Goal: Task Accomplishment & Management: Complete application form

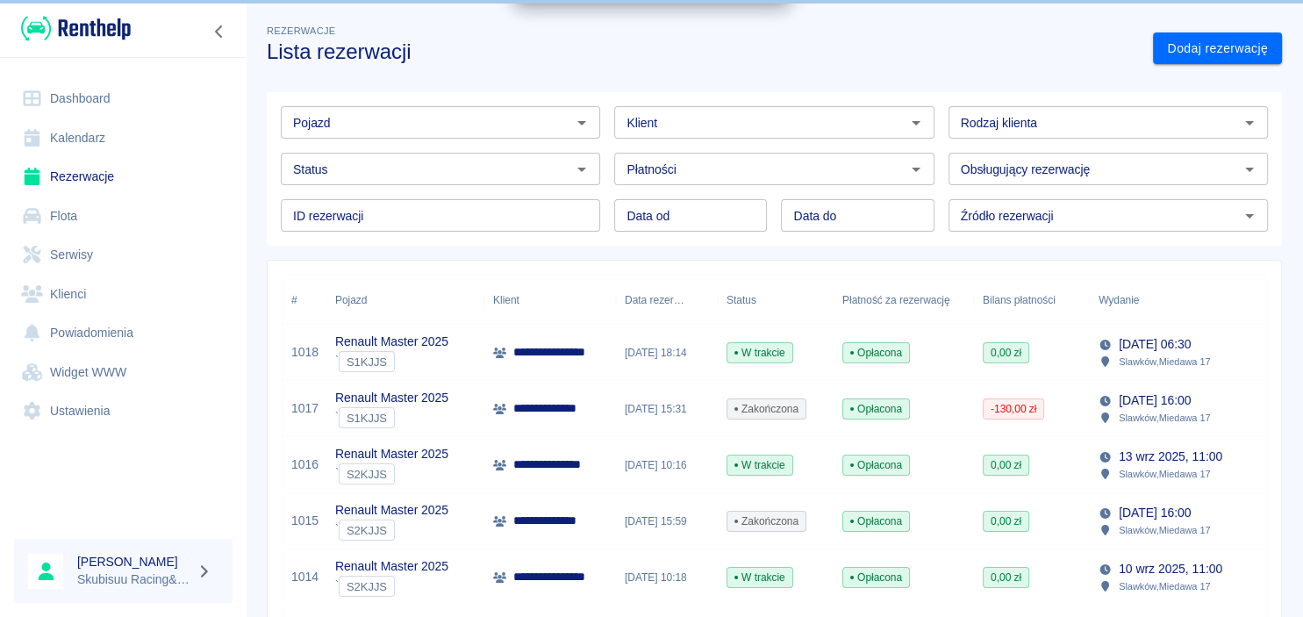
scroll to position [192, 0]
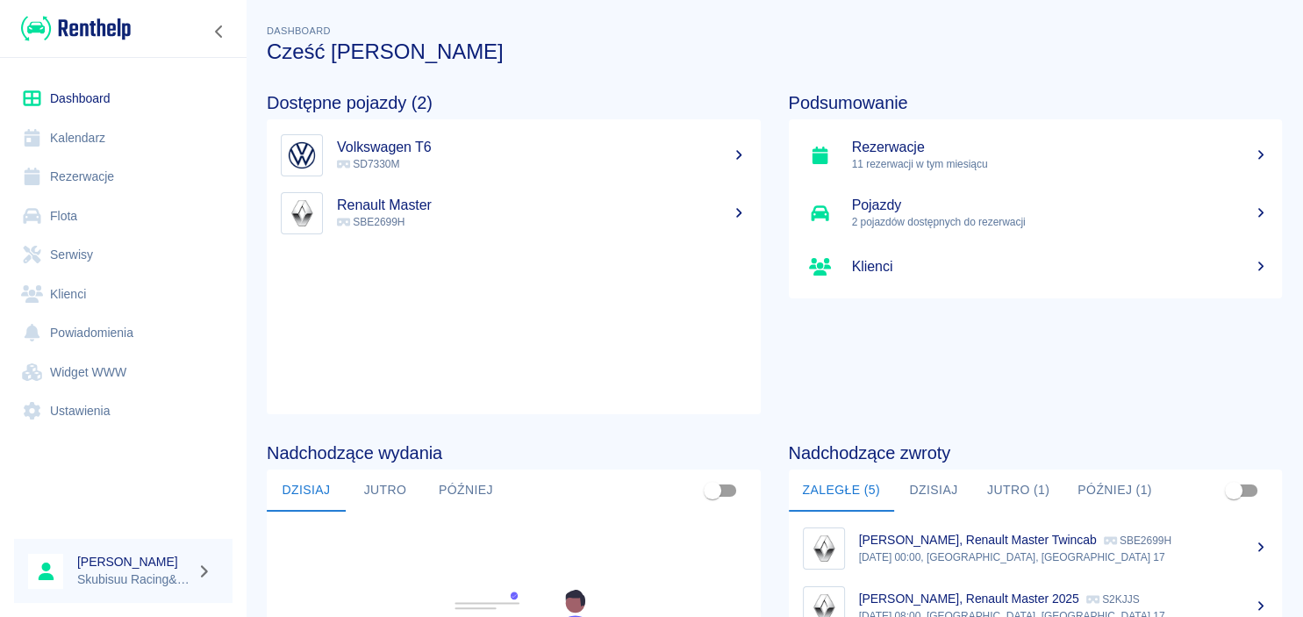
click at [504, 224] on p "SBE2699H" at bounding box center [542, 222] width 410 height 16
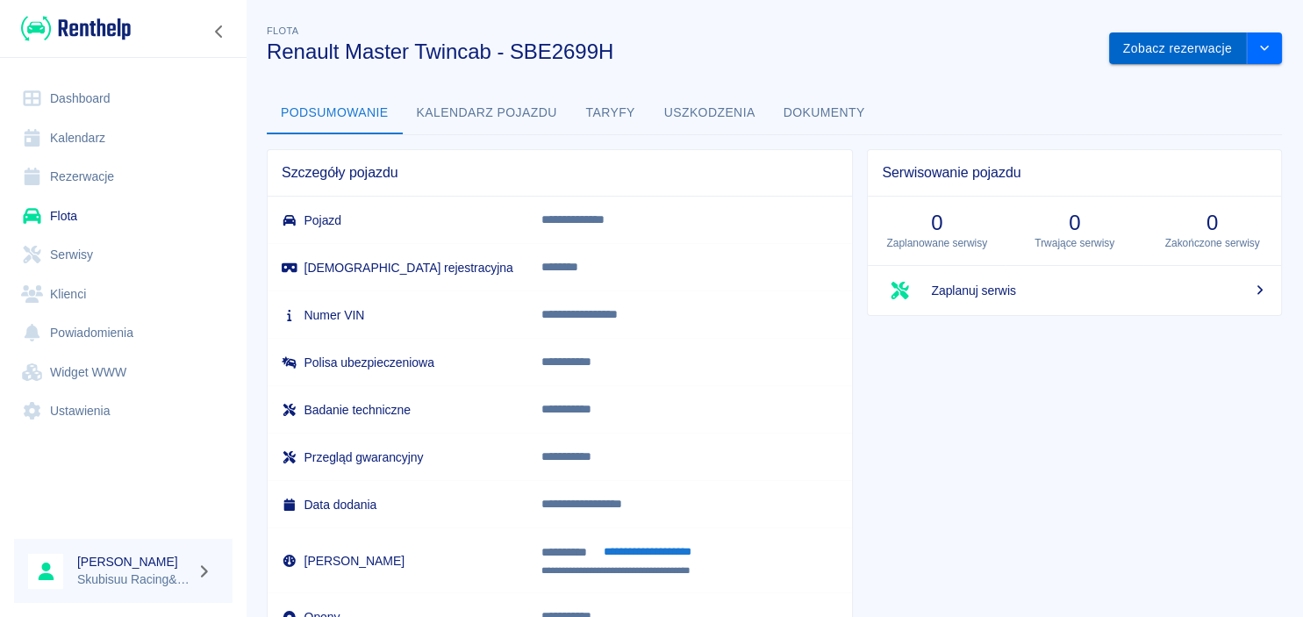
click at [1171, 51] on button "Zobacz rezerwacje" at bounding box center [1178, 48] width 138 height 32
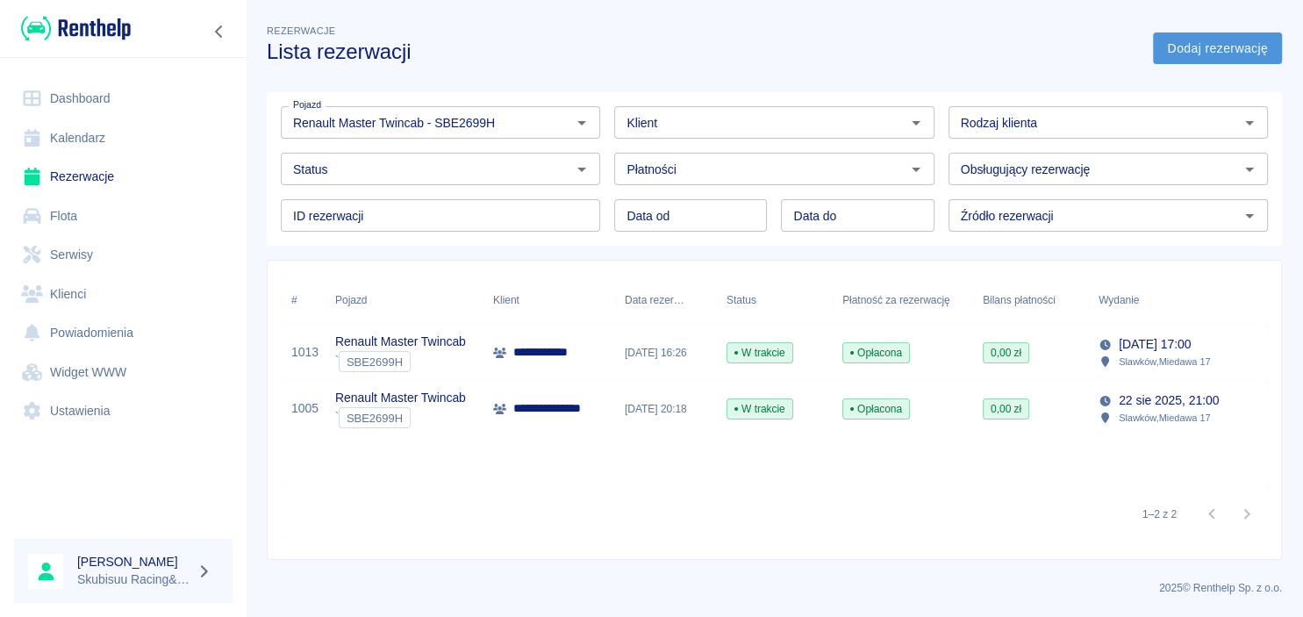
click at [1208, 40] on link "Dodaj rezerwację" at bounding box center [1217, 48] width 129 height 32
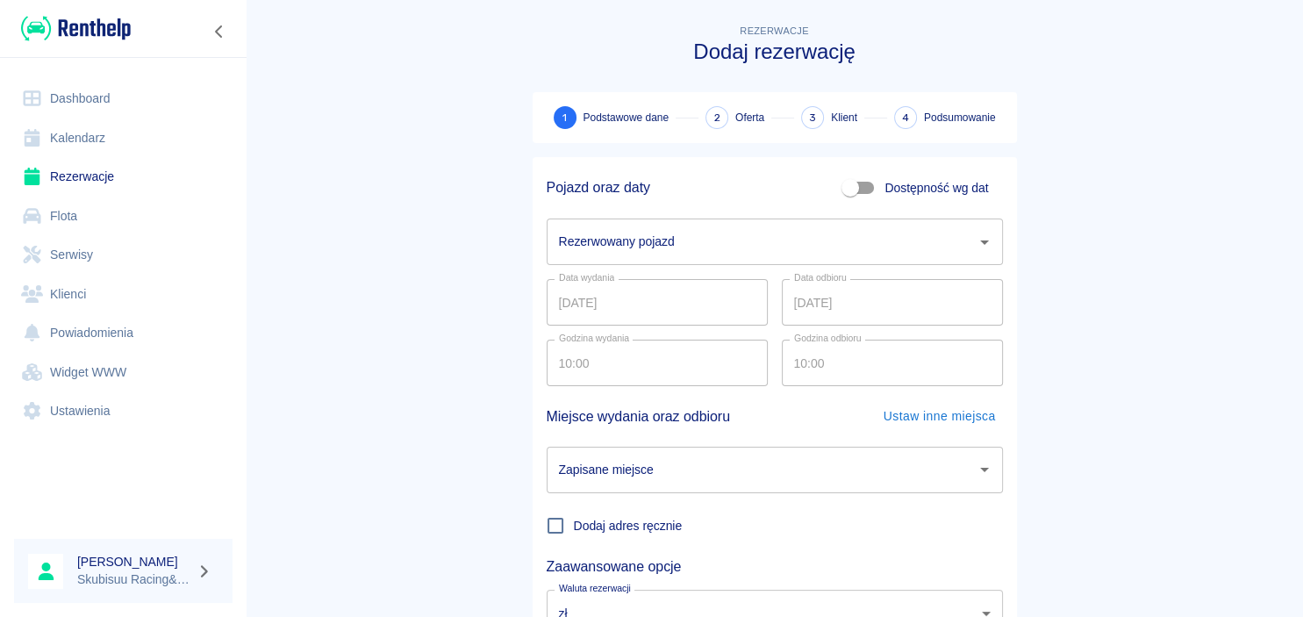
click at [686, 237] on input "Rezerwowany pojazd" at bounding box center [762, 241] width 414 height 31
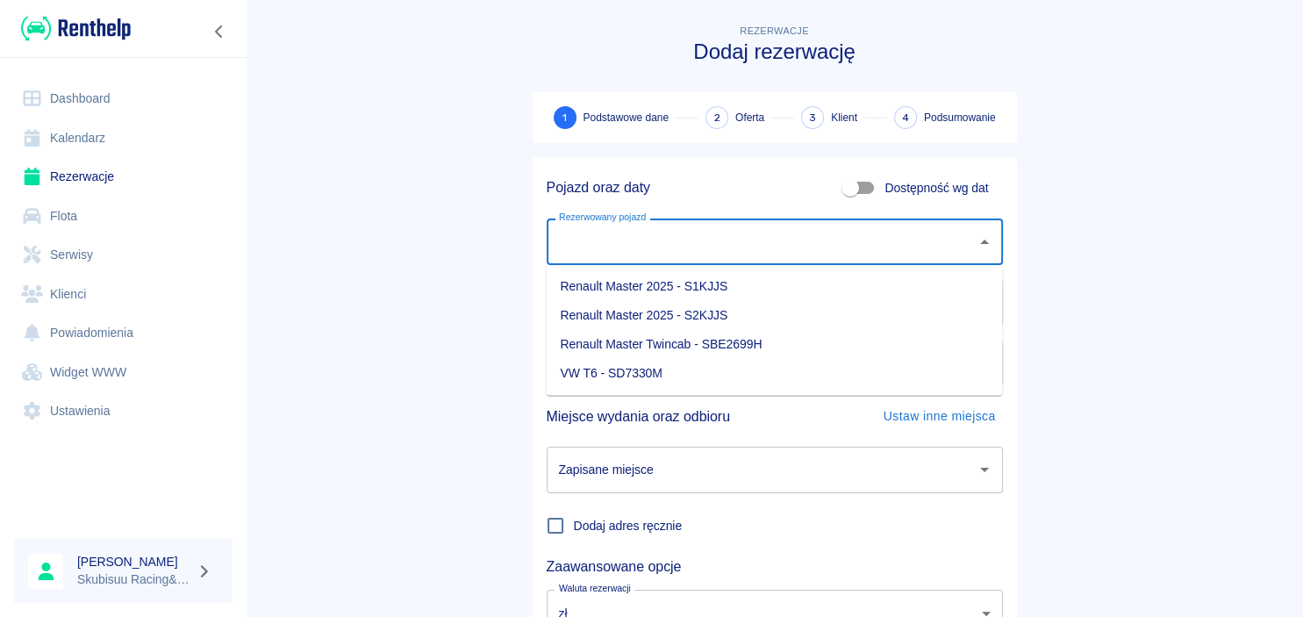
click at [754, 349] on li "Renault Master Twincab - SBE2699H" at bounding box center [774, 344] width 456 height 29
type input "Renault Master Twincab - SBE2699H"
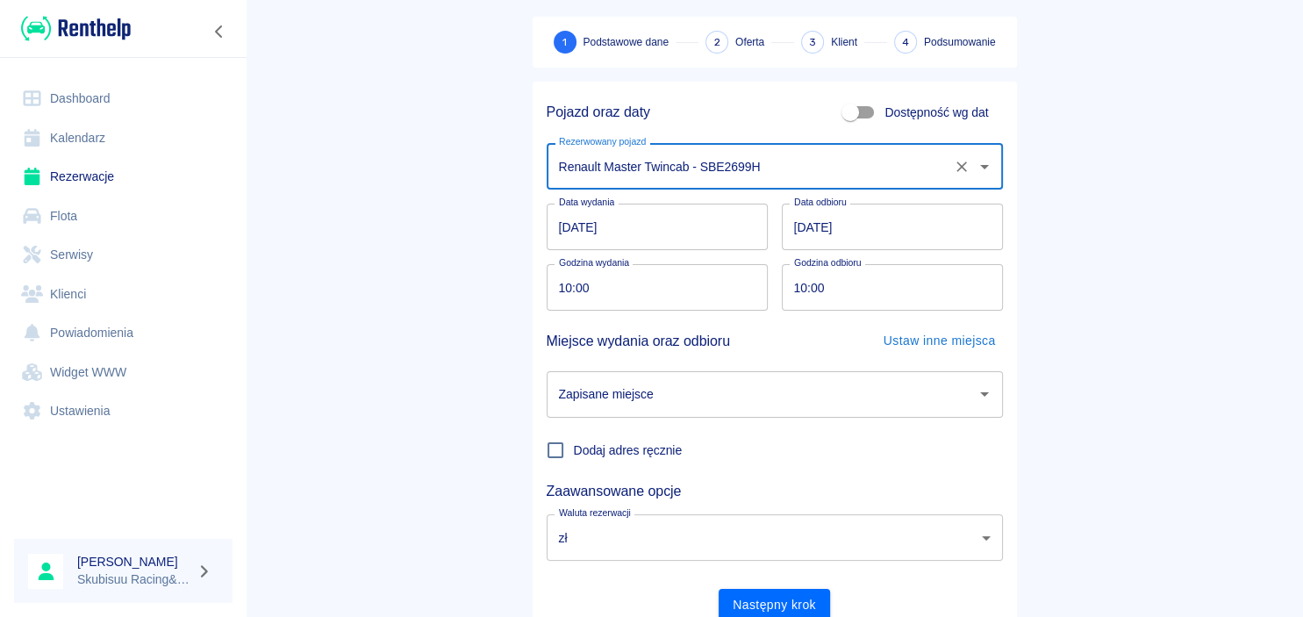
scroll to position [145, 0]
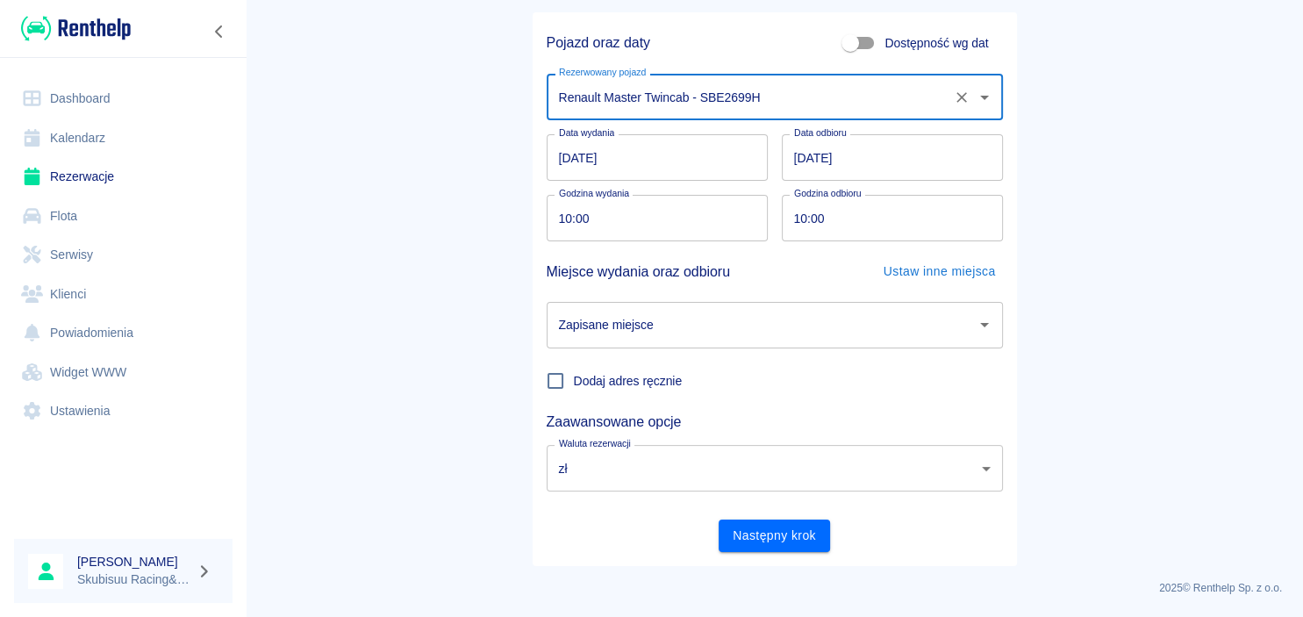
click at [690, 339] on input "Zapisane miejsce" at bounding box center [762, 325] width 414 height 31
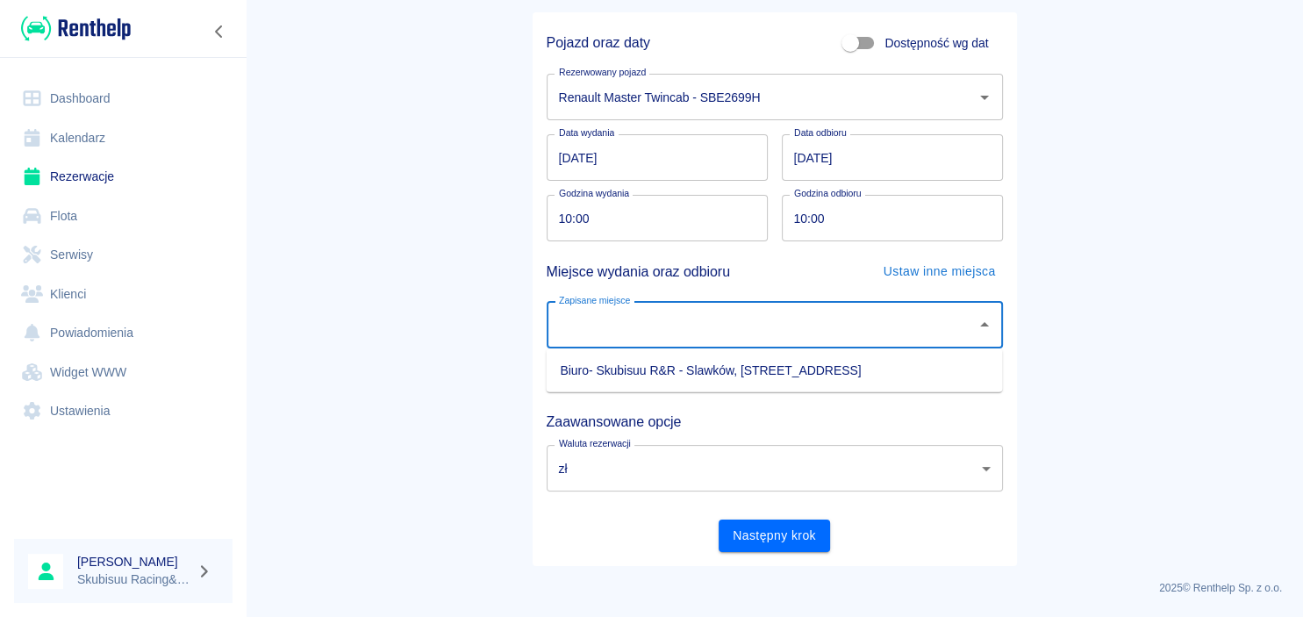
click at [690, 339] on input "Zapisane miejsce" at bounding box center [762, 325] width 414 height 31
click at [690, 360] on li "Biuro- Skubisuu R&R - Slawków, Miedawa 17" at bounding box center [774, 370] width 456 height 29
type input "Biuro- Skubisuu R&R - Slawków, Miedawa 17"
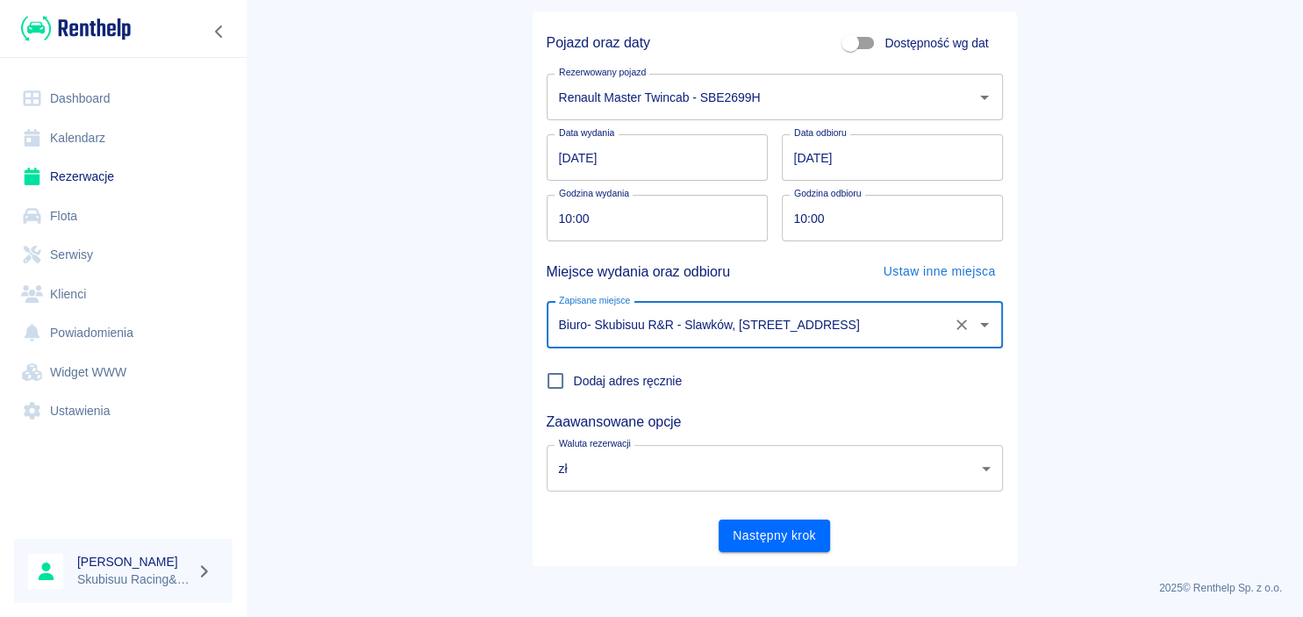
click at [634, 470] on body "Używamy plików Cookies, by zapewnić Ci najlepsze możliwe doświadczenie. Aby dow…" at bounding box center [651, 308] width 1303 height 617
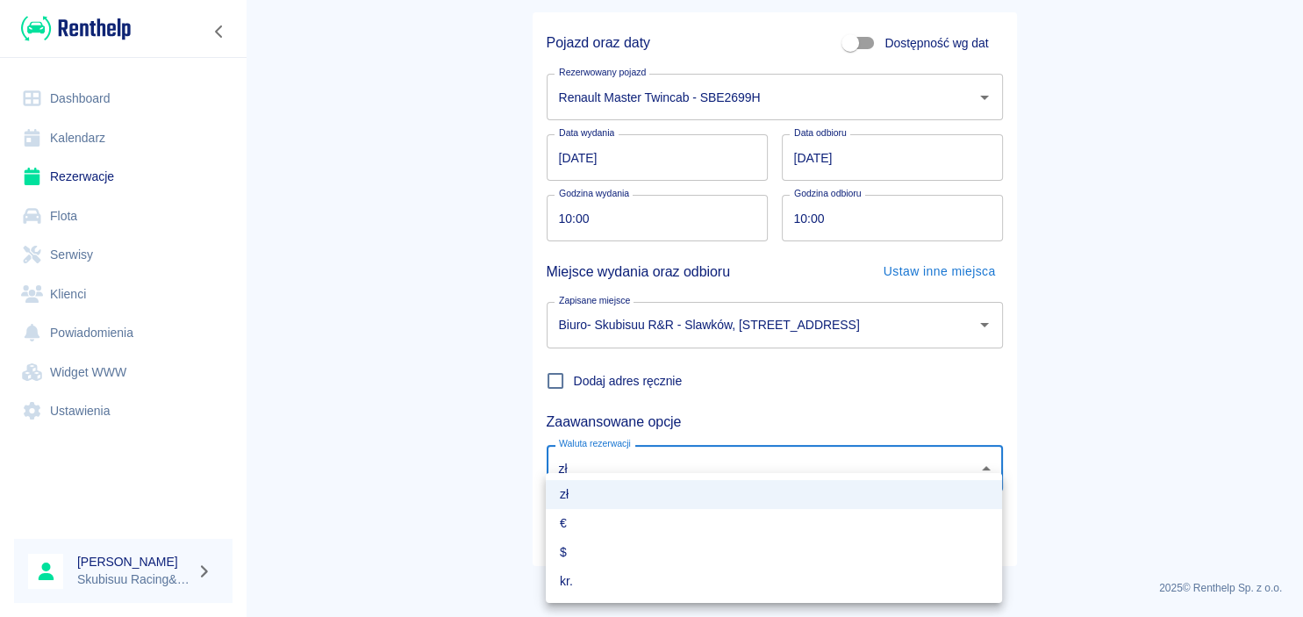
click at [617, 486] on li "zł" at bounding box center [774, 494] width 456 height 29
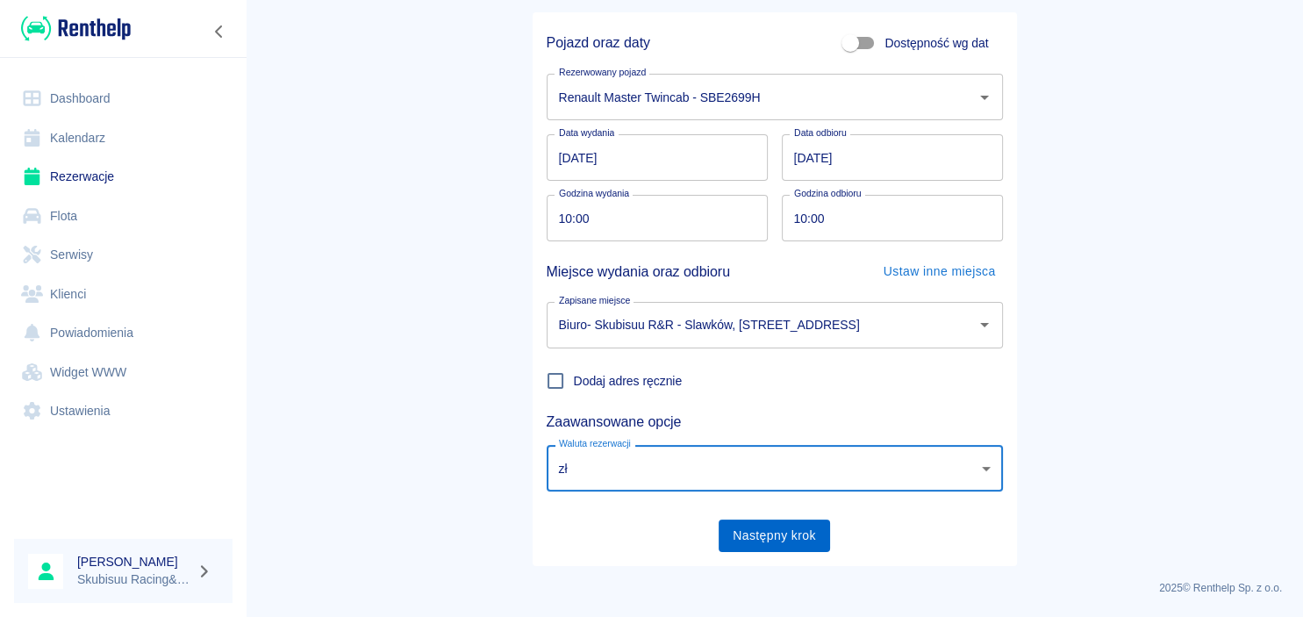
click at [768, 532] on button "Następny krok" at bounding box center [774, 536] width 111 height 32
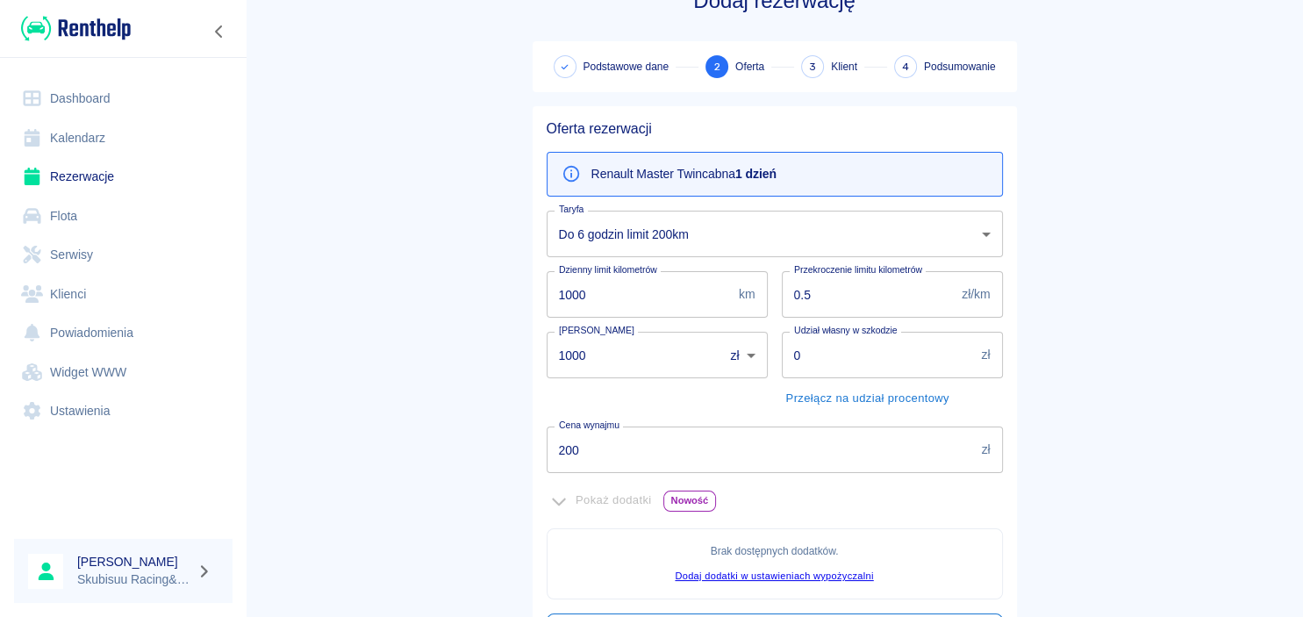
scroll to position [84, 0]
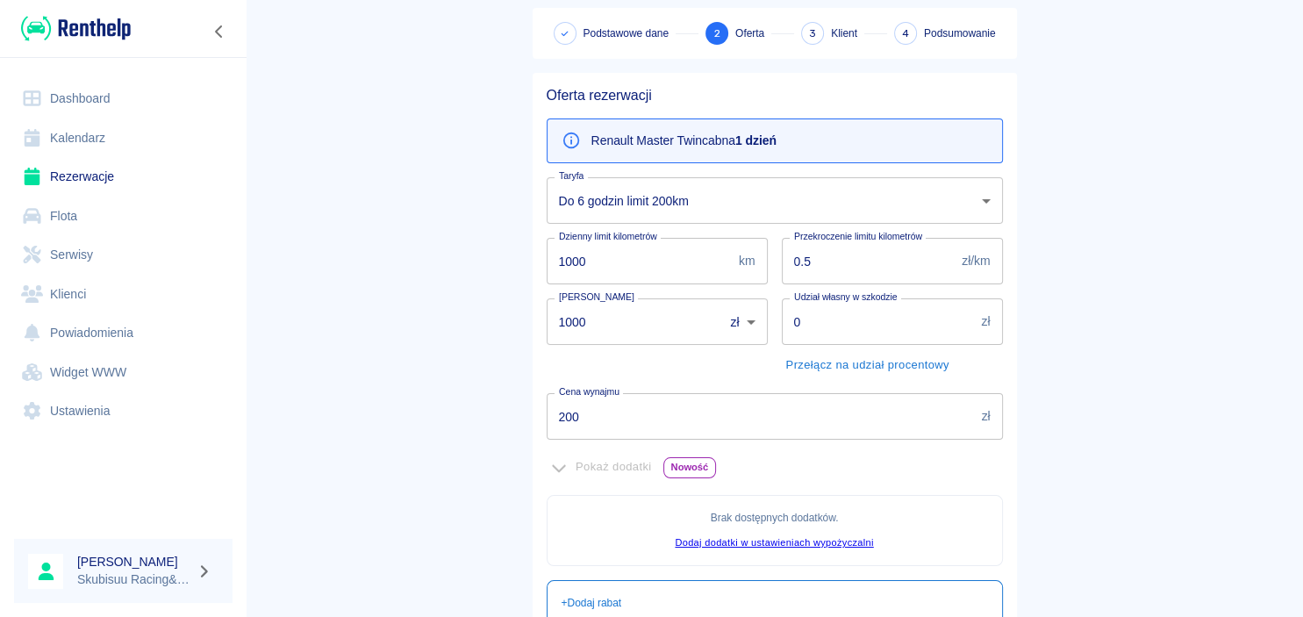
click at [743, 194] on body "Używamy plików Cookies, by zapewnić Ci najlepsze możliwe doświadczenie. Aby dow…" at bounding box center [651, 308] width 1303 height 617
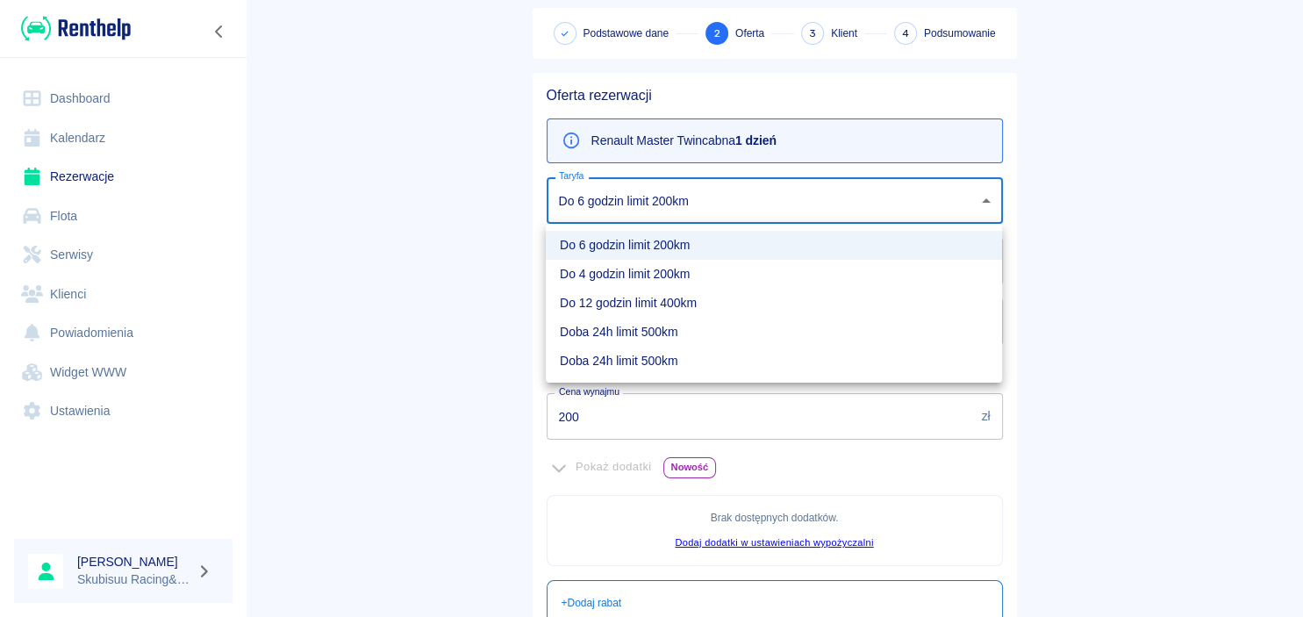
click at [707, 360] on li "Doba 24h limit 500km" at bounding box center [774, 361] width 456 height 29
type input "949fc9e4-1b78-4e40-b727-272bf446852c"
type input "800"
type input "350"
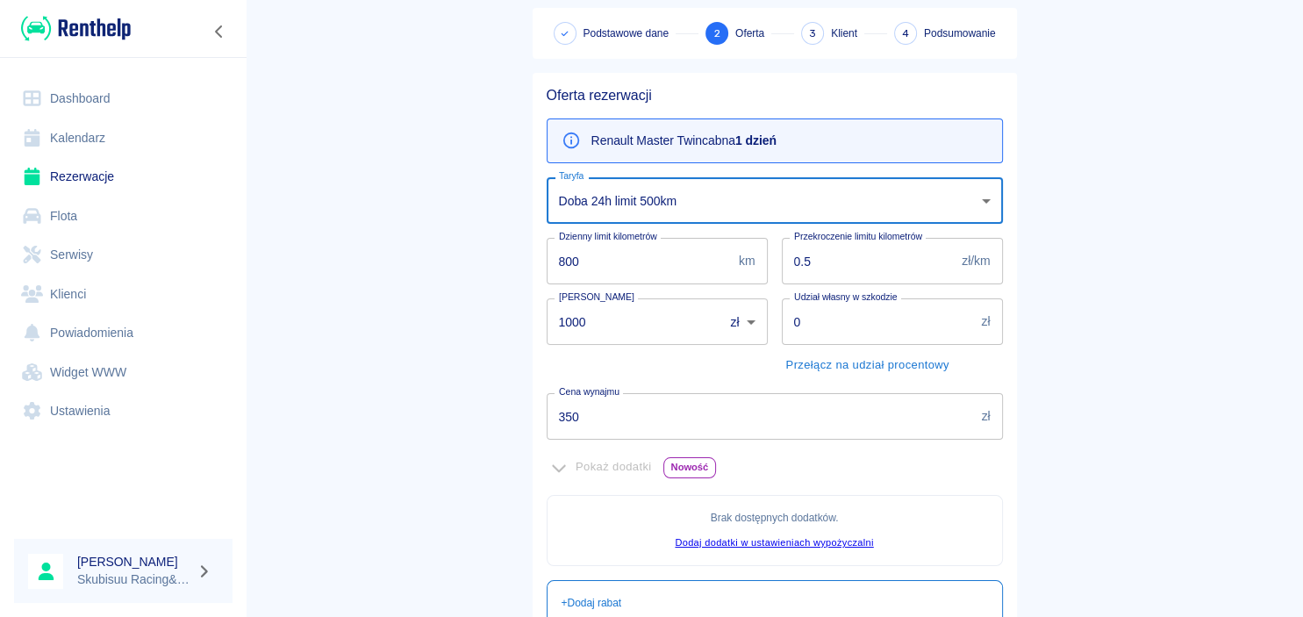
click at [715, 174] on div "Taryfa Doba 24h limit 500km 949fc9e4-1b78-4e40-b727-272bf446852c Taryfa" at bounding box center [768, 193] width 470 height 61
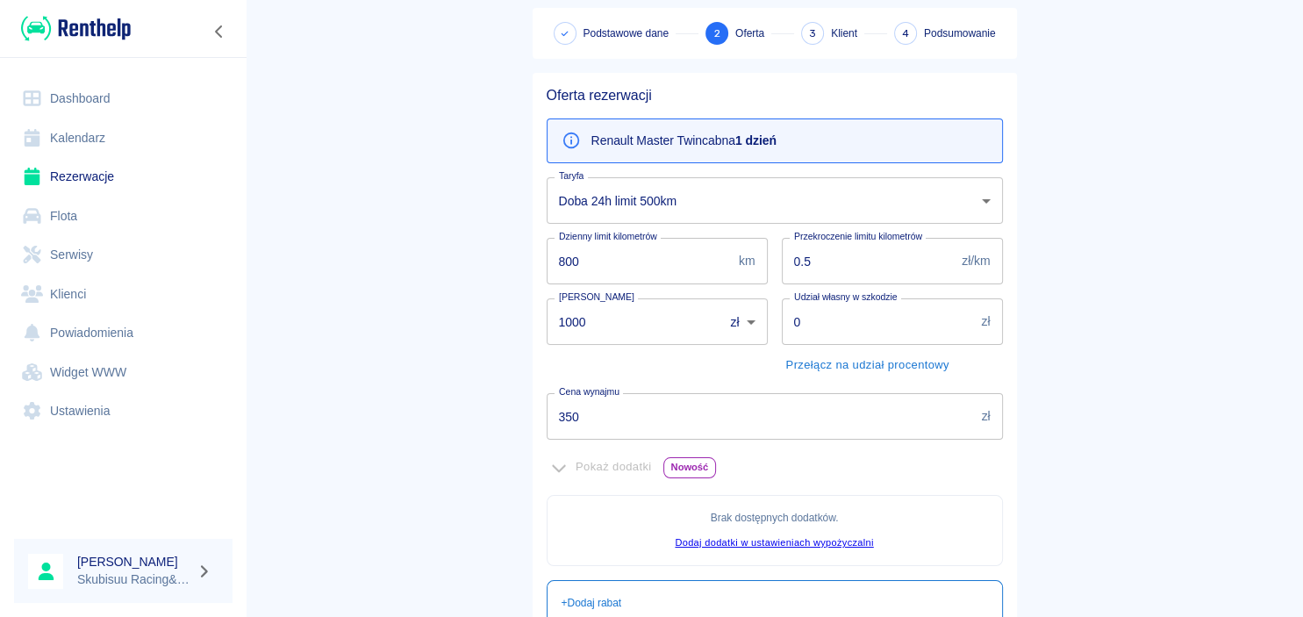
click at [715, 179] on body "Używamy plików Cookies, by zapewnić Ci najlepsze możliwe doświadczenie. Aby dow…" at bounding box center [651, 308] width 1303 height 617
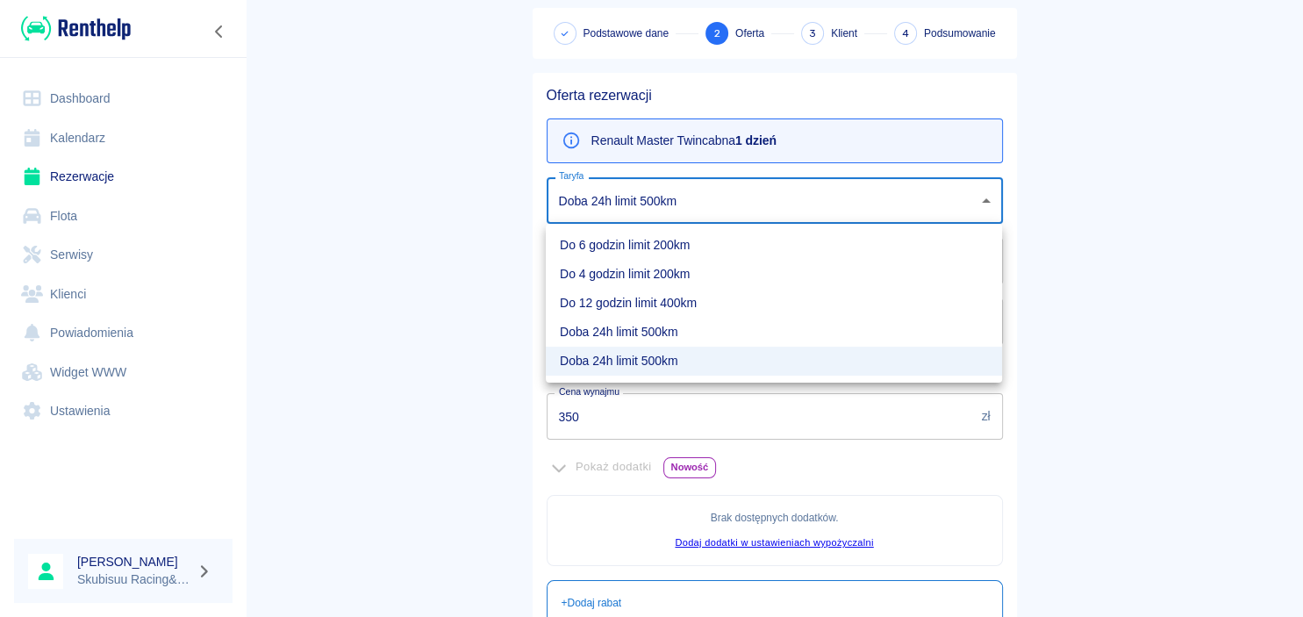
click at [695, 333] on li "Doba 24h limit 500km" at bounding box center [774, 332] width 456 height 29
type input "a08d3726-9870-4ae5-920b-28e3fe3b3ec9"
type input "500"
type input "300"
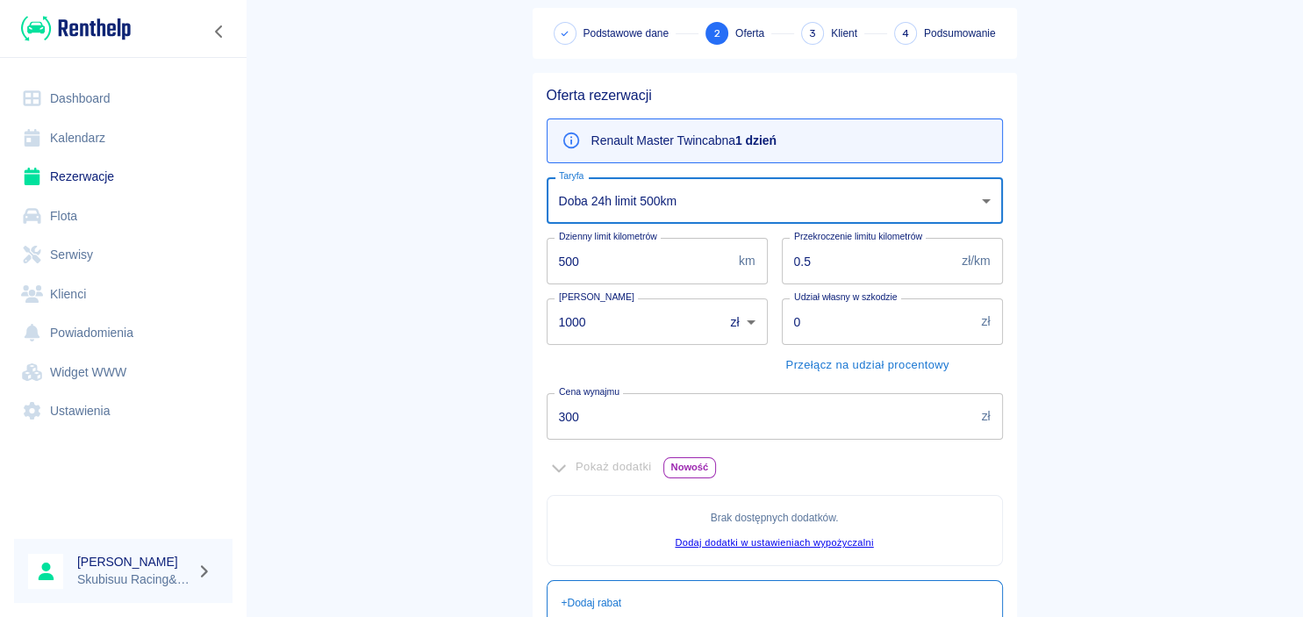
click at [696, 202] on body "Używamy plików Cookies, by zapewnić Ci najlepsze możliwe doświadczenie. Aby dow…" at bounding box center [651, 308] width 1303 height 617
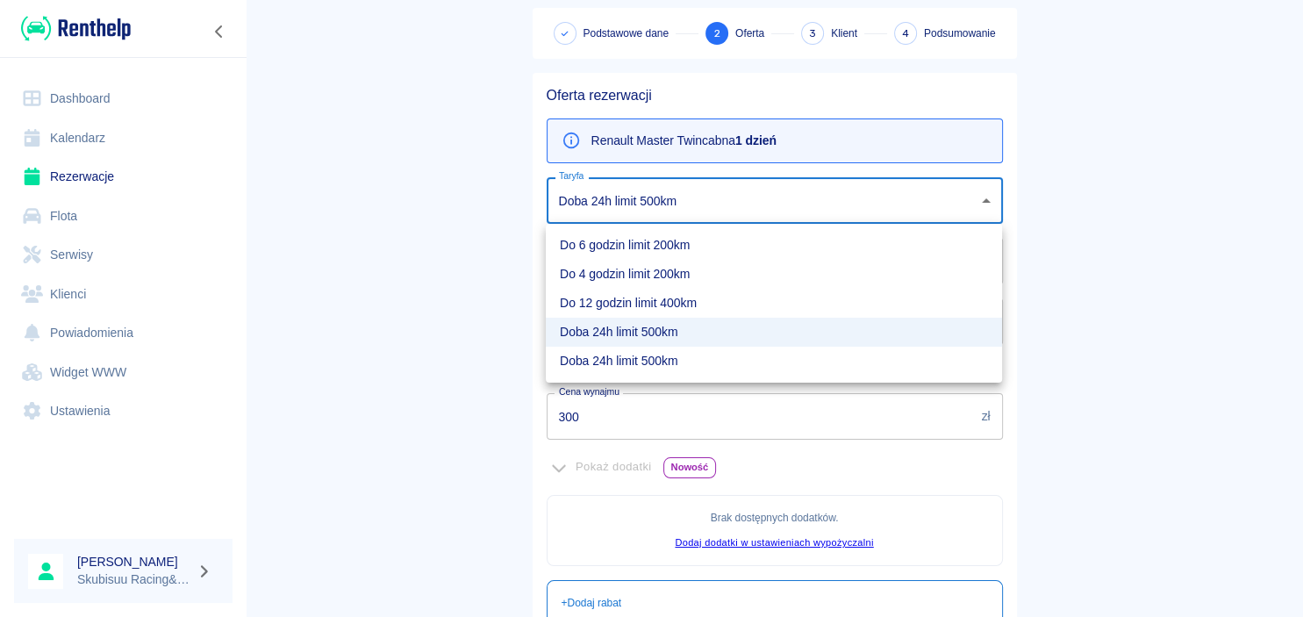
click at [503, 339] on div at bounding box center [651, 308] width 1303 height 617
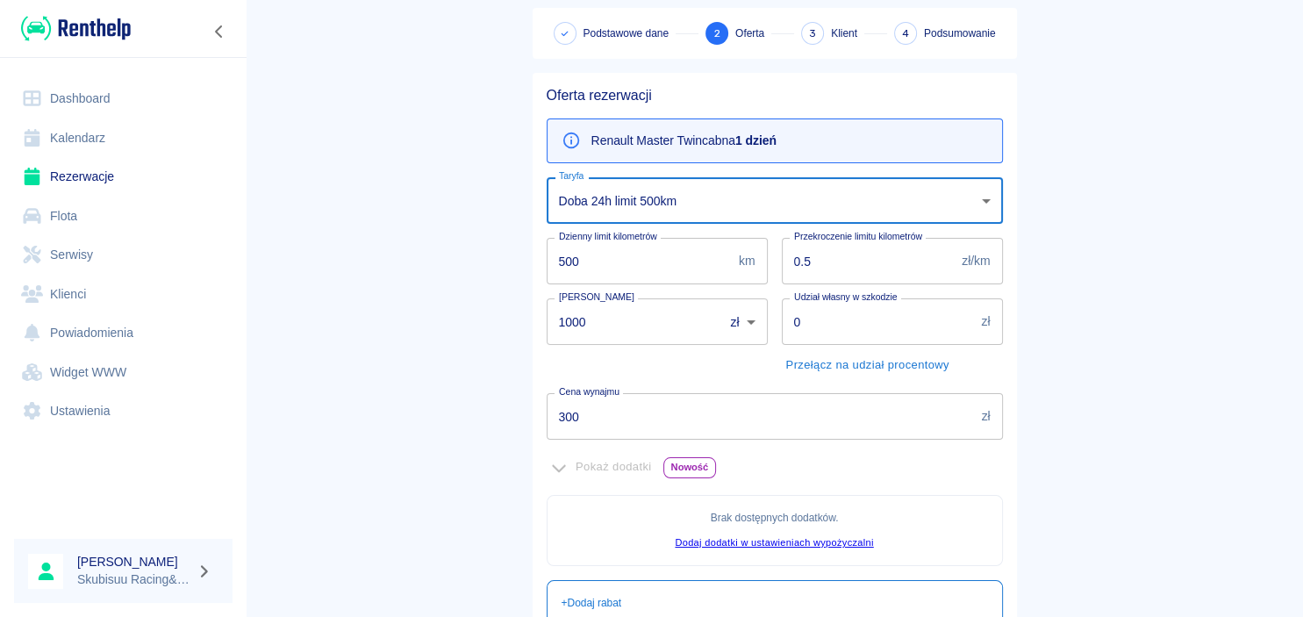
click at [680, 211] on body "Używamy plików Cookies, by zapewnić Ci najlepsze możliwe doświadczenie. Aby dow…" at bounding box center [651, 308] width 1303 height 617
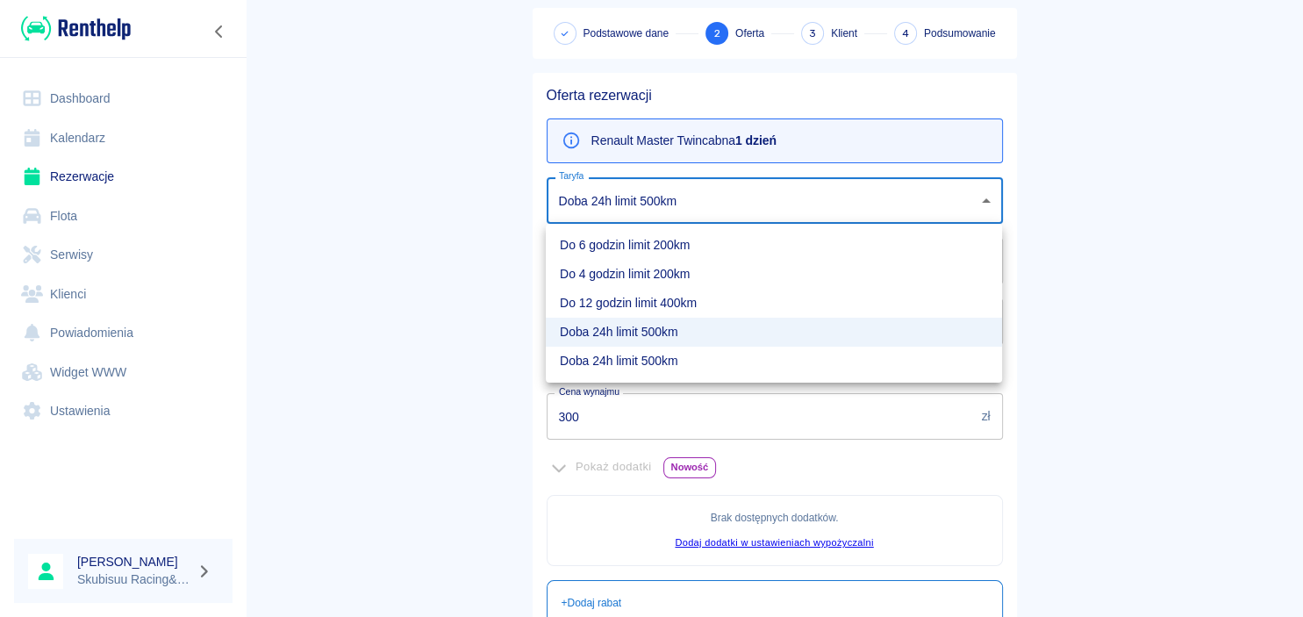
click at [649, 344] on li "Doba 24h limit 500km" at bounding box center [774, 332] width 456 height 29
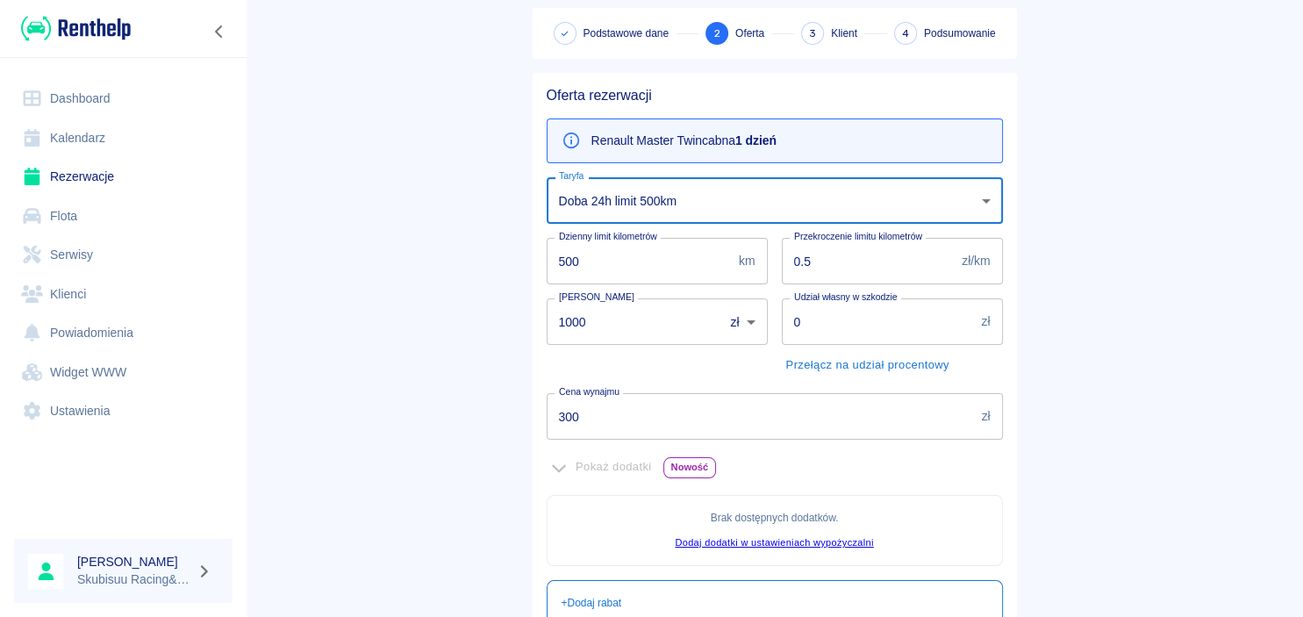
click at [672, 209] on body "Używamy plików Cookies, by zapewnić Ci najlepsze możliwe doświadczenie. Aby dow…" at bounding box center [651, 308] width 1303 height 617
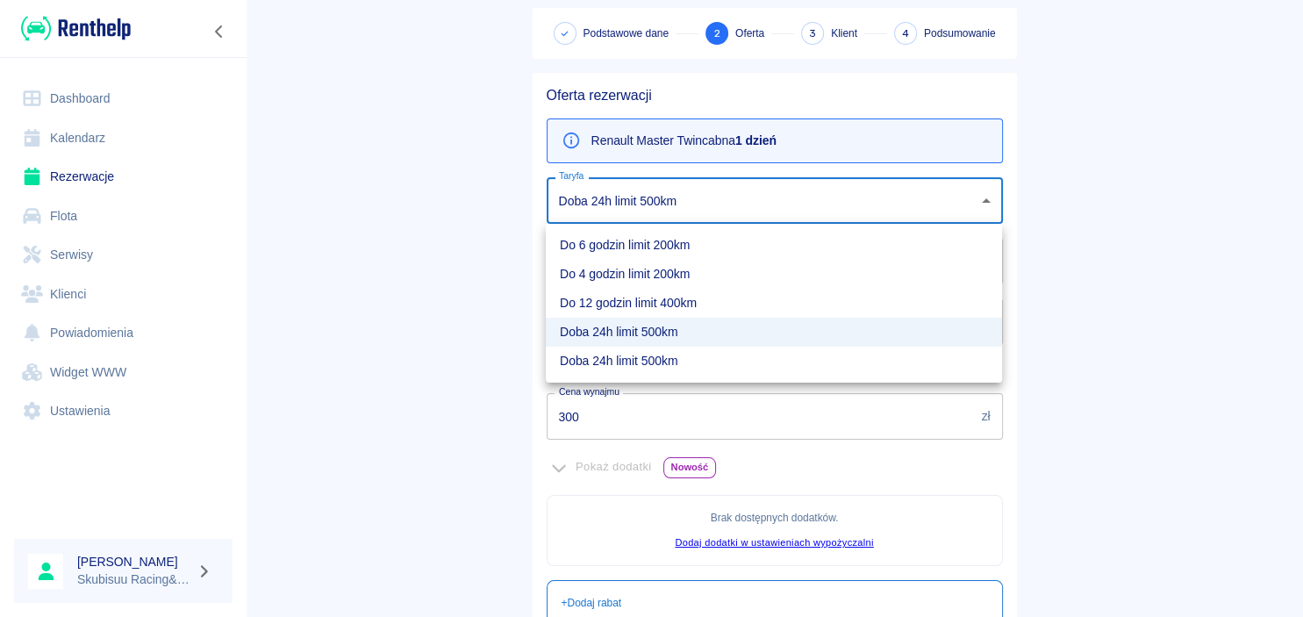
click at [672, 364] on li "Doba 24h limit 500km" at bounding box center [774, 361] width 456 height 29
type input "949fc9e4-1b78-4e40-b727-272bf446852c"
type input "800"
type input "350"
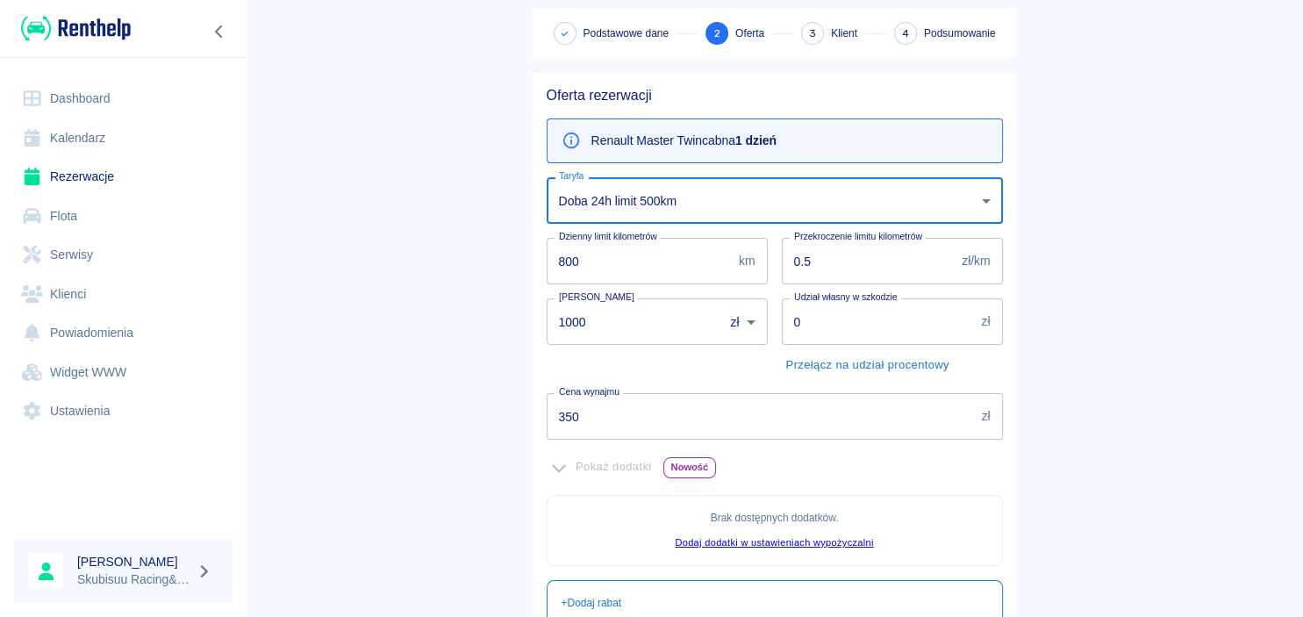
scroll to position [395, 0]
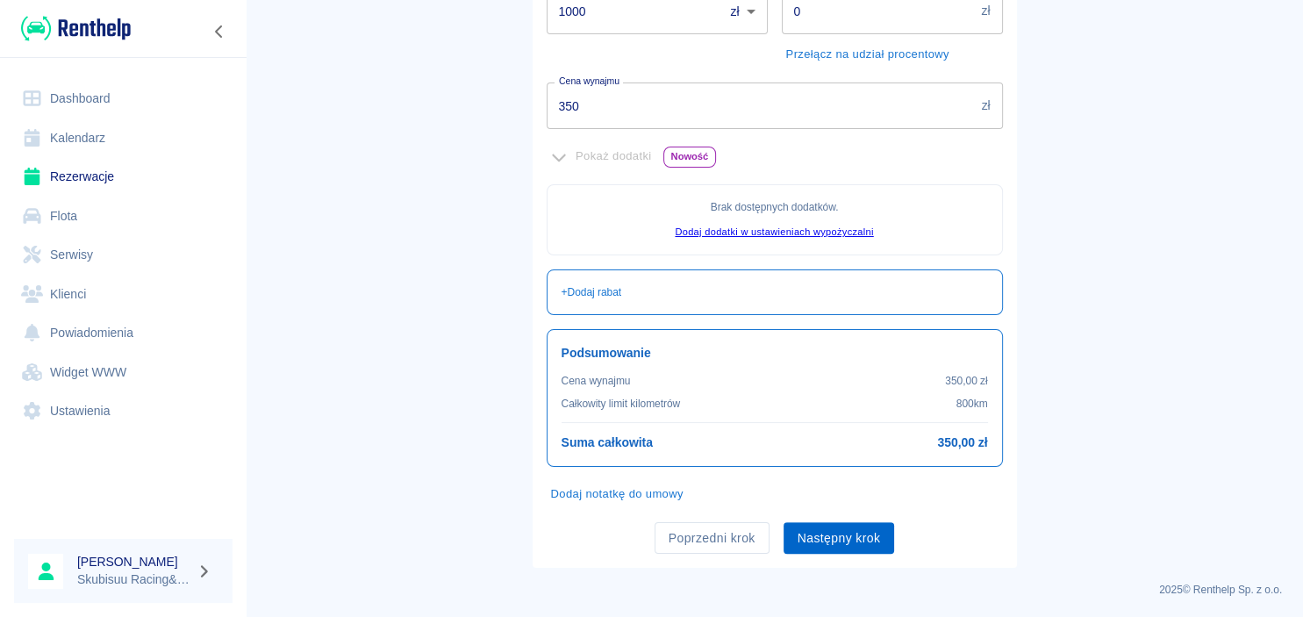
click at [853, 539] on button "Następny krok" at bounding box center [839, 538] width 111 height 32
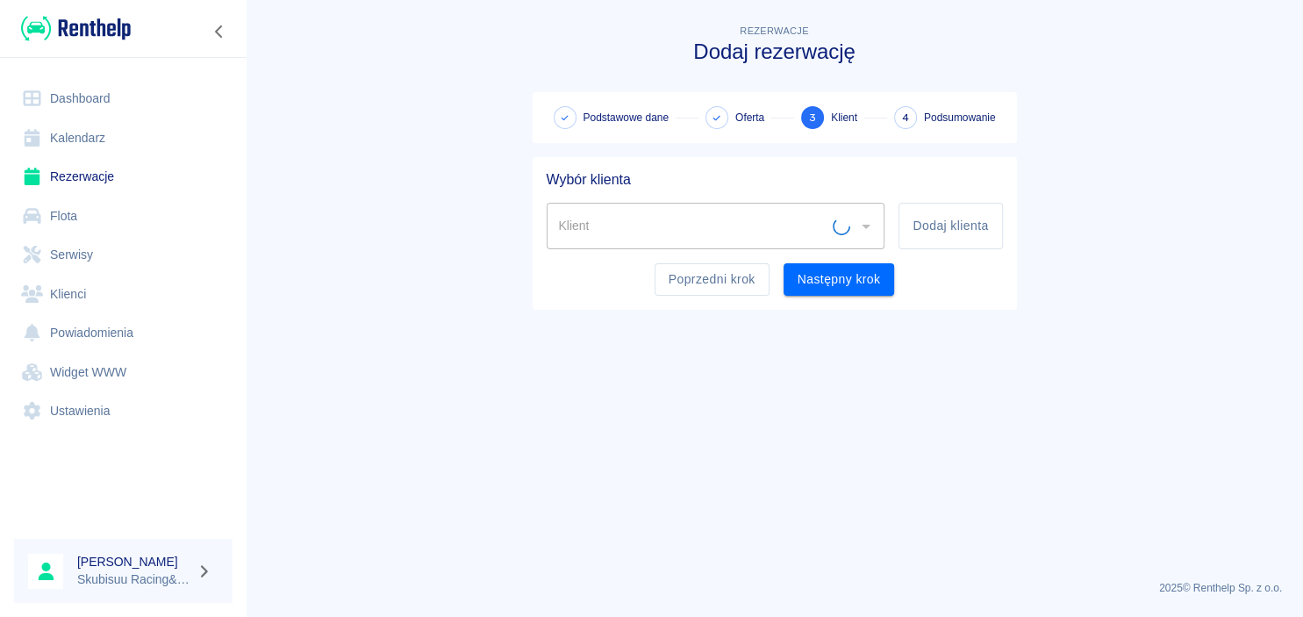
scroll to position [0, 0]
click at [1048, 230] on main "Rezerwacje Dodaj rezerwację Podstawowe dane Oferta 3 Klient 4 Podsumowanie Wybó…" at bounding box center [775, 293] width 1058 height 545
click at [972, 233] on button "Dodaj klienta" at bounding box center [951, 226] width 104 height 47
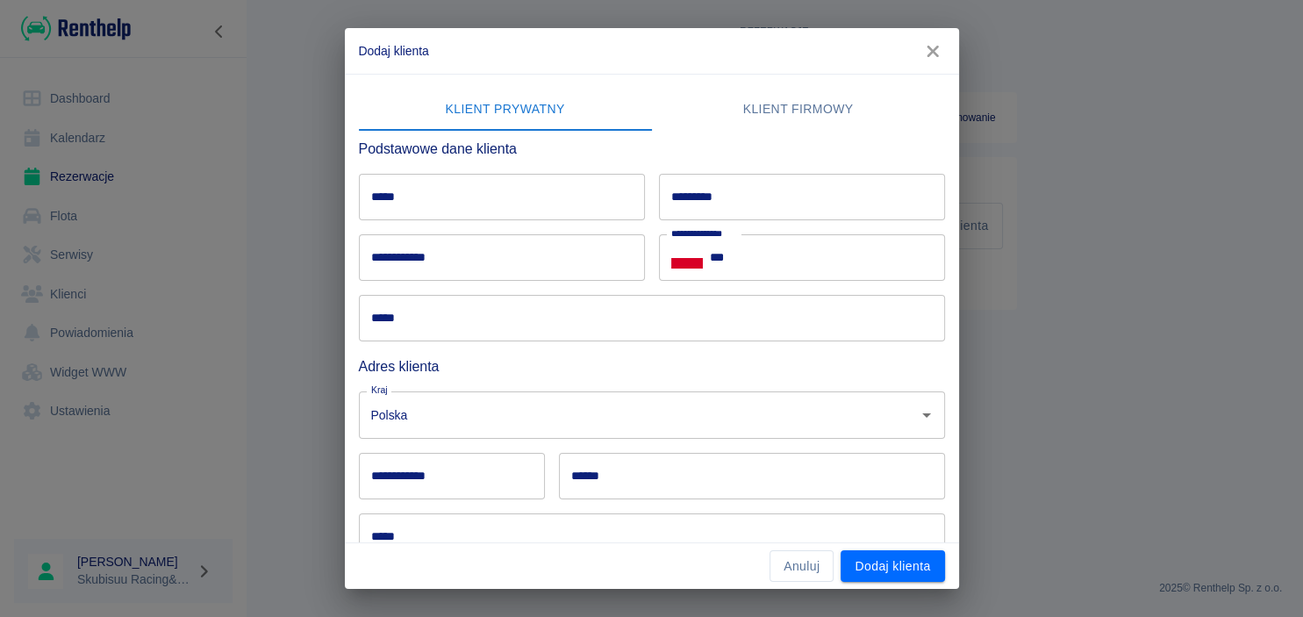
click at [578, 216] on input "*****" at bounding box center [502, 197] width 286 height 47
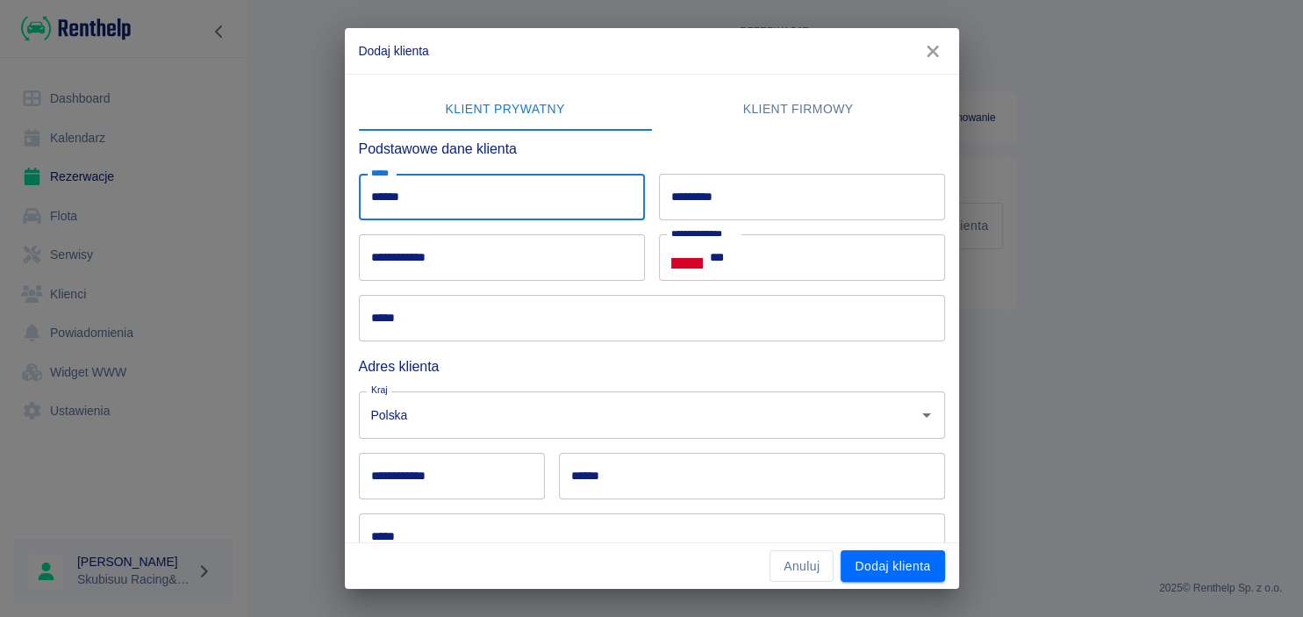
type input "******"
click at [838, 200] on input "*********" at bounding box center [802, 197] width 286 height 47
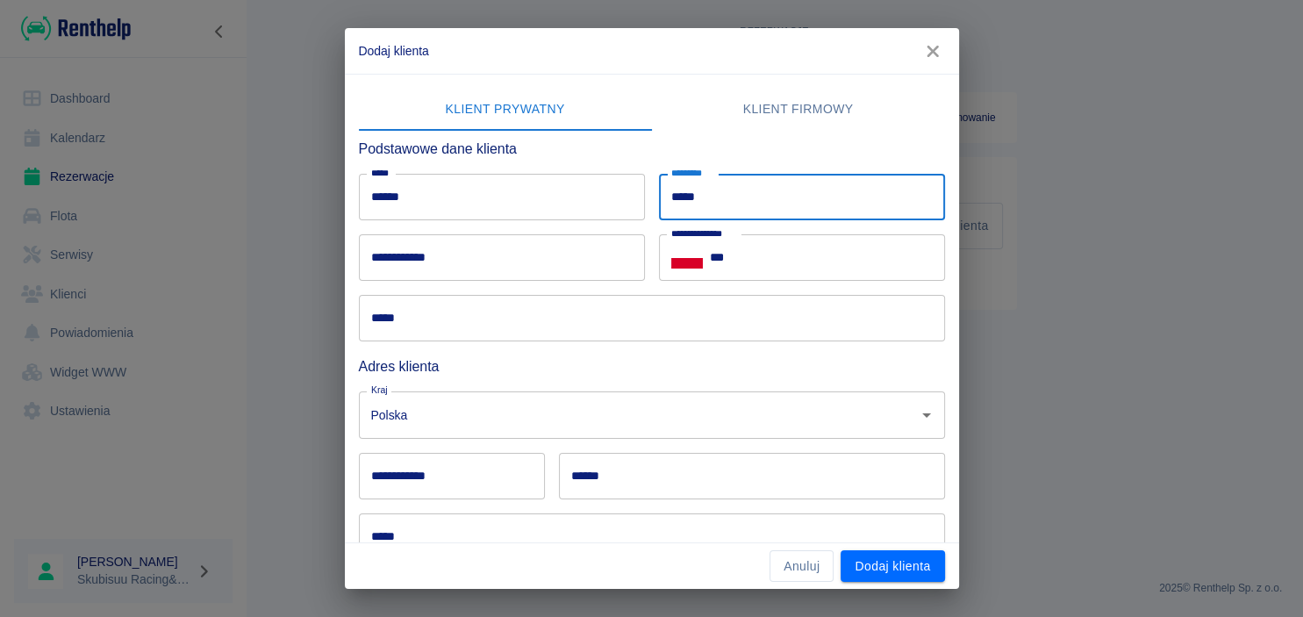
type input "*****"
click at [887, 278] on input "***" at bounding box center [827, 257] width 235 height 47
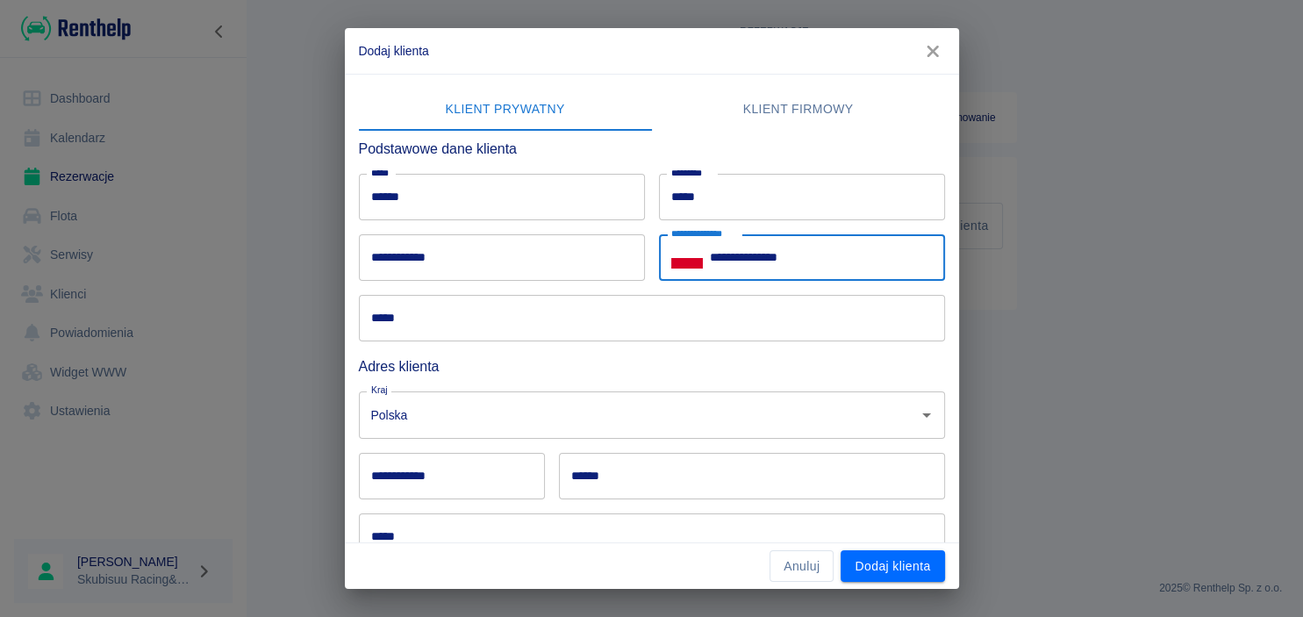
type input "**********"
click at [645, 281] on div "**********" at bounding box center [795, 250] width 300 height 61
click at [637, 307] on input "*****" at bounding box center [652, 318] width 586 height 47
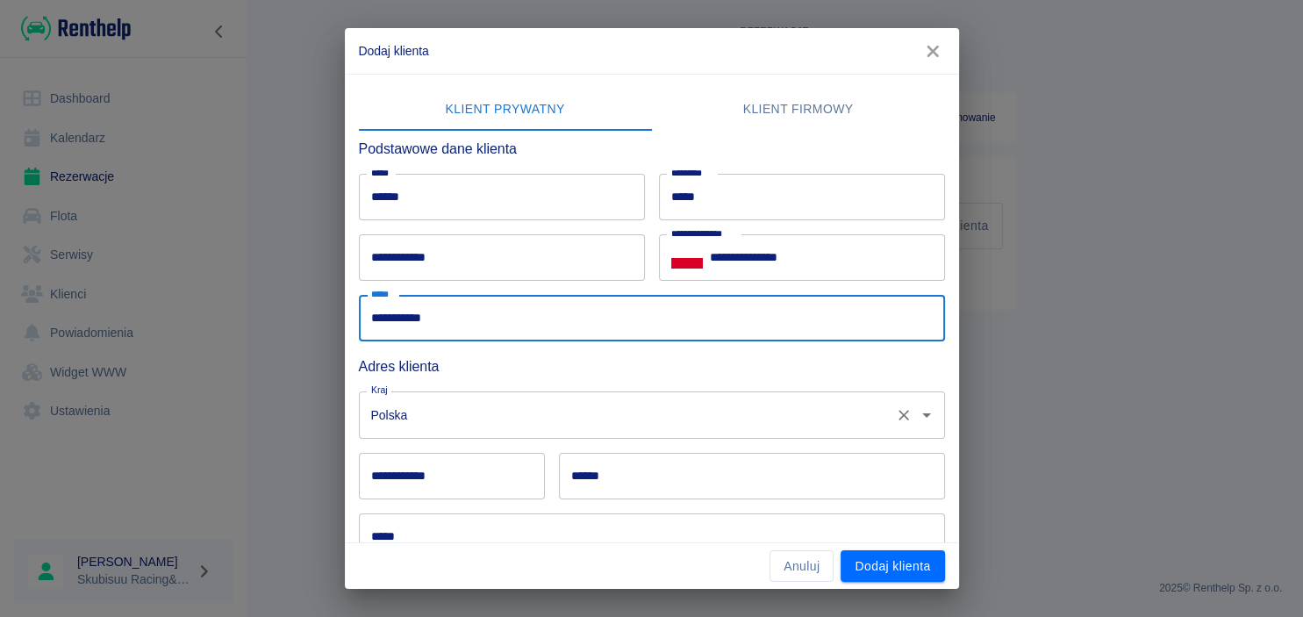
click at [584, 434] on div "Polska Kraj" at bounding box center [652, 414] width 586 height 47
type input "**********"
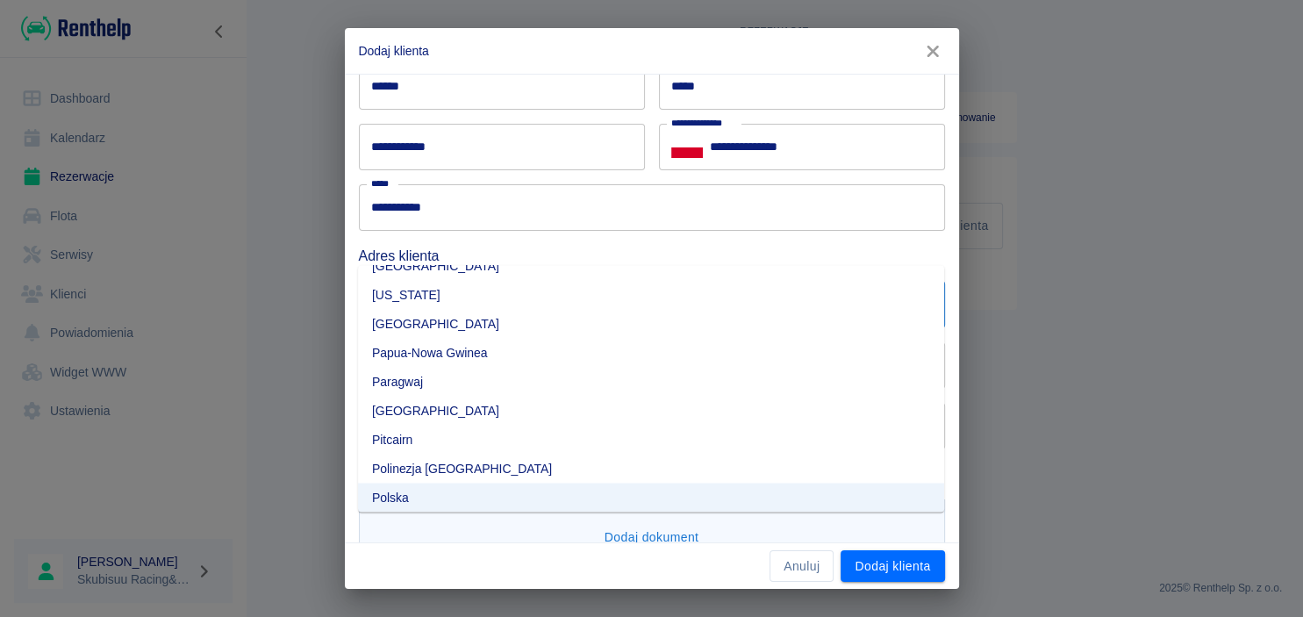
scroll to position [173, 0]
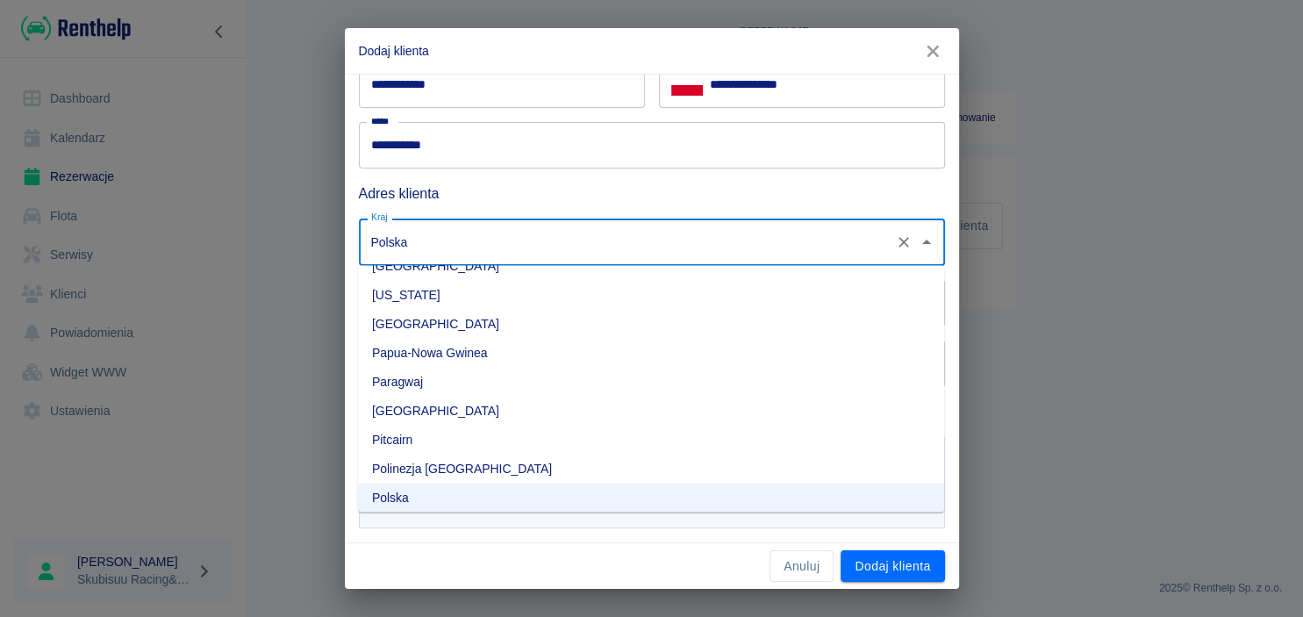
click at [434, 244] on input "Polska" at bounding box center [627, 241] width 521 height 31
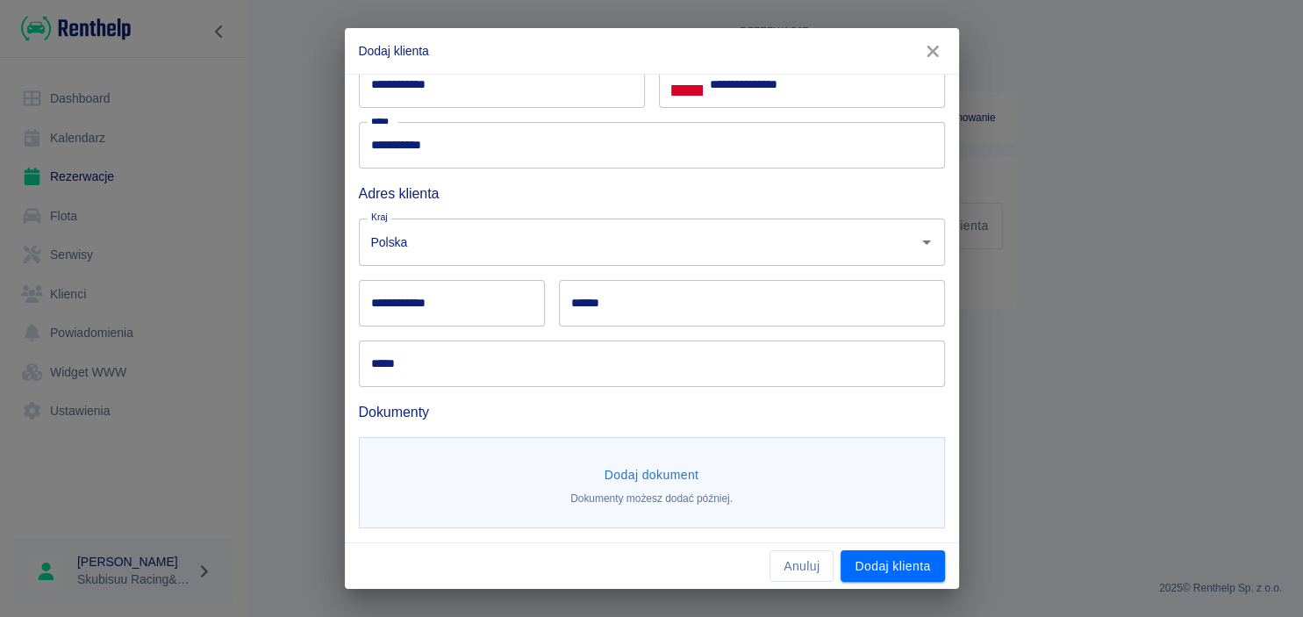
click at [532, 185] on h6 "Adres klienta" at bounding box center [652, 194] width 586 height 22
click at [433, 322] on input "**********" at bounding box center [452, 303] width 186 height 47
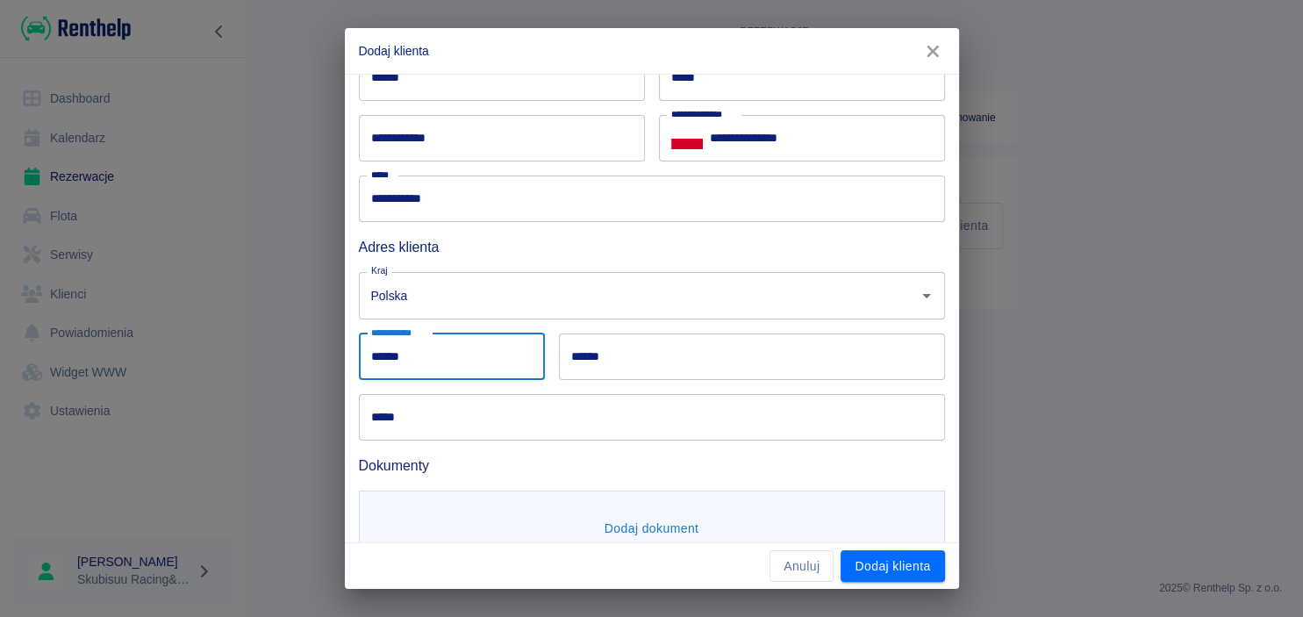
scroll to position [89, 0]
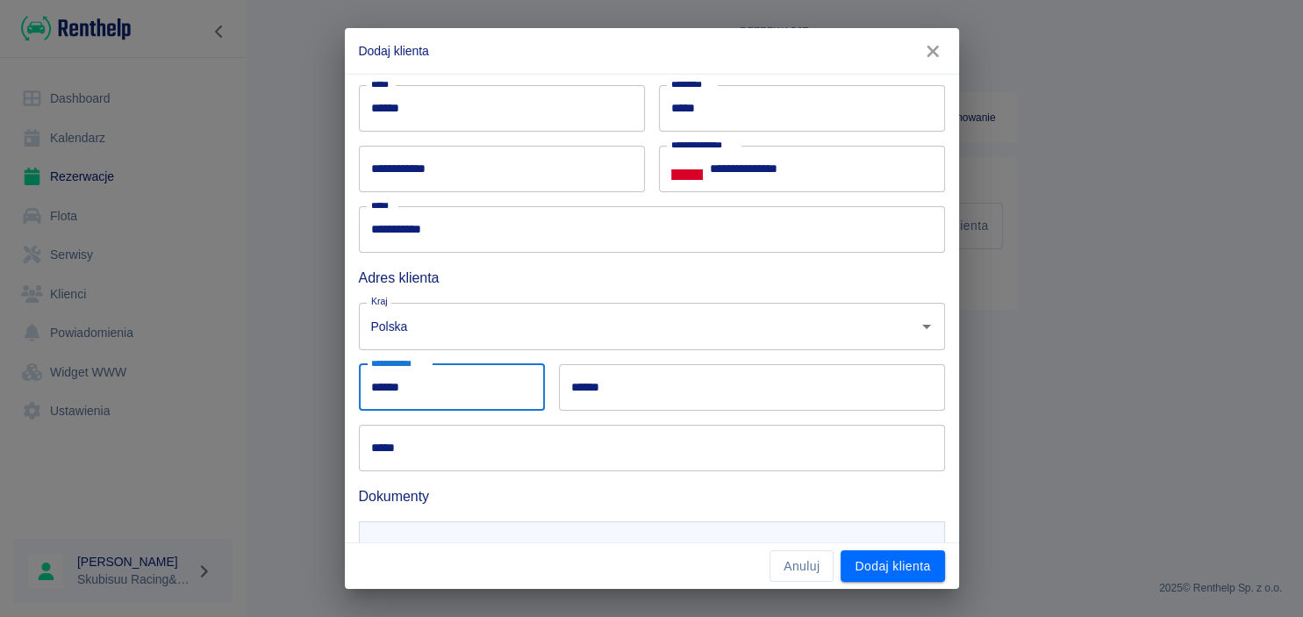
type input "******"
click at [646, 407] on input "******" at bounding box center [752, 387] width 386 height 47
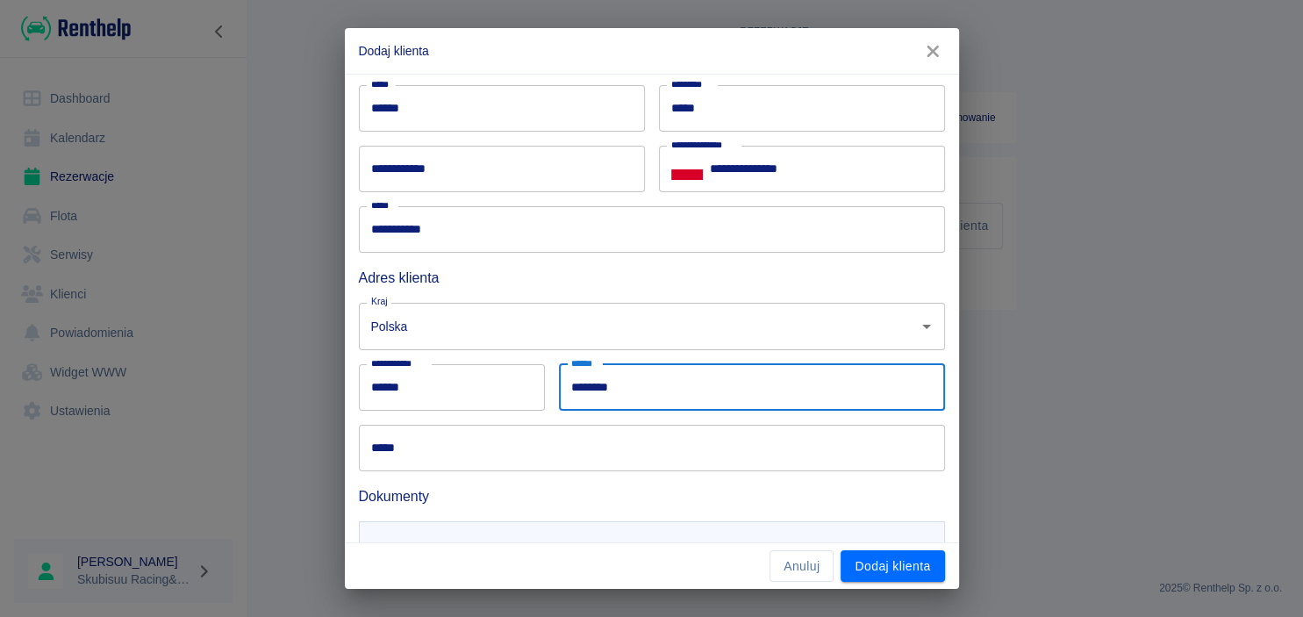
type input "********"
click at [757, 421] on div "***** *****" at bounding box center [645, 441] width 600 height 61
click at [758, 450] on input "*****" at bounding box center [652, 448] width 586 height 47
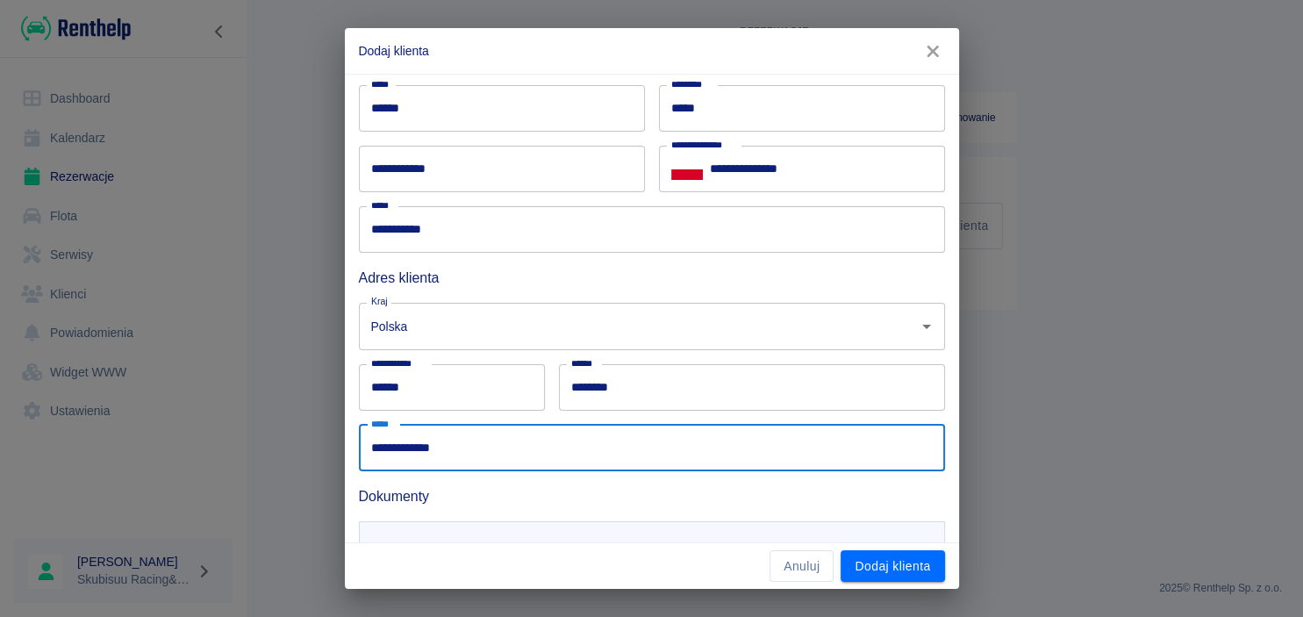
scroll to position [173, 0]
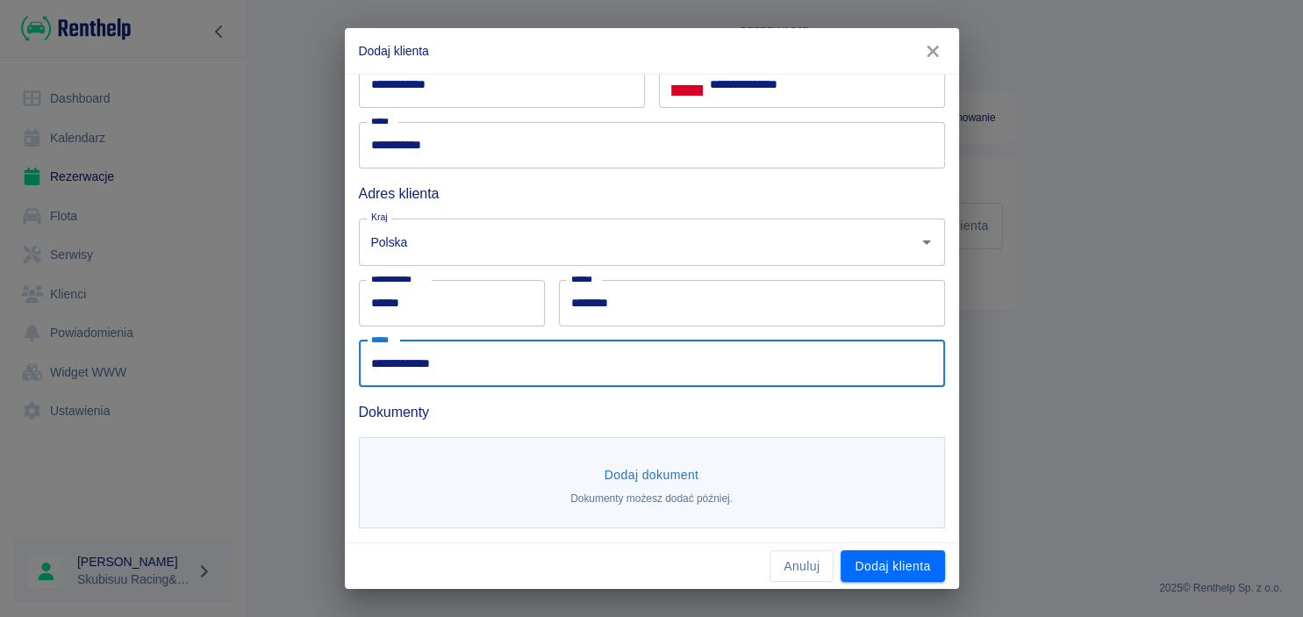
type input "**********"
click at [664, 462] on button "Dodaj dokument" at bounding box center [652, 475] width 109 height 32
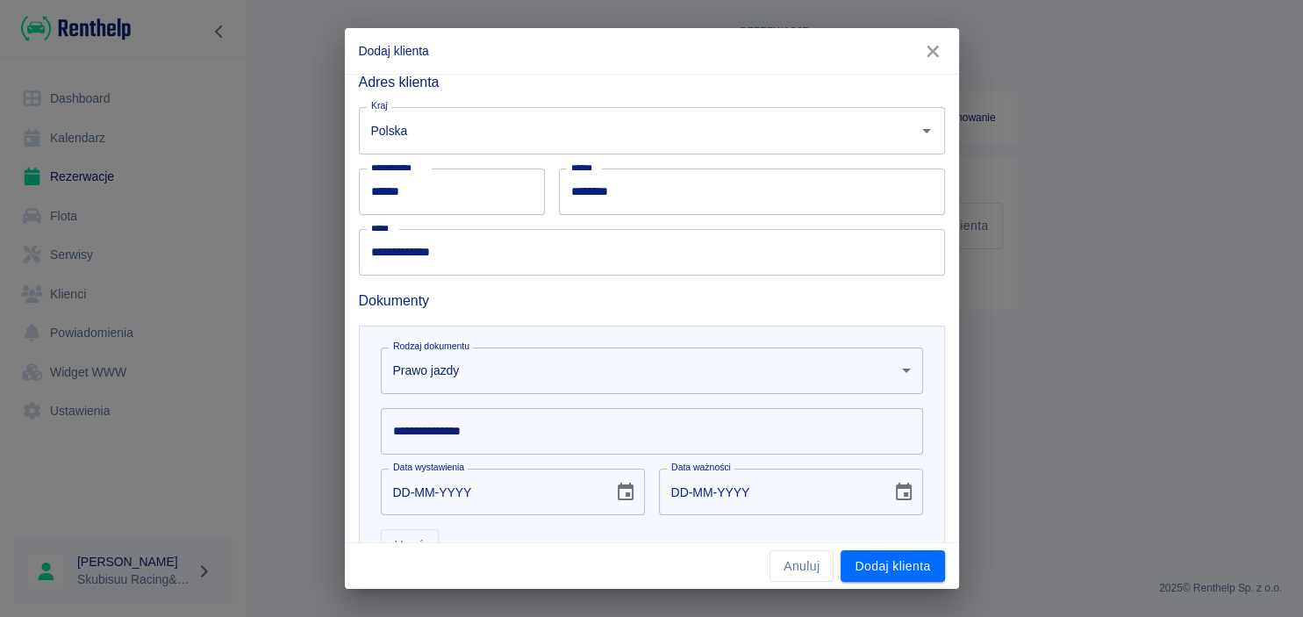
scroll to position [426, 0]
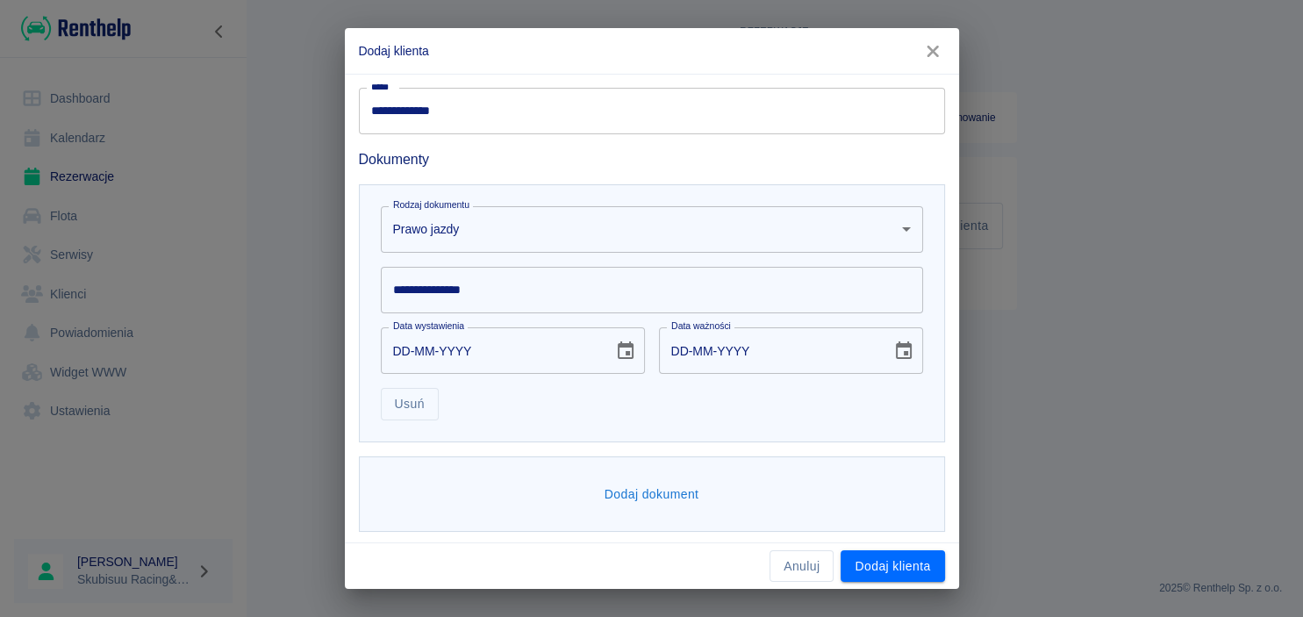
click at [567, 252] on body "**********" at bounding box center [651, 308] width 1303 height 617
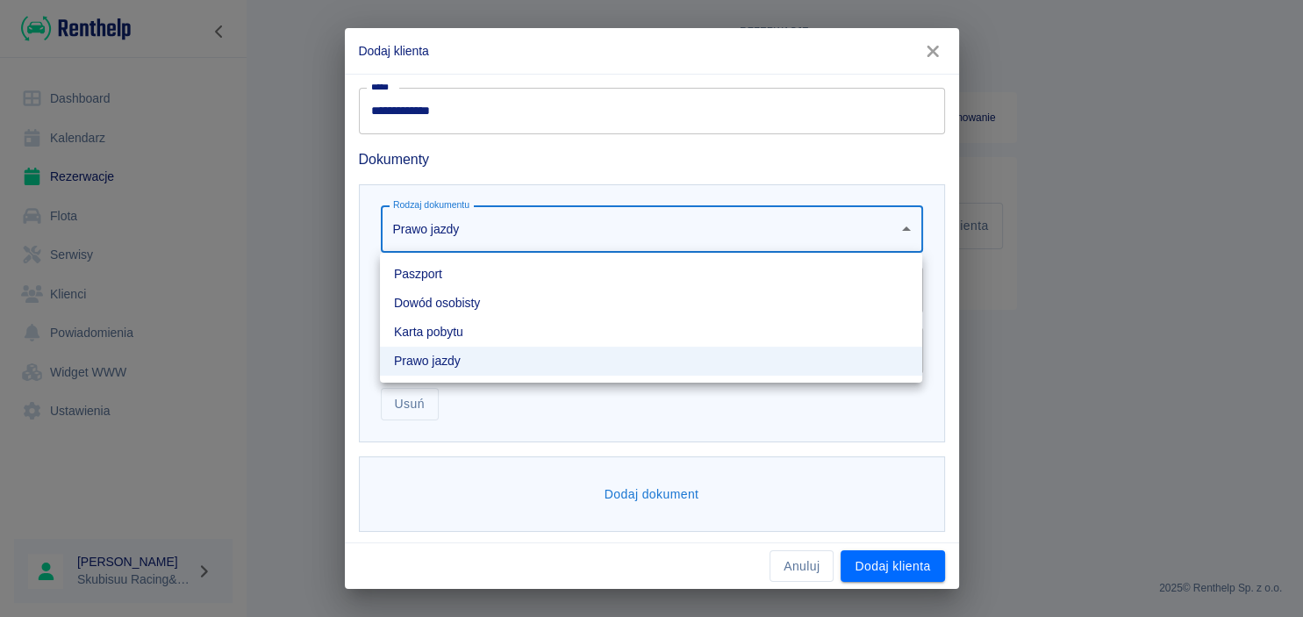
click at [542, 304] on li "Dowód osobisty" at bounding box center [651, 303] width 542 height 29
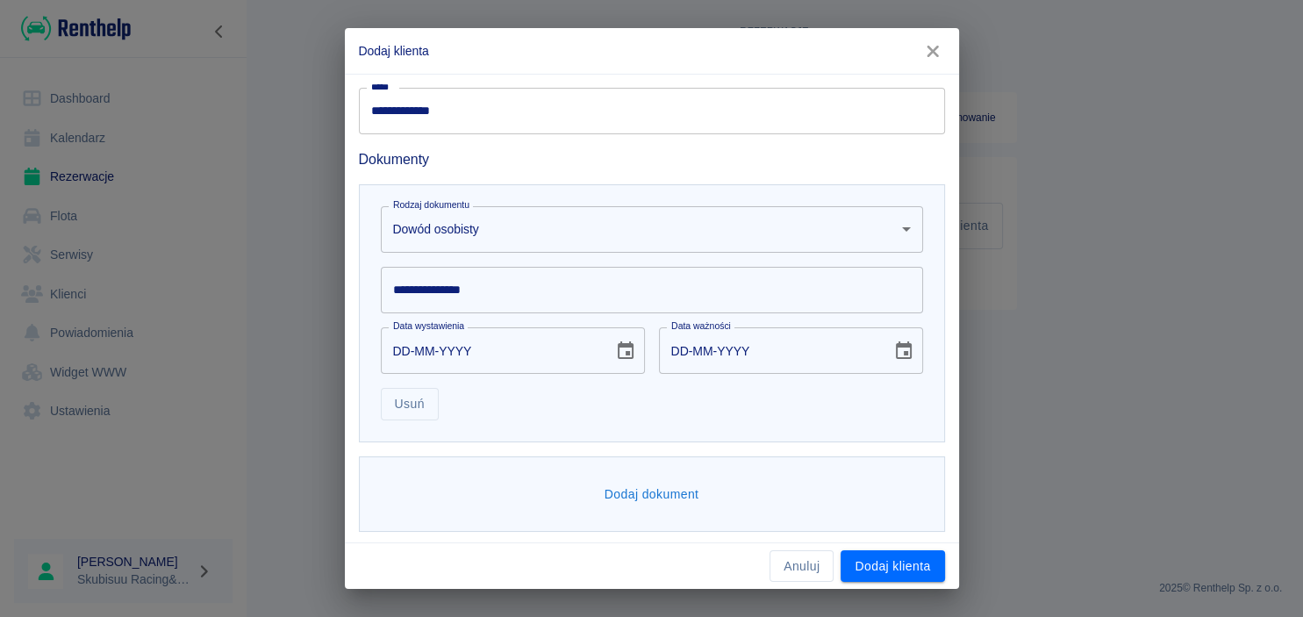
click at [545, 361] on input "DD-MM-YYYY" at bounding box center [491, 350] width 220 height 47
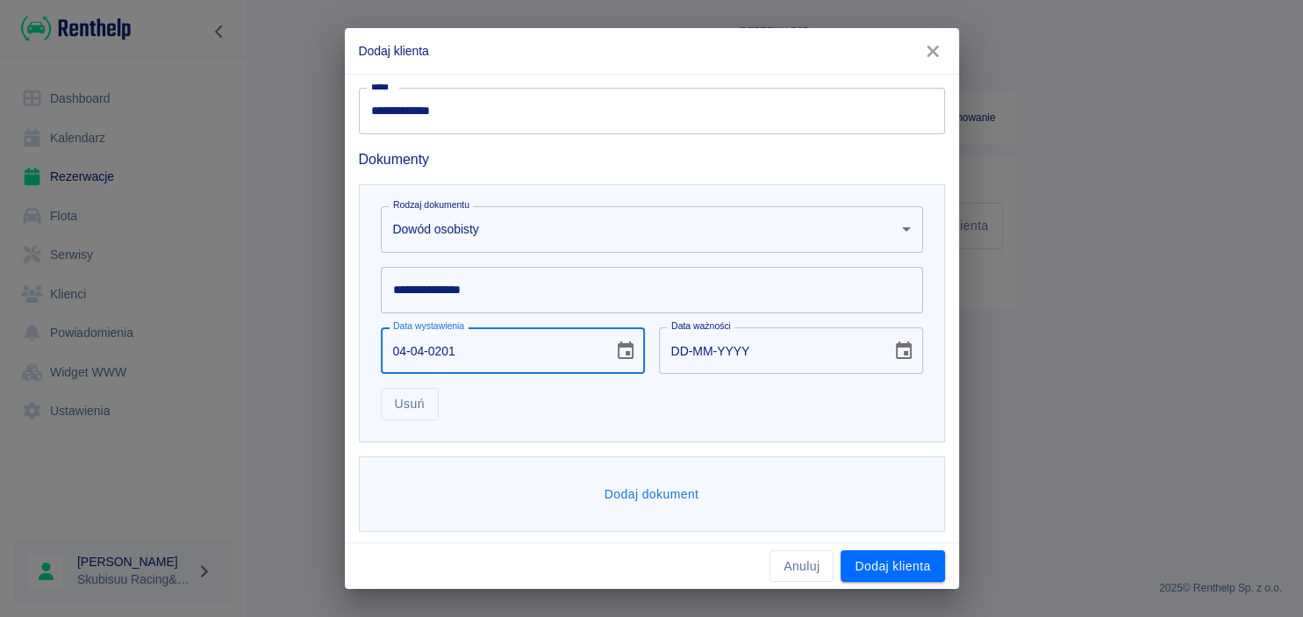
type input "04-04-2019"
type input "04-04-2029"
type input "04-04-2019"
click at [808, 394] on div "Usuń" at bounding box center [645, 397] width 556 height 47
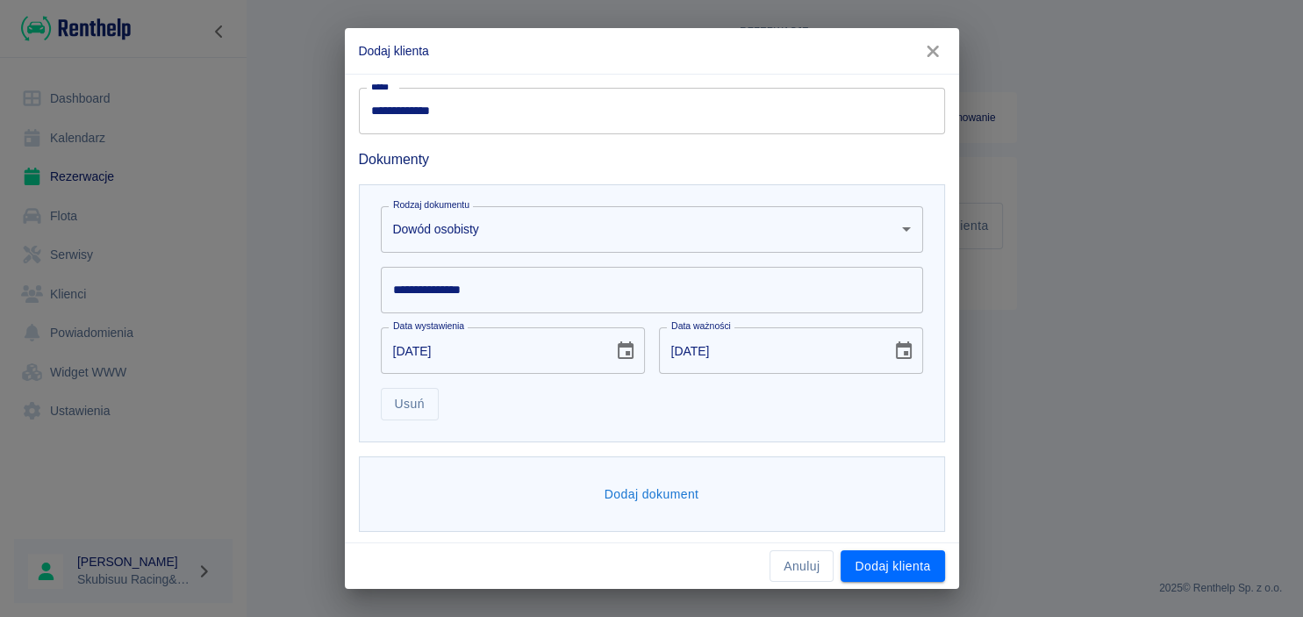
scroll to position [428, 0]
click at [631, 298] on input "**********" at bounding box center [652, 287] width 542 height 47
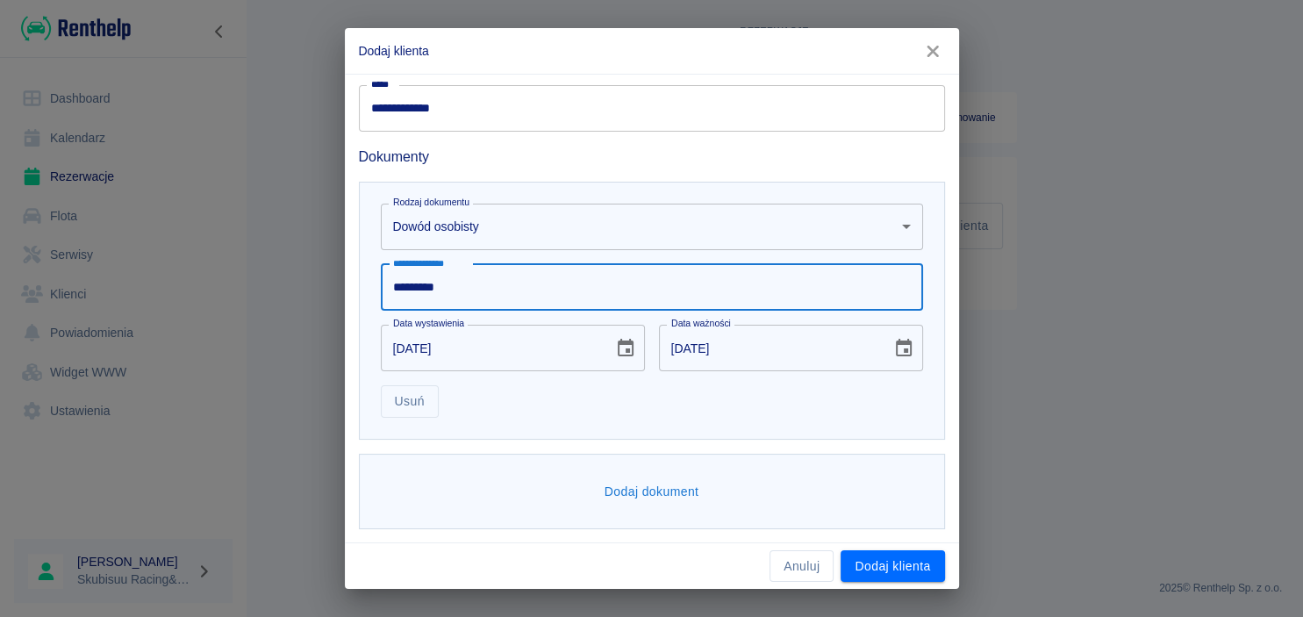
type input "*********"
click at [651, 485] on button "Dodaj dokument" at bounding box center [652, 492] width 109 height 32
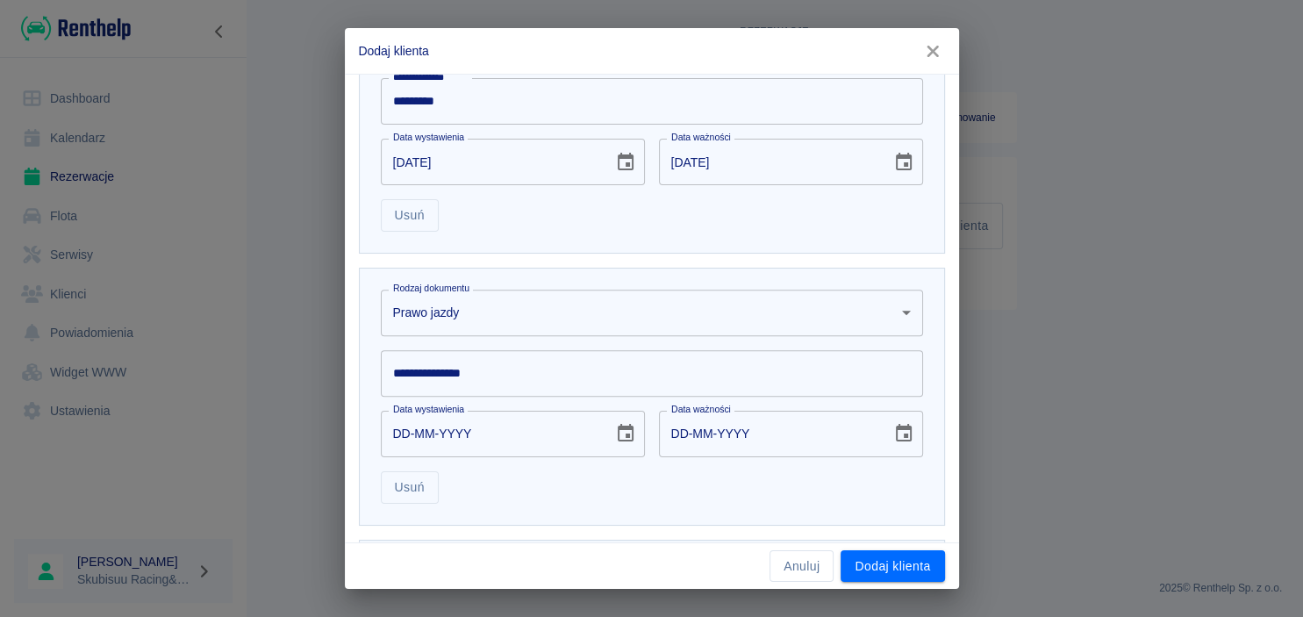
scroll to position [700, 0]
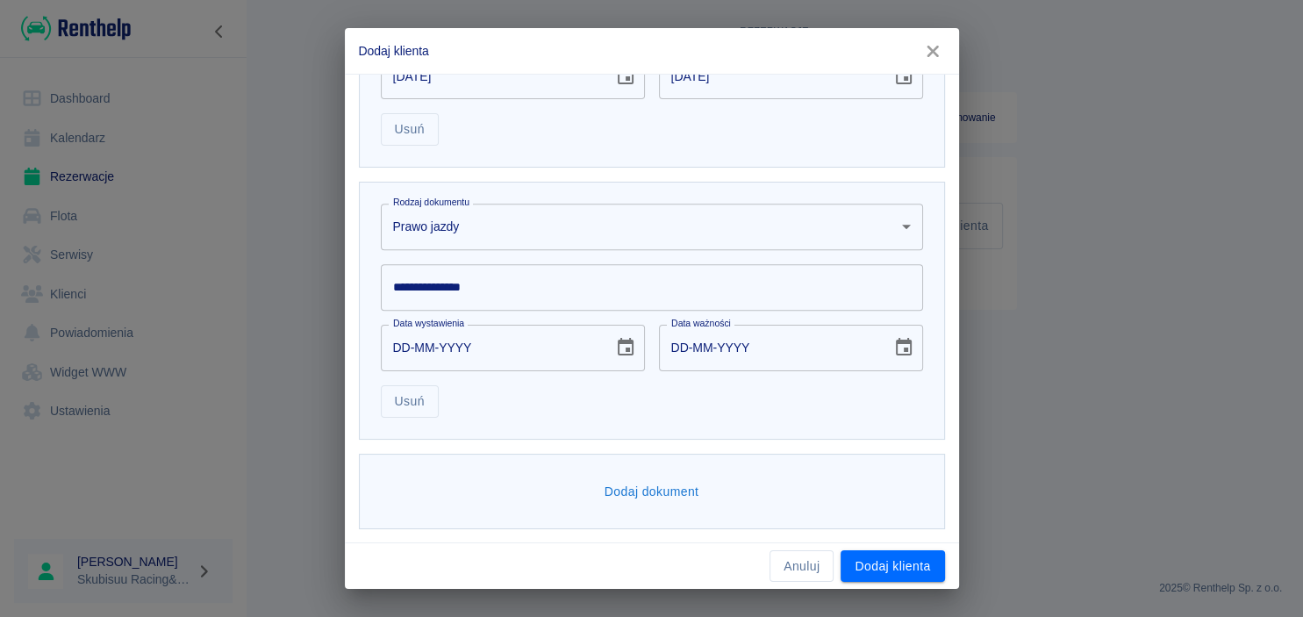
click at [556, 230] on body "**********" at bounding box center [651, 308] width 1303 height 617
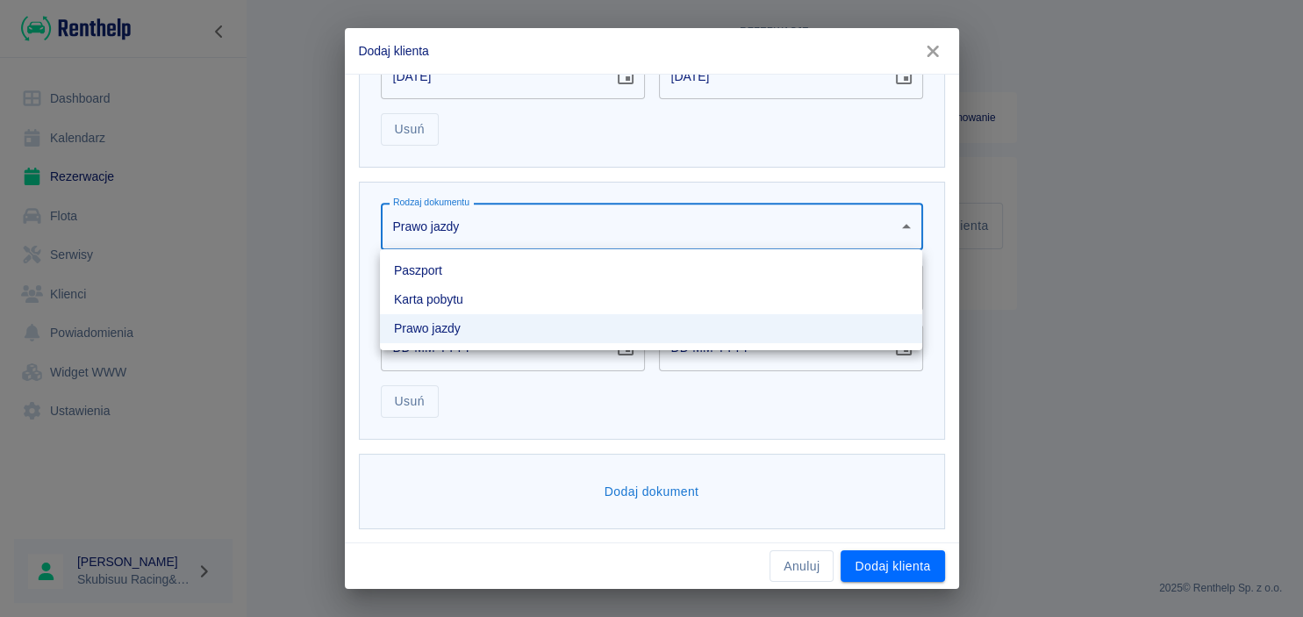
click at [552, 230] on div at bounding box center [651, 308] width 1303 height 617
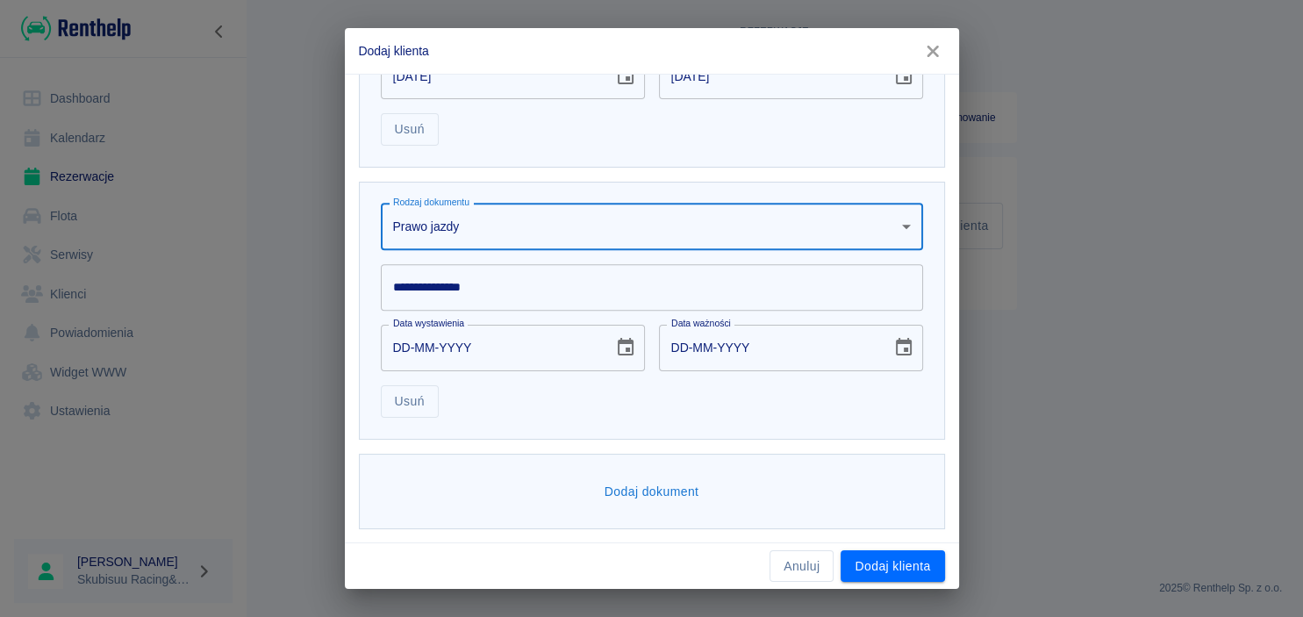
click at [534, 300] on input "**********" at bounding box center [652, 287] width 542 height 47
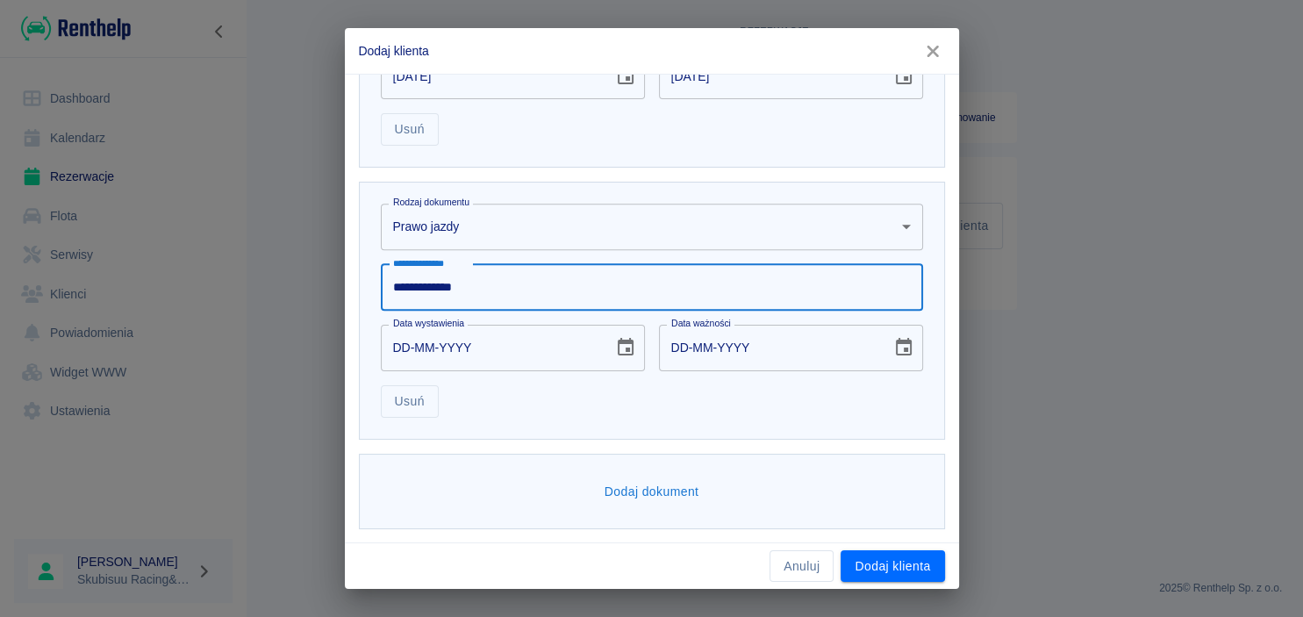
type input "**********"
click at [406, 355] on input "DD-MM-YYYY" at bounding box center [491, 348] width 220 height 47
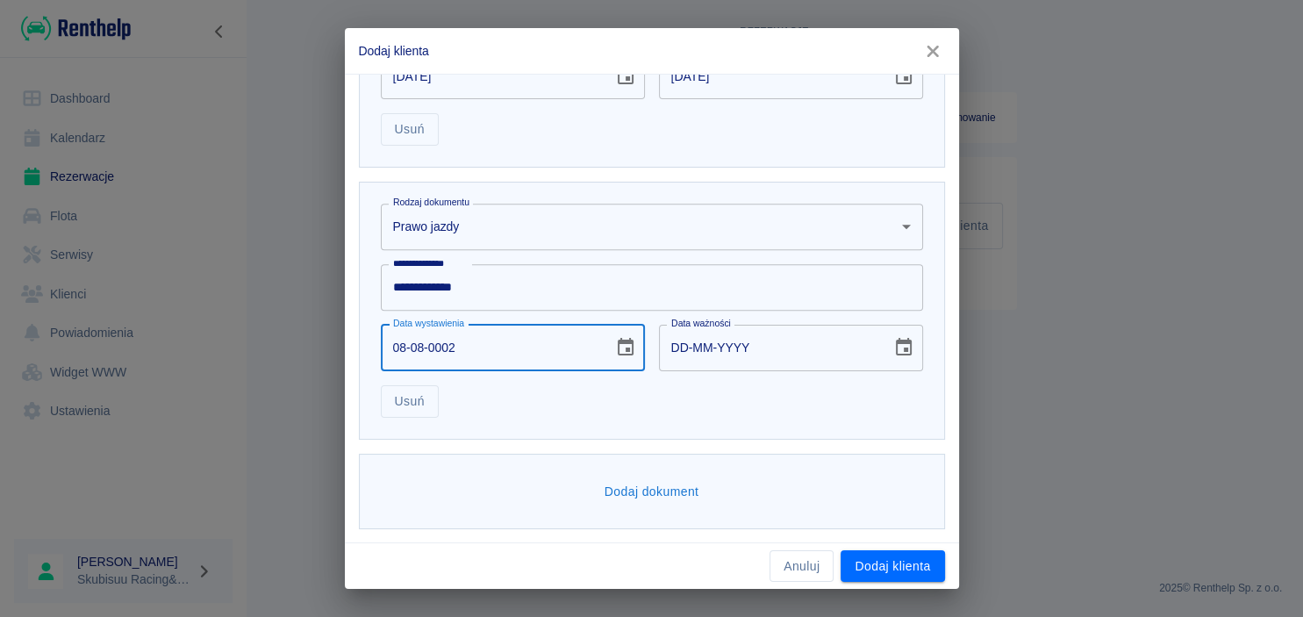
type input "08-08-0020"
type input "08-08-0030"
type input "08-08-2019"
type input "08-08-2029"
type input "08-08-2019"
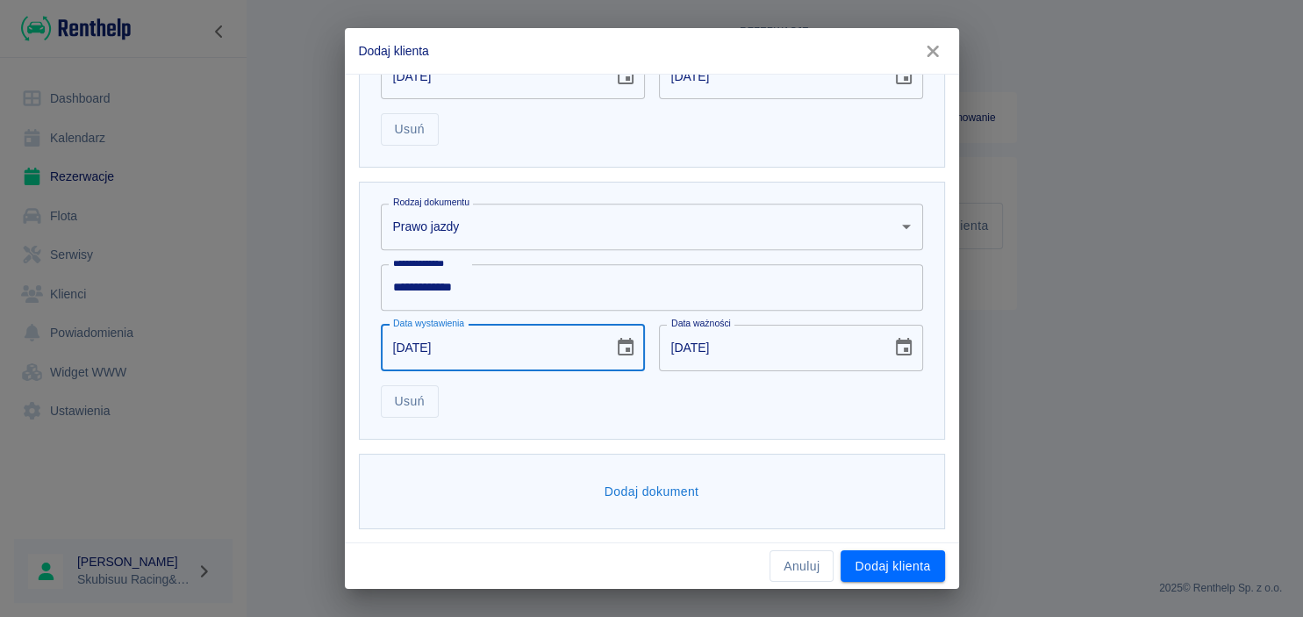
click at [680, 341] on input "08-08-2029" at bounding box center [769, 348] width 220 height 47
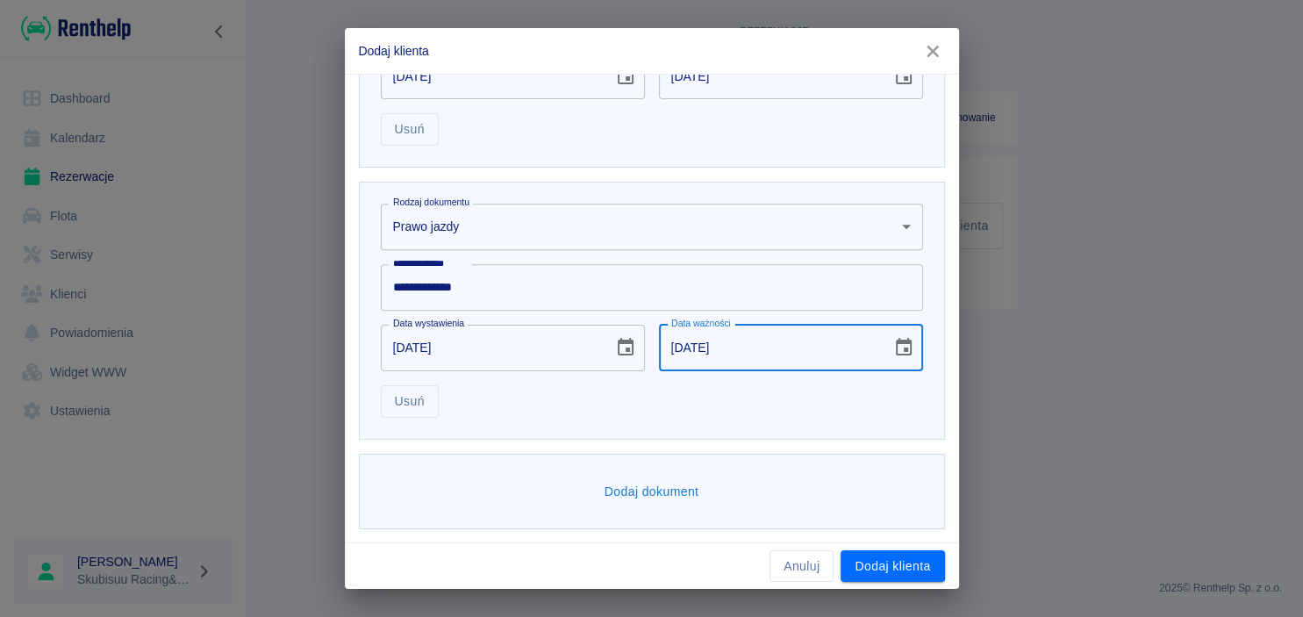
type input "27-03-2034"
click at [786, 422] on div "**********" at bounding box center [652, 311] width 586 height 258
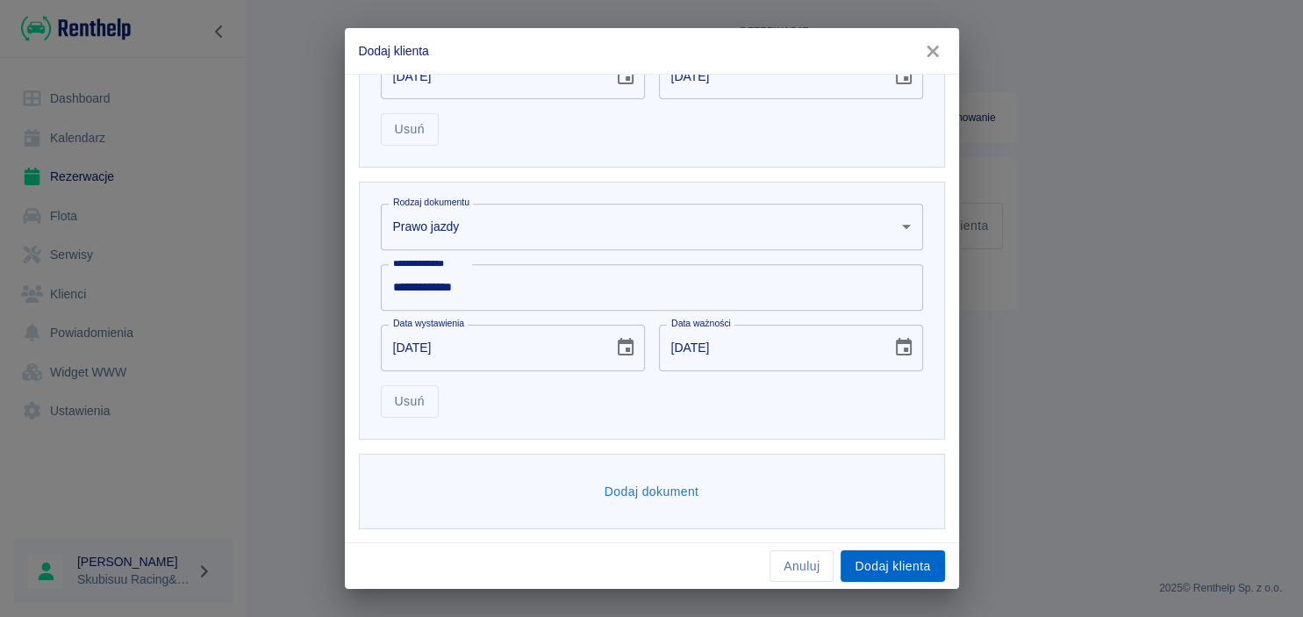
click at [891, 565] on button "Dodaj klienta" at bounding box center [893, 566] width 104 height 32
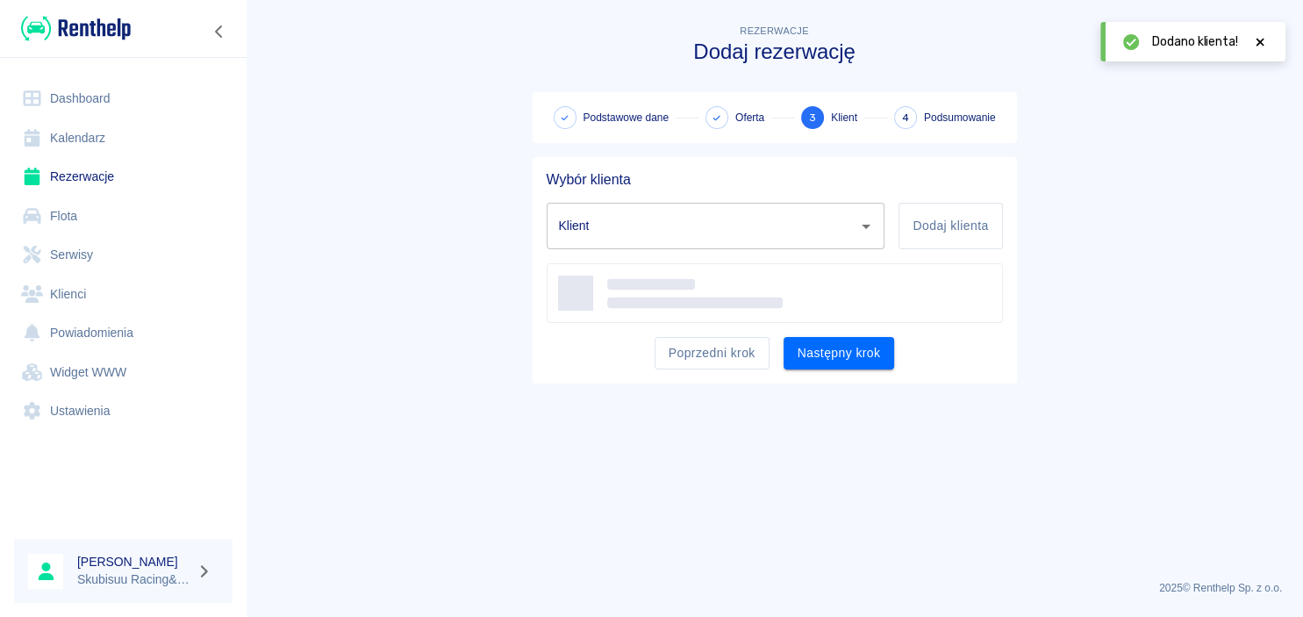
type input "Patryk Włoch (+48724729679)"
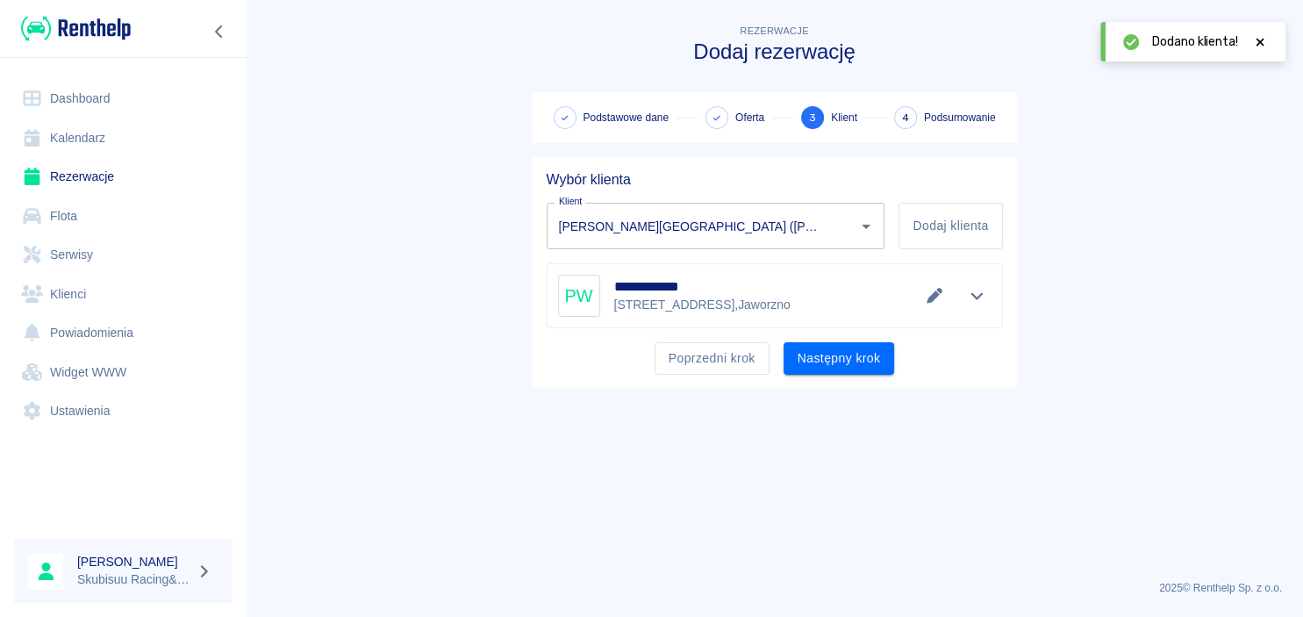
click at [606, 434] on main "**********" at bounding box center [775, 293] width 1058 height 545
click at [874, 374] on div "**********" at bounding box center [775, 273] width 485 height 232
click at [871, 355] on button "Następny krok" at bounding box center [839, 358] width 111 height 32
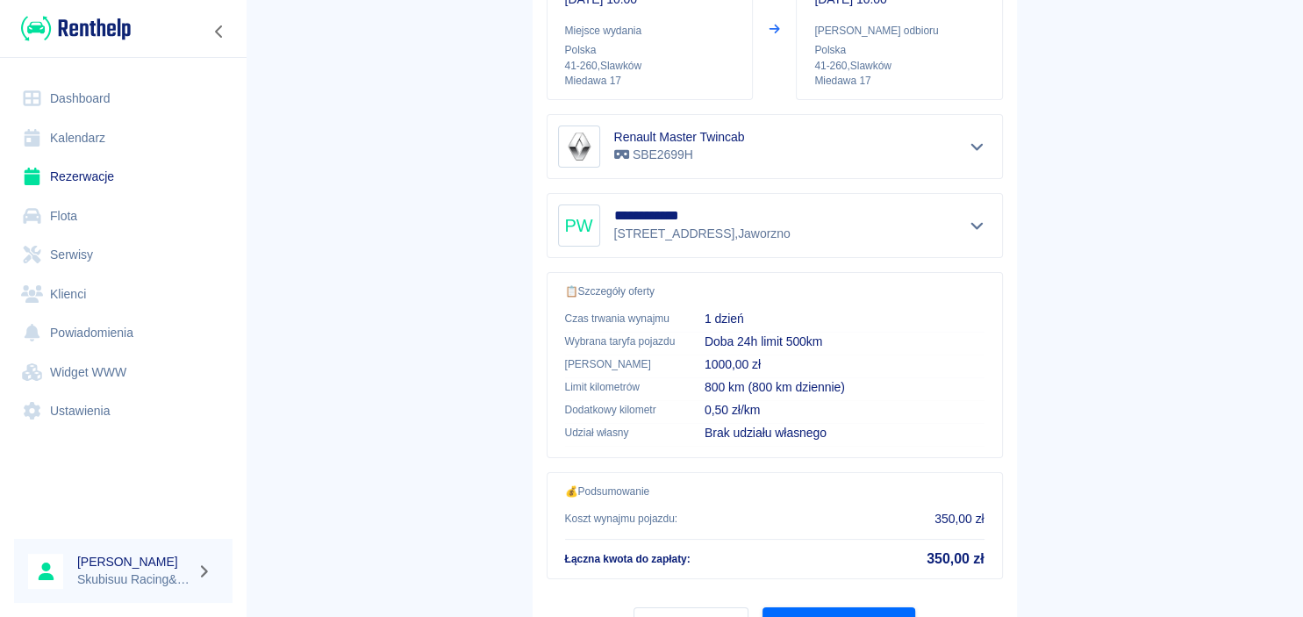
scroll to position [327, 0]
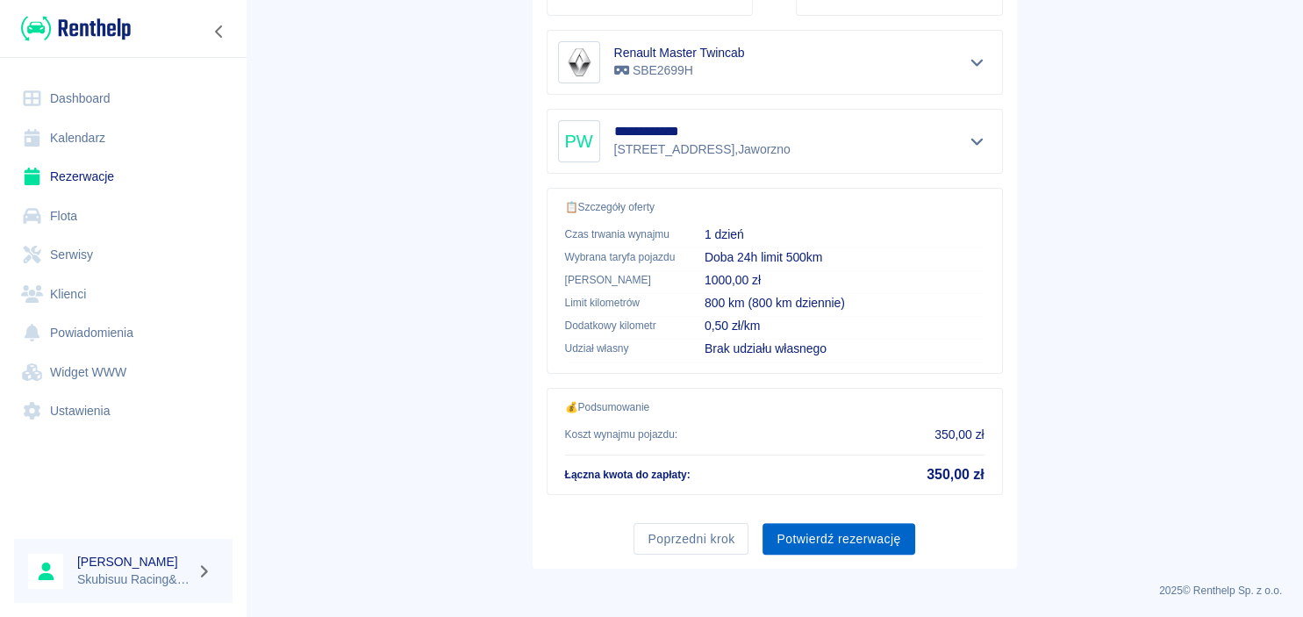
click at [829, 542] on button "Potwierdź rezerwację" at bounding box center [839, 539] width 152 height 32
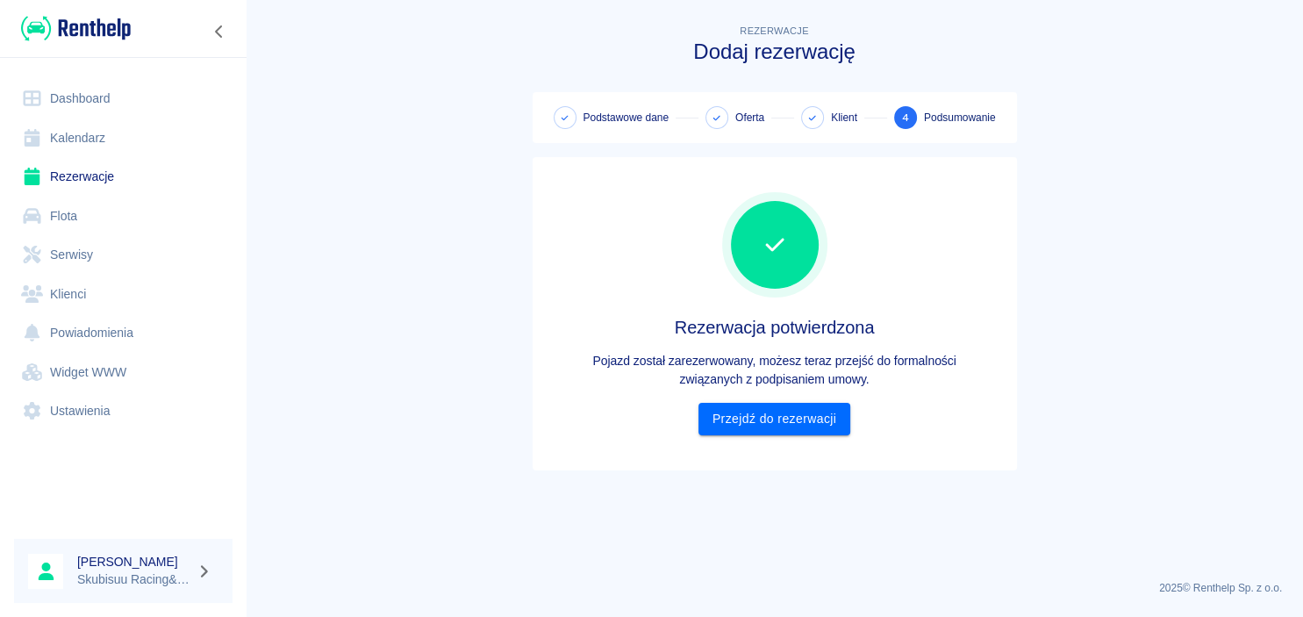
scroll to position [0, 0]
click at [773, 413] on link "Przejdź do rezerwacji" at bounding box center [775, 419] width 152 height 32
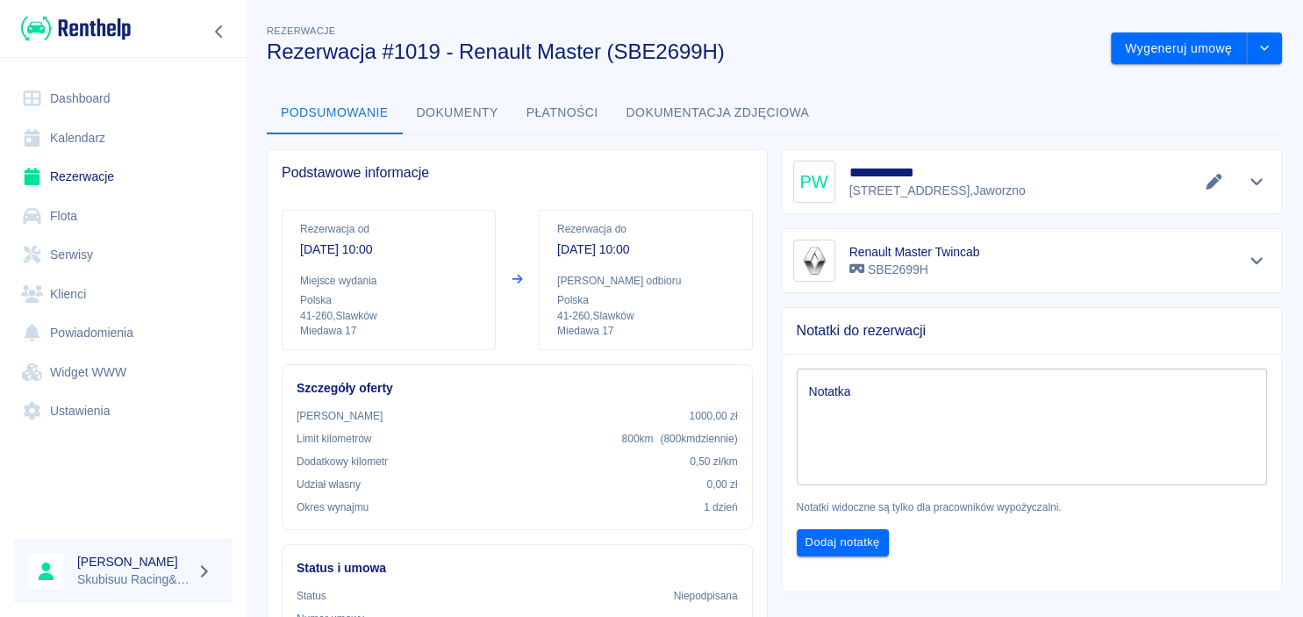
click at [477, 114] on button "Dokumenty" at bounding box center [458, 113] width 110 height 42
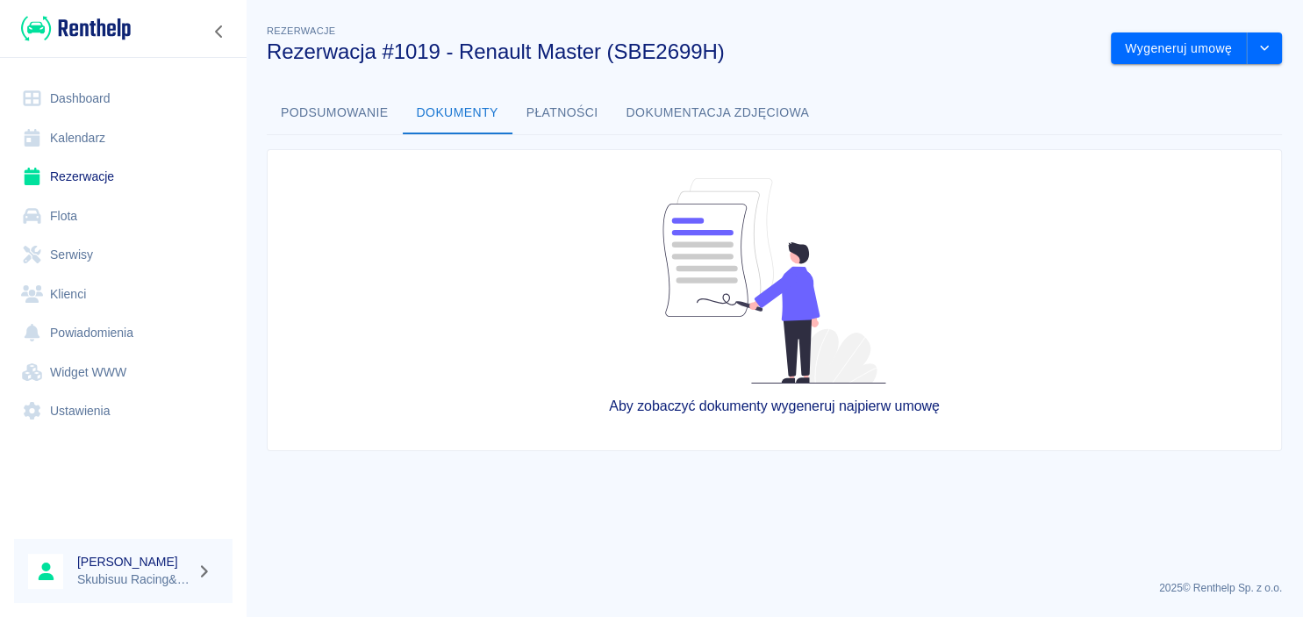
click at [349, 117] on button "Podsumowanie" at bounding box center [335, 113] width 136 height 42
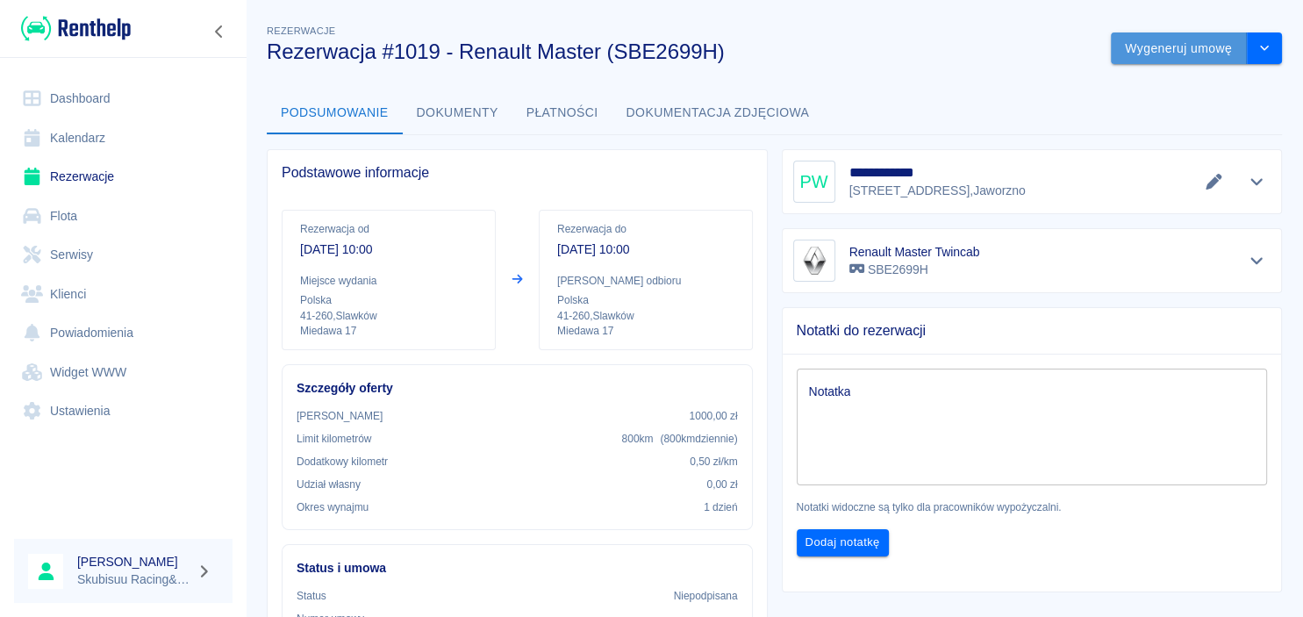
click at [1172, 37] on button "Wygeneruj umowę" at bounding box center [1179, 48] width 136 height 32
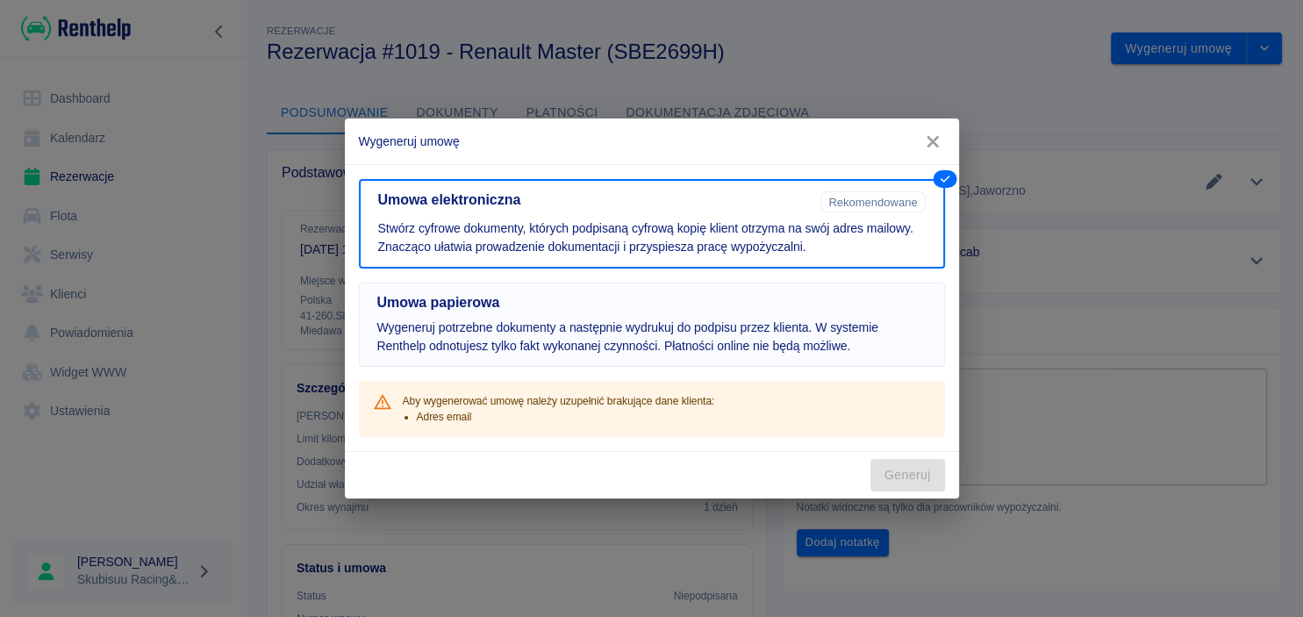
click at [746, 360] on button "Umowa papierowa Wygeneruj potrzebne dokumenty a następnie wydrukuj do podpisu p…" at bounding box center [652, 325] width 586 height 84
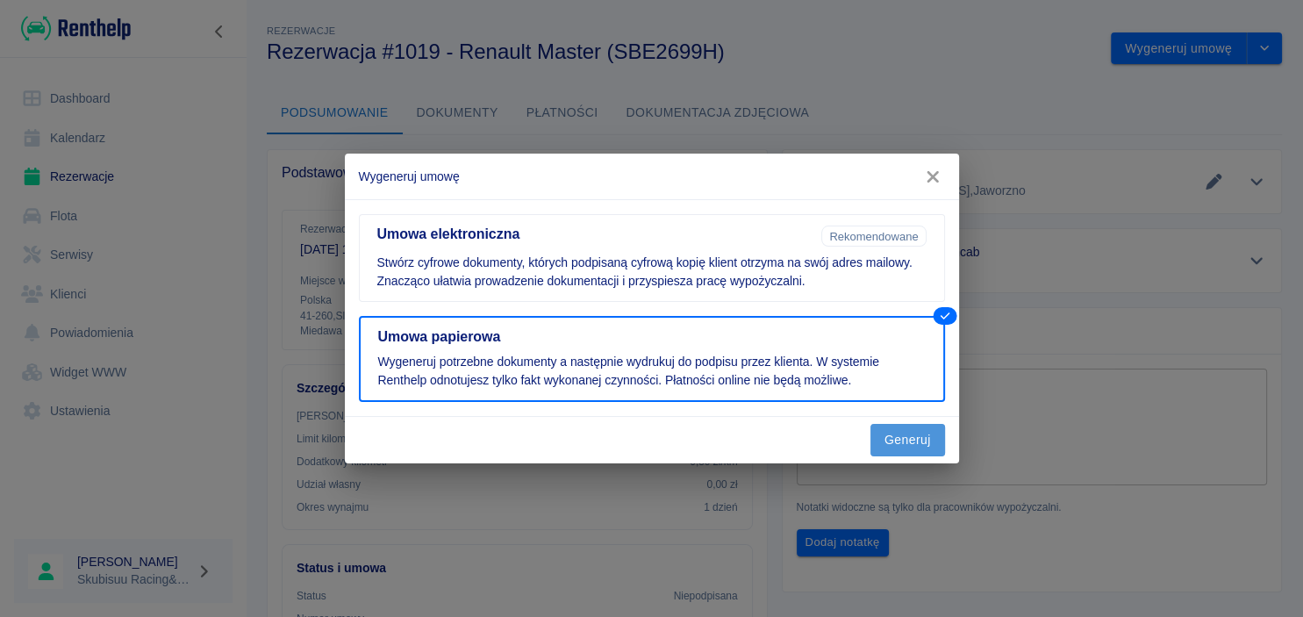
click at [914, 437] on button "Generuj" at bounding box center [908, 440] width 75 height 32
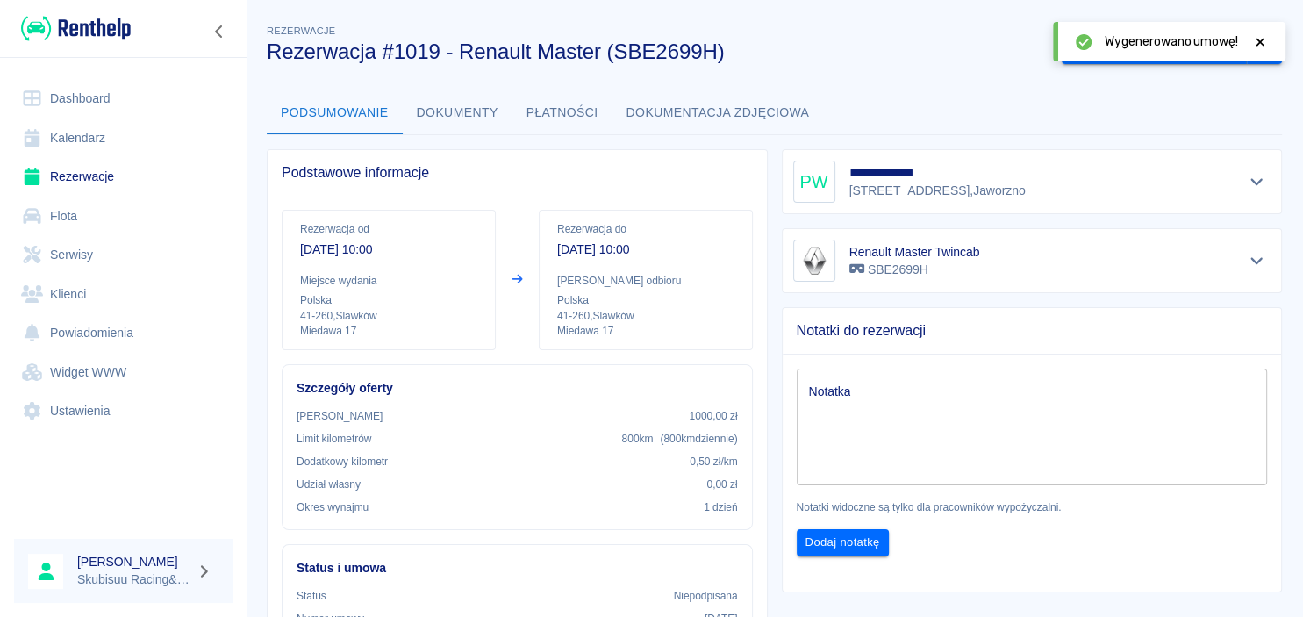
click at [444, 126] on button "Dokumenty" at bounding box center [458, 113] width 110 height 42
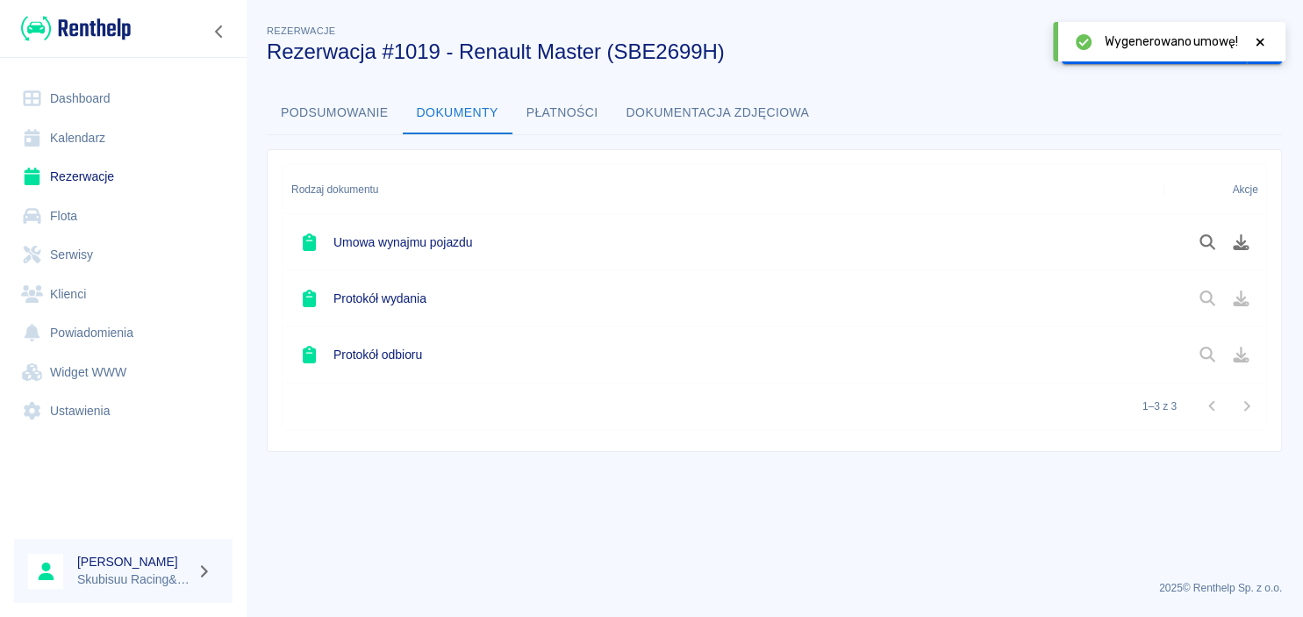
click at [616, 153] on div "Rodzaj dokumentu Akcje Umowa wynajmu pojazdu Protokół wydania Protokół odbioru …" at bounding box center [768, 290] width 1000 height 280
click at [1243, 248] on icon "Pobierz dokument" at bounding box center [1241, 242] width 16 height 16
click at [1204, 55] on button "Oznacz: umowa podpisana" at bounding box center [1154, 48] width 185 height 32
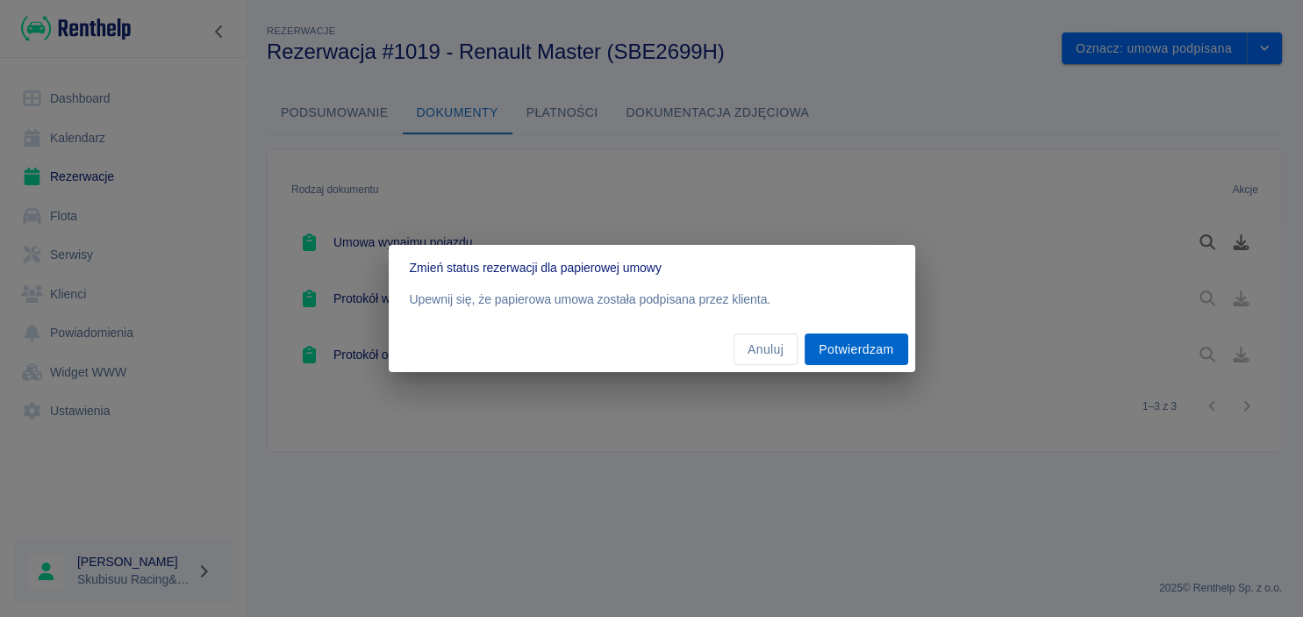
click at [843, 344] on button "Potwierdzam" at bounding box center [856, 350] width 103 height 32
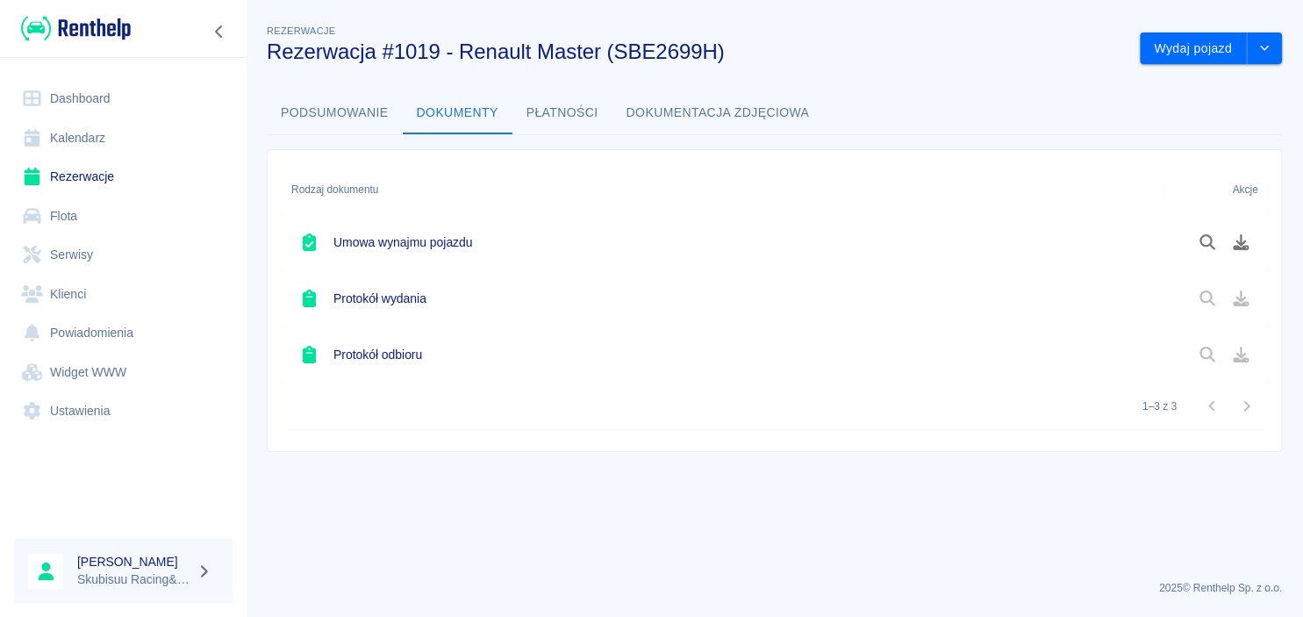
click at [1208, 65] on div "Rezerwacje Rezerwacja #1019 - Renault Master (SBE2699H) Wydaj pojazd Podsumowan…" at bounding box center [775, 229] width 1058 height 445
click at [1208, 60] on button "Wydaj pojazd" at bounding box center [1193, 48] width 107 height 32
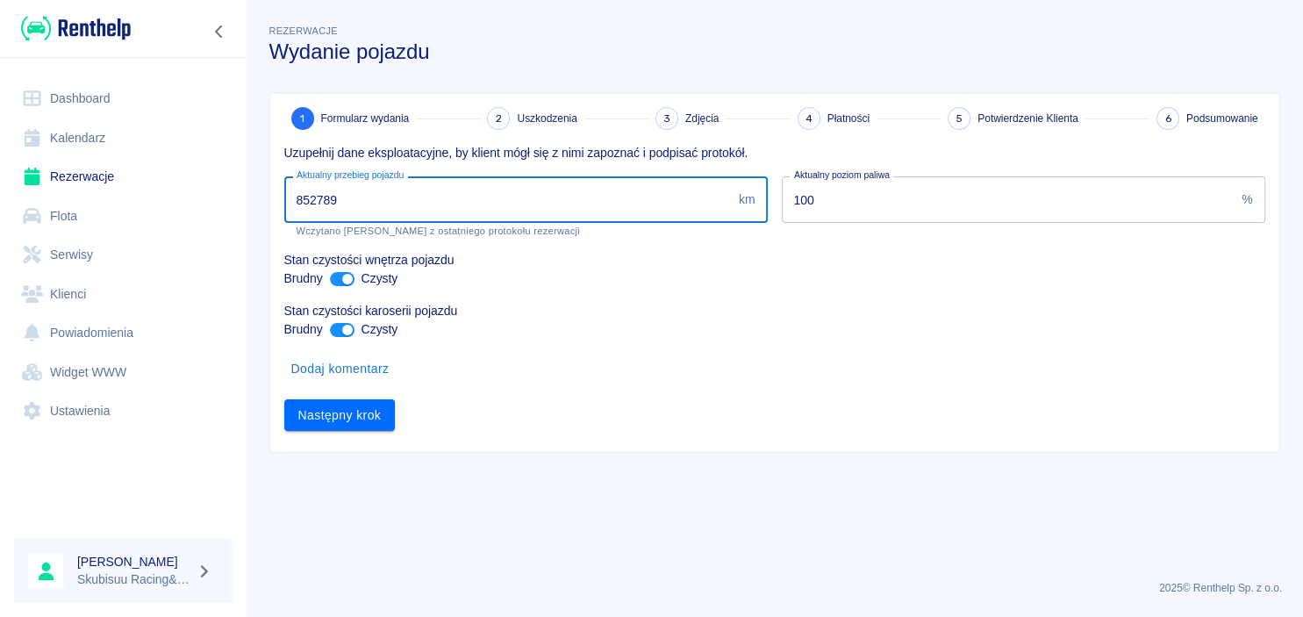
drag, startPoint x: 342, startPoint y: 195, endPoint x: 258, endPoint y: 201, distance: 84.5
click at [284, 201] on input "852789" at bounding box center [508, 199] width 448 height 47
type input "853260"
click at [387, 413] on button "Następny krok" at bounding box center [339, 415] width 111 height 32
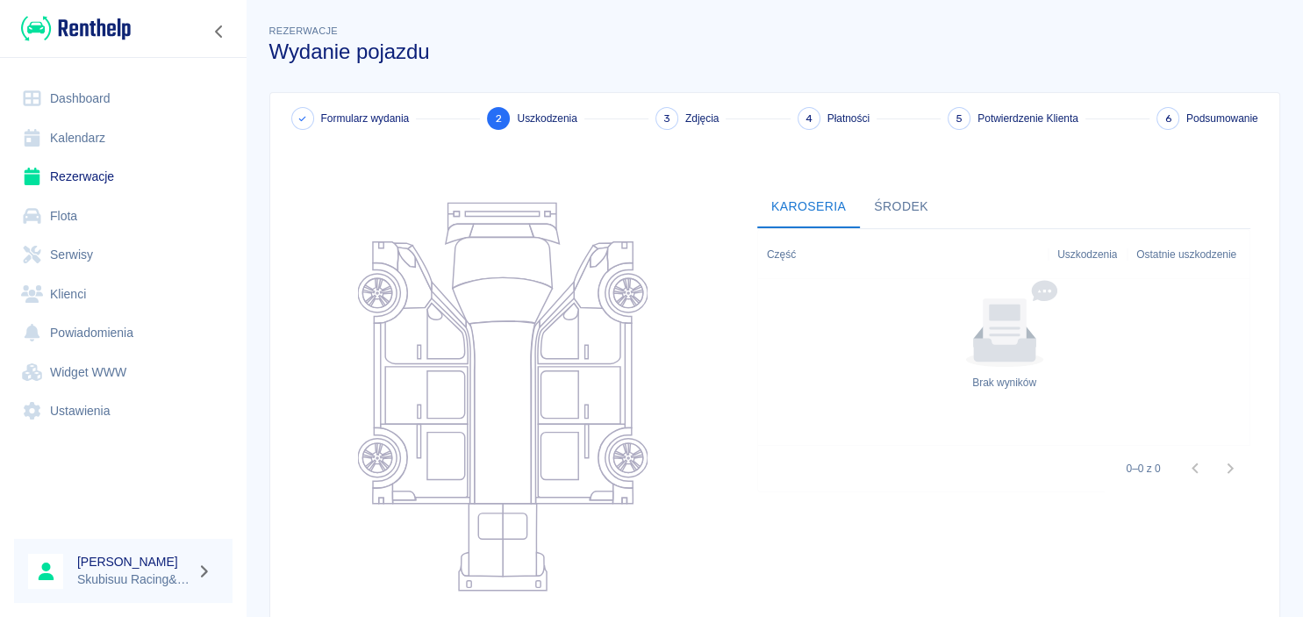
scroll to position [173, 0]
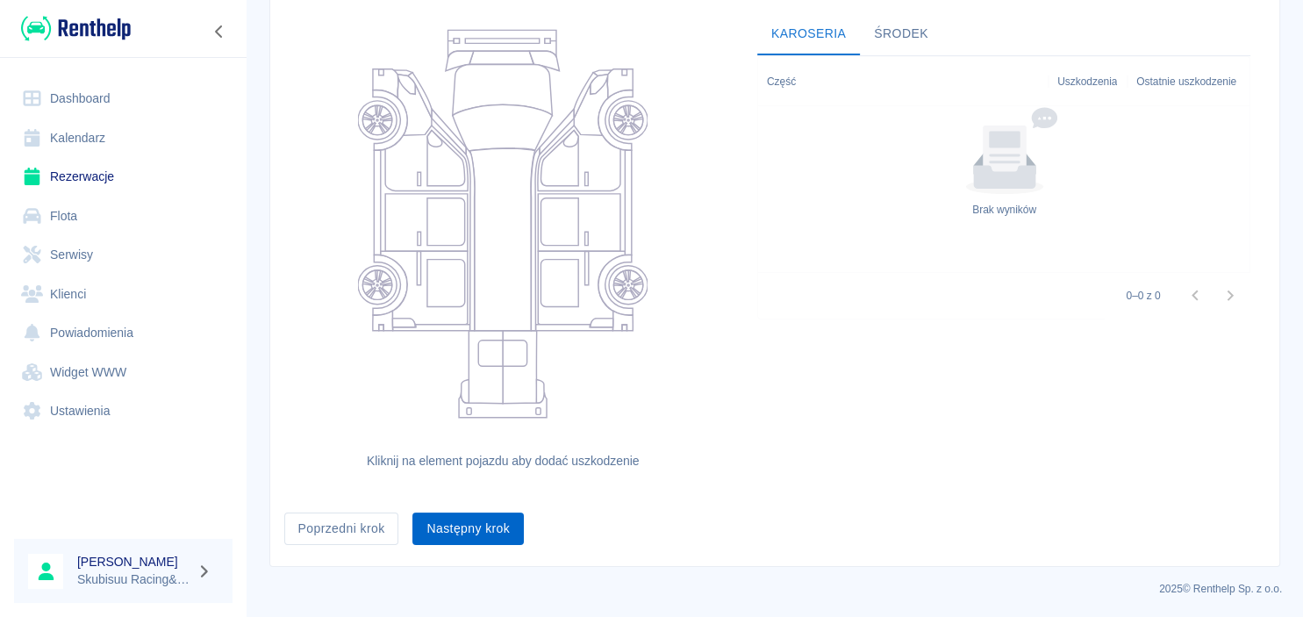
click at [469, 521] on button "Następny krok" at bounding box center [468, 529] width 111 height 32
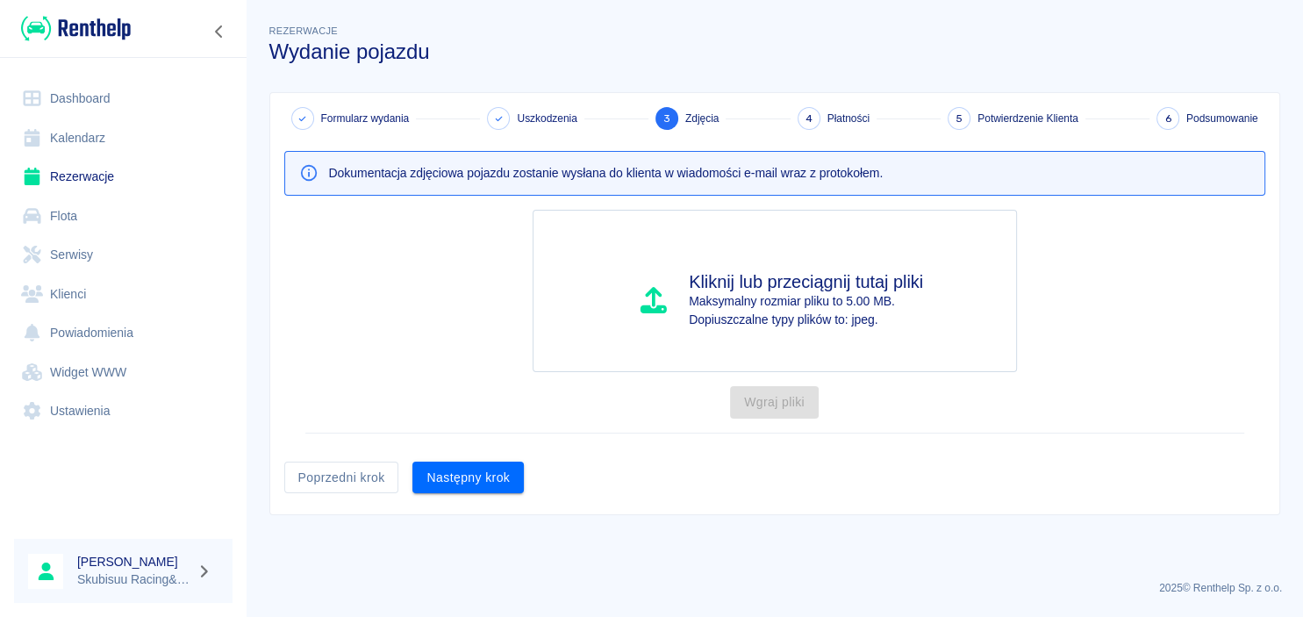
scroll to position [0, 0]
click at [467, 479] on button "Następny krok" at bounding box center [468, 478] width 111 height 32
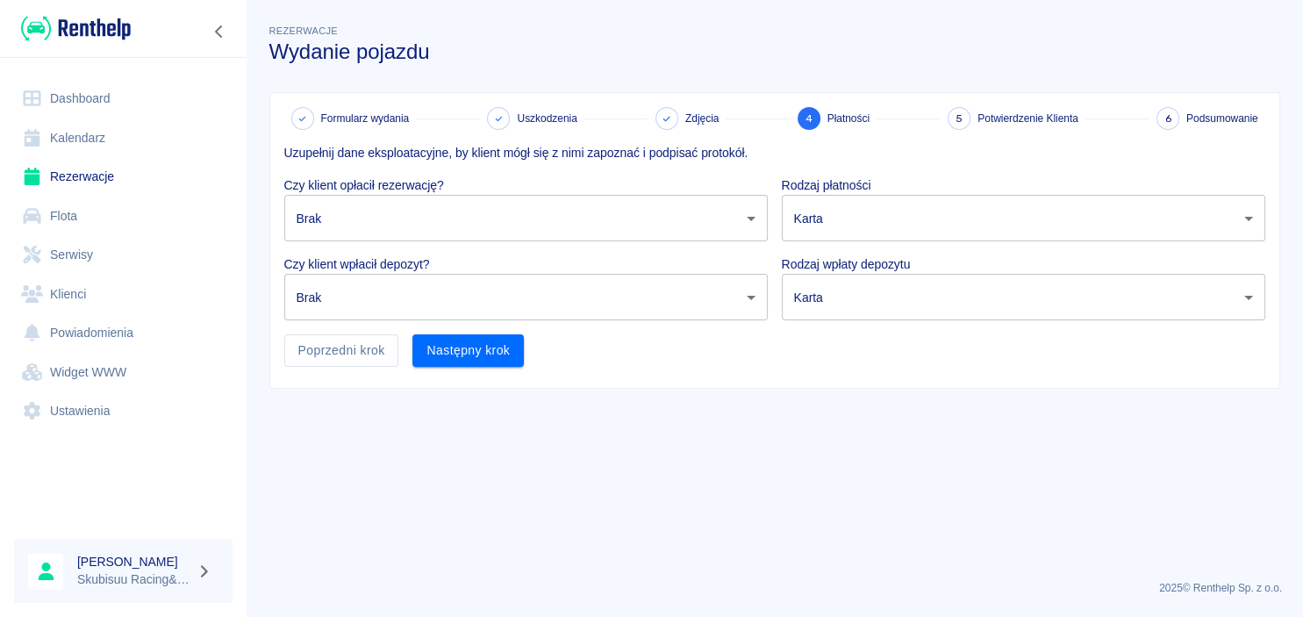
click at [510, 174] on div "Czy klient opłacił rezerwację? Brak none ​" at bounding box center [519, 201] width 498 height 79
click at [504, 223] on body "Używamy plików Cookies, by zapewnić Ci najlepsze możliwe doświadczenie. Aby dow…" at bounding box center [651, 308] width 1303 height 617
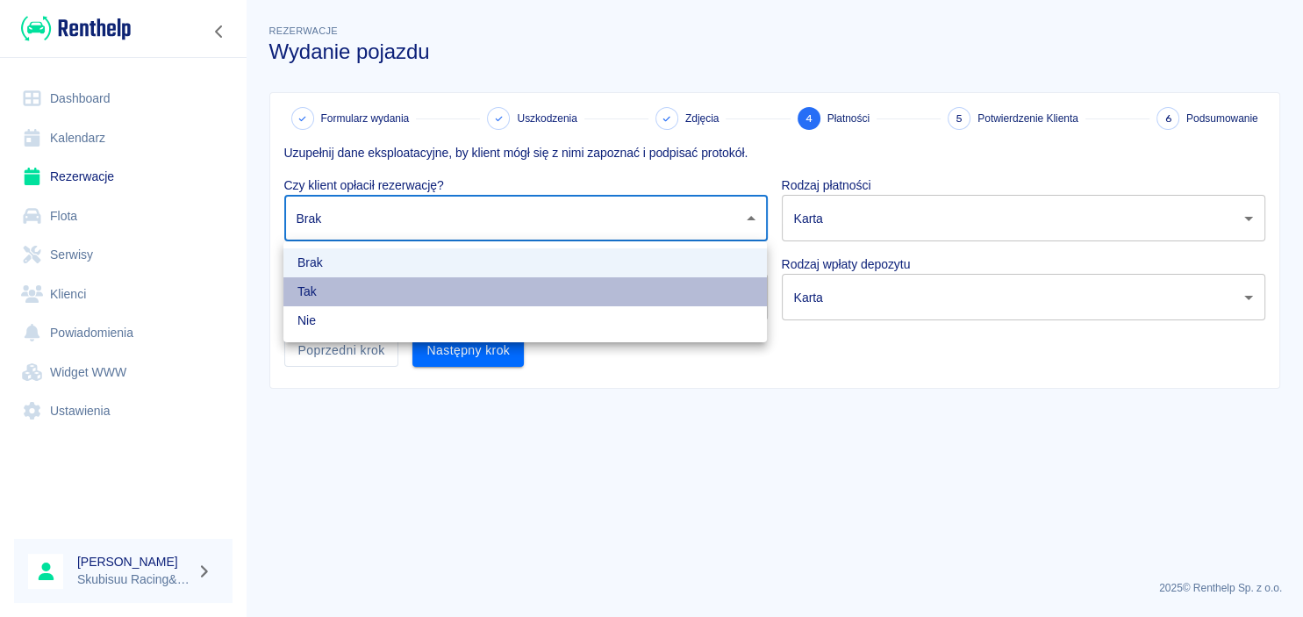
click at [476, 293] on li "Tak" at bounding box center [526, 291] width 484 height 29
type input "true"
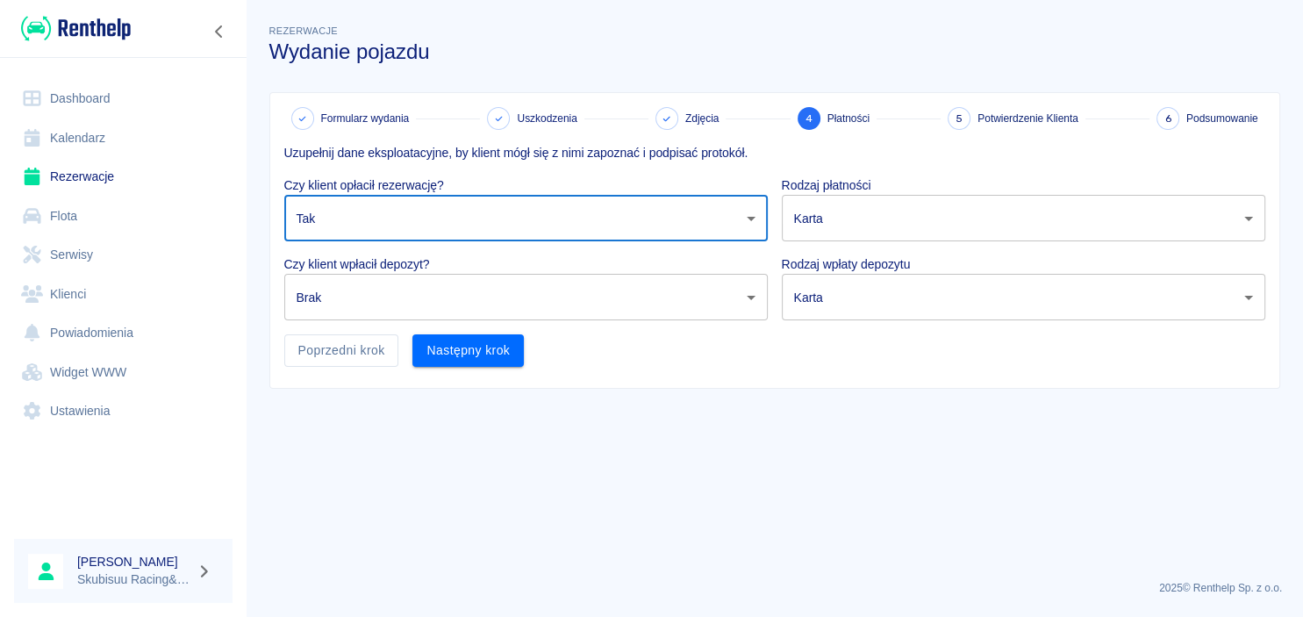
click at [832, 241] on body "Używamy plików Cookies, by zapewnić Ci najlepsze możliwe doświadczenie. Aby dow…" at bounding box center [651, 308] width 1303 height 617
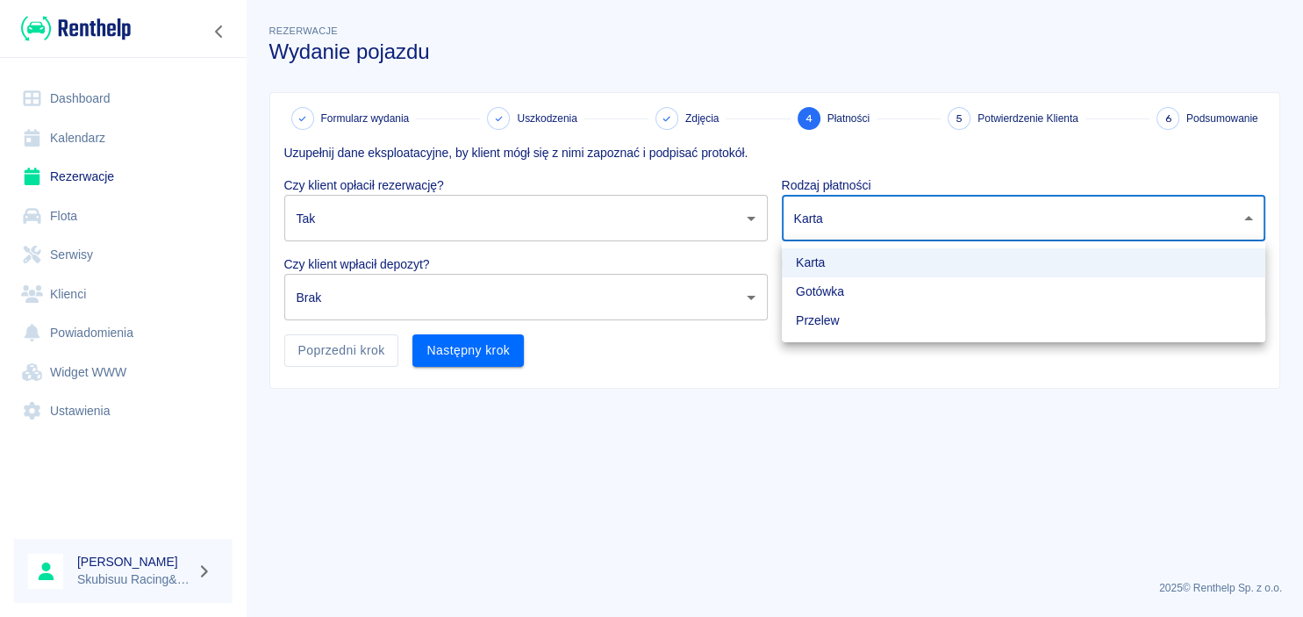
click at [815, 300] on li "Gotówka" at bounding box center [1024, 291] width 484 height 29
type input "cash"
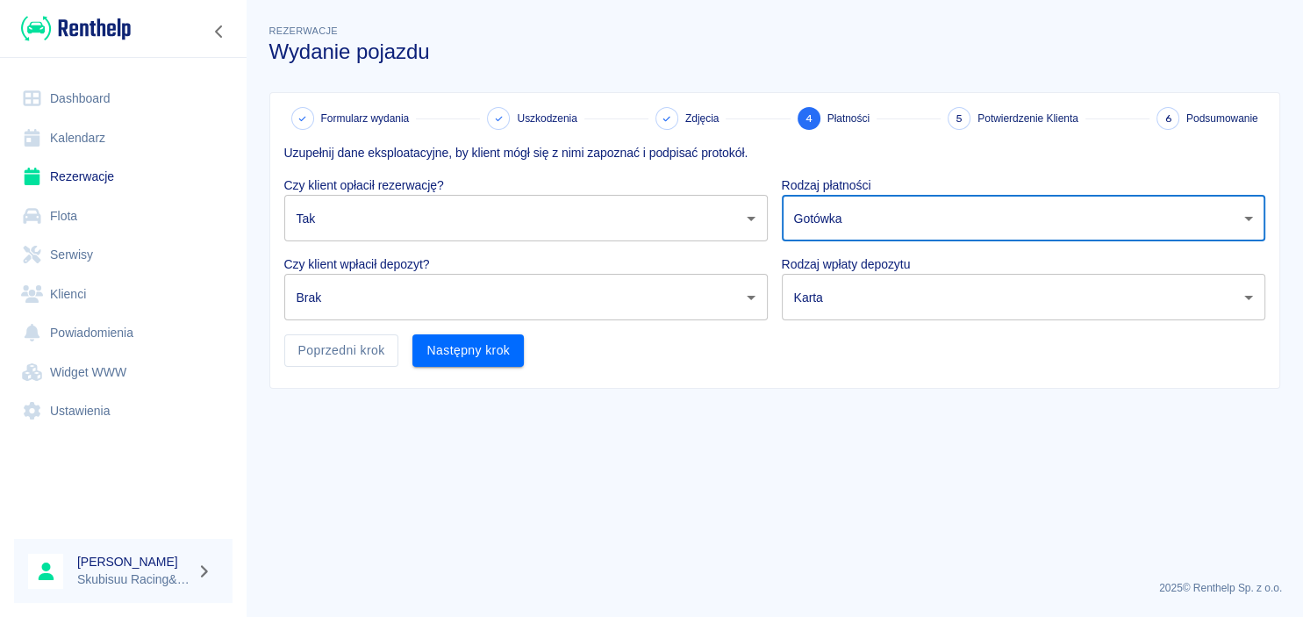
click at [823, 281] on body "Używamy plików Cookies, by zapewnić Ci najlepsze możliwe doświadczenie. Aby dow…" at bounding box center [651, 308] width 1303 height 617
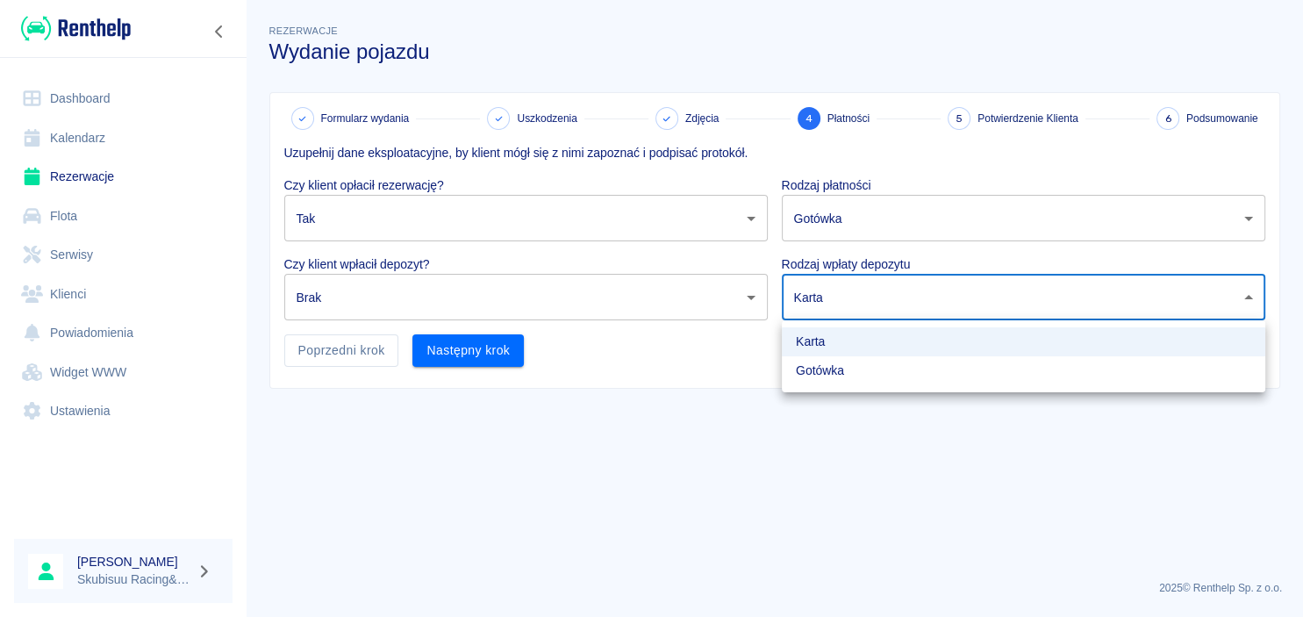
click at [813, 346] on li "Karta" at bounding box center [1024, 341] width 484 height 29
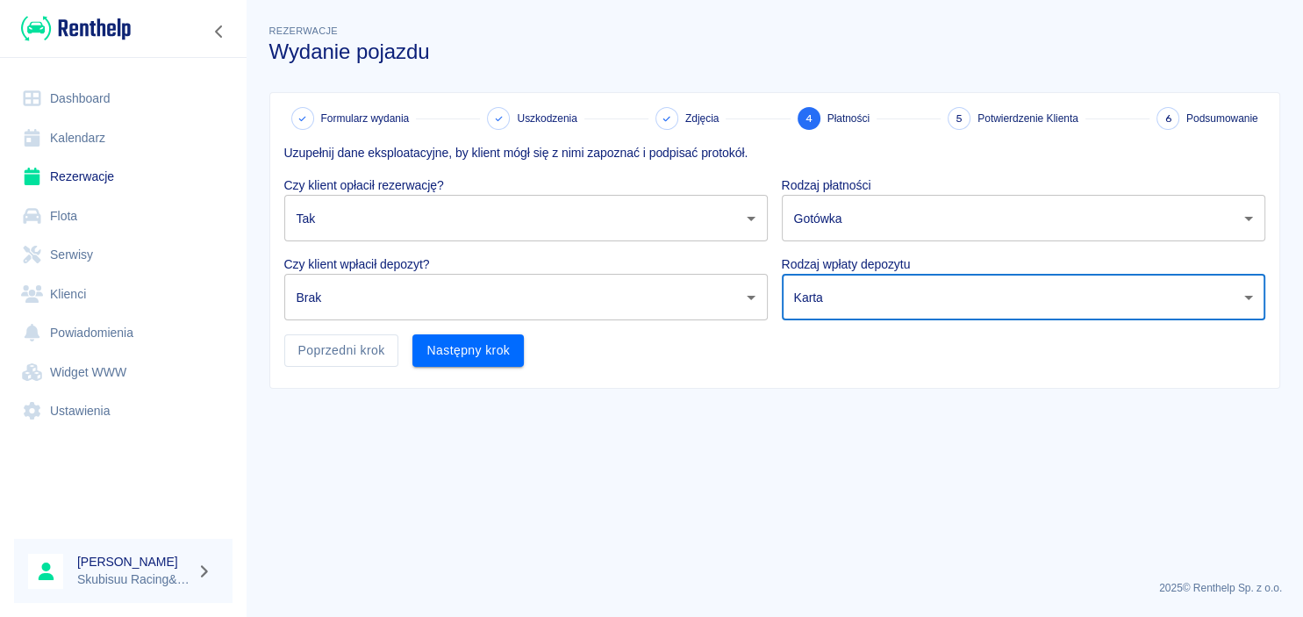
click at [592, 294] on body "Używamy plików Cookies, by zapewnić Ci najlepsze możliwe doświadczenie. Aby dow…" at bounding box center [651, 308] width 1303 height 617
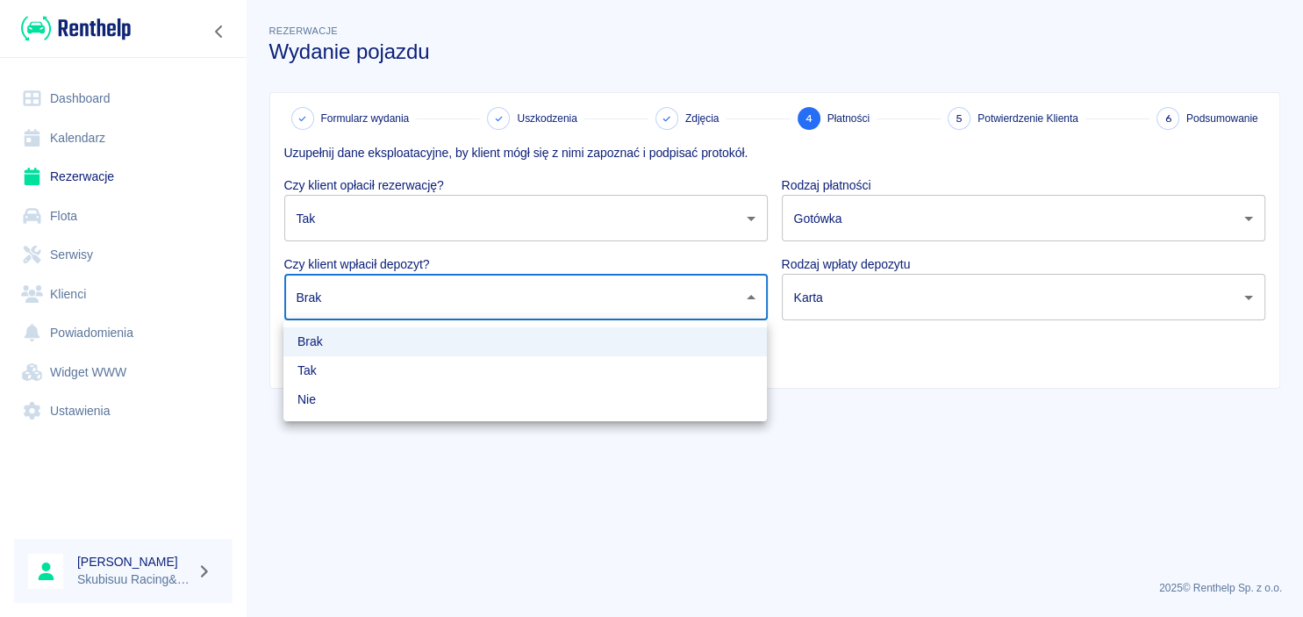
click at [525, 366] on li "Tak" at bounding box center [526, 370] width 484 height 29
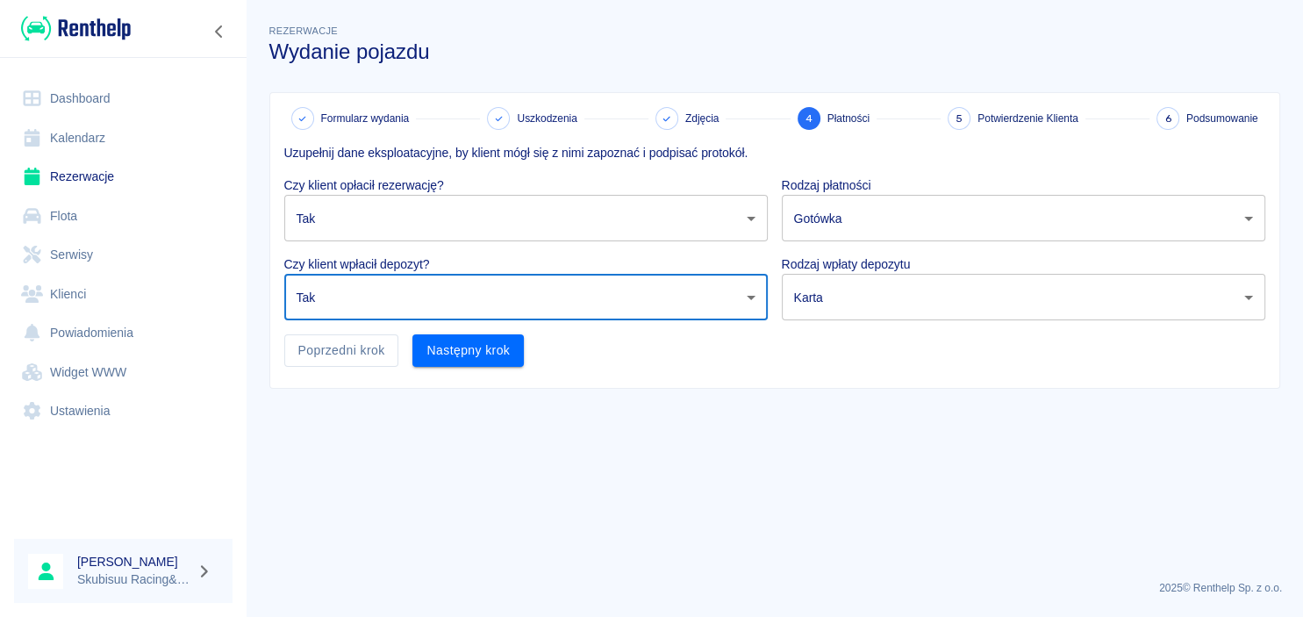
type input "true"
click at [458, 350] on button "Następny krok" at bounding box center [468, 350] width 111 height 32
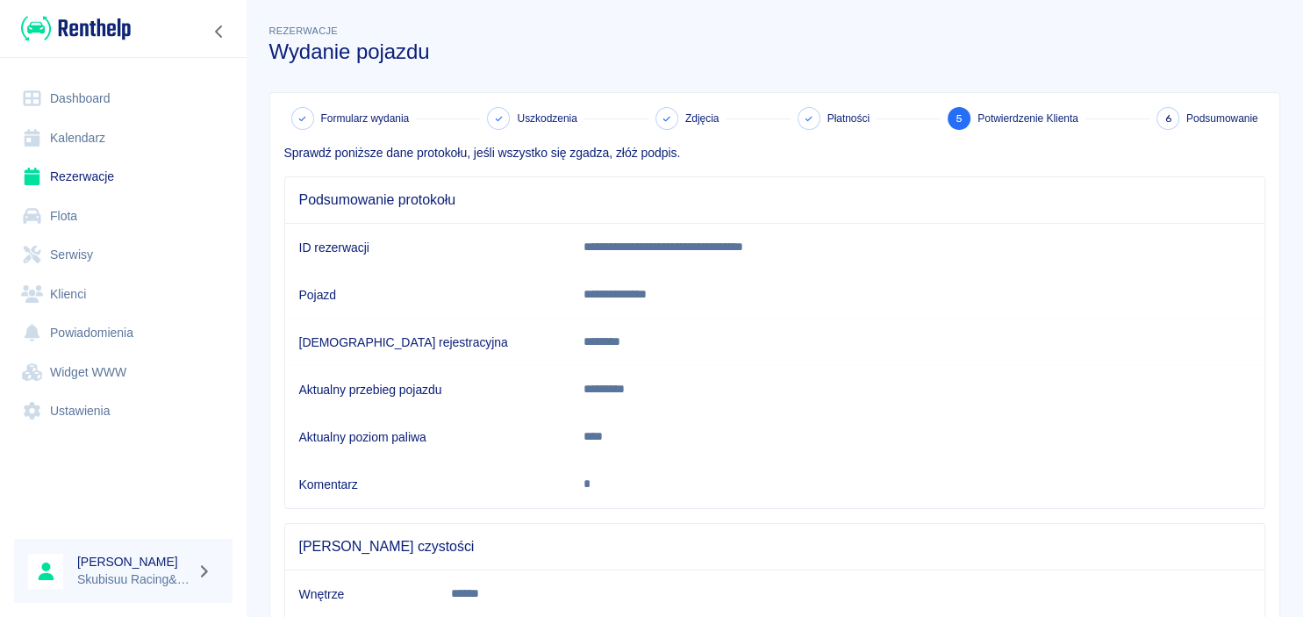
scroll to position [165, 0]
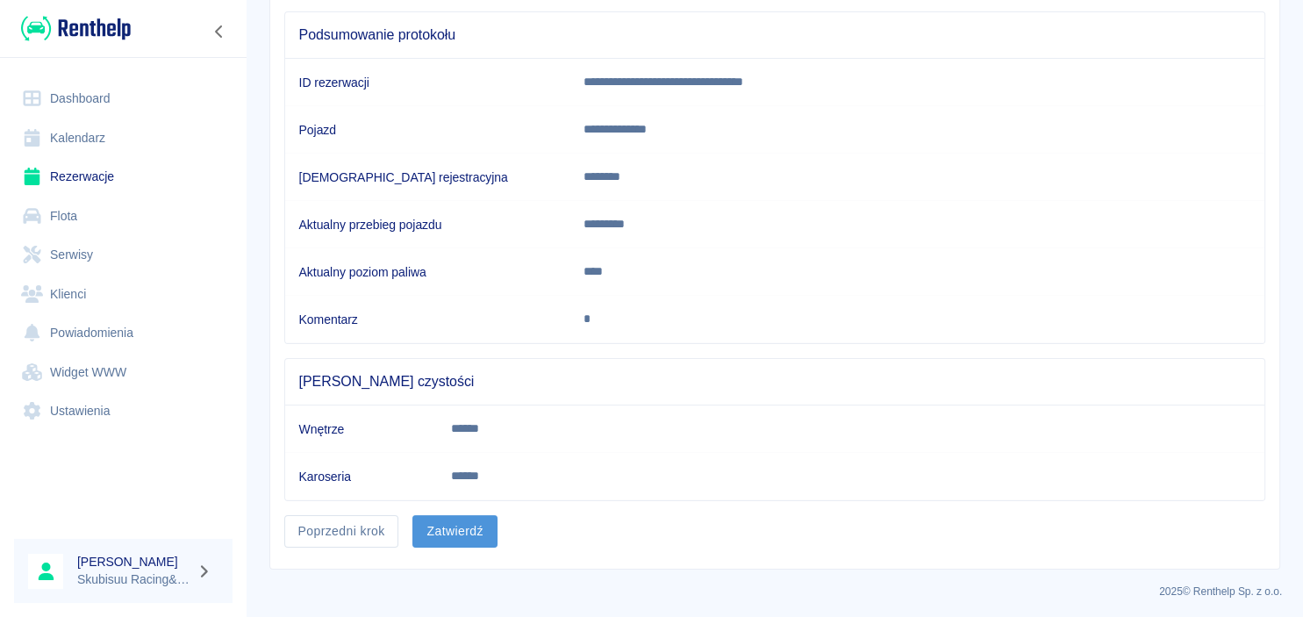
click at [477, 539] on button "Zatwierdź" at bounding box center [455, 531] width 84 height 32
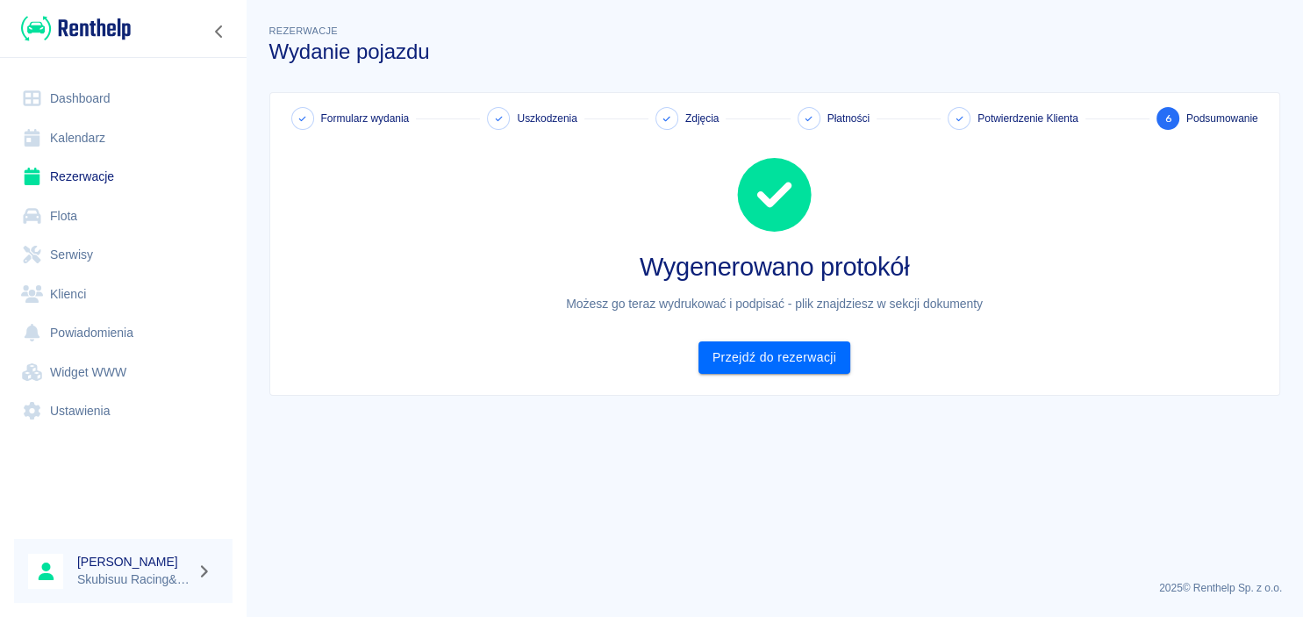
click at [786, 374] on div "Formularz wydania Uszkodzenia Zdjęcia Płatności Potwierdzenie Klienta 6 Podsumo…" at bounding box center [774, 244] width 1009 height 302
click at [787, 359] on link "Przejdź do rezerwacji" at bounding box center [775, 357] width 152 height 32
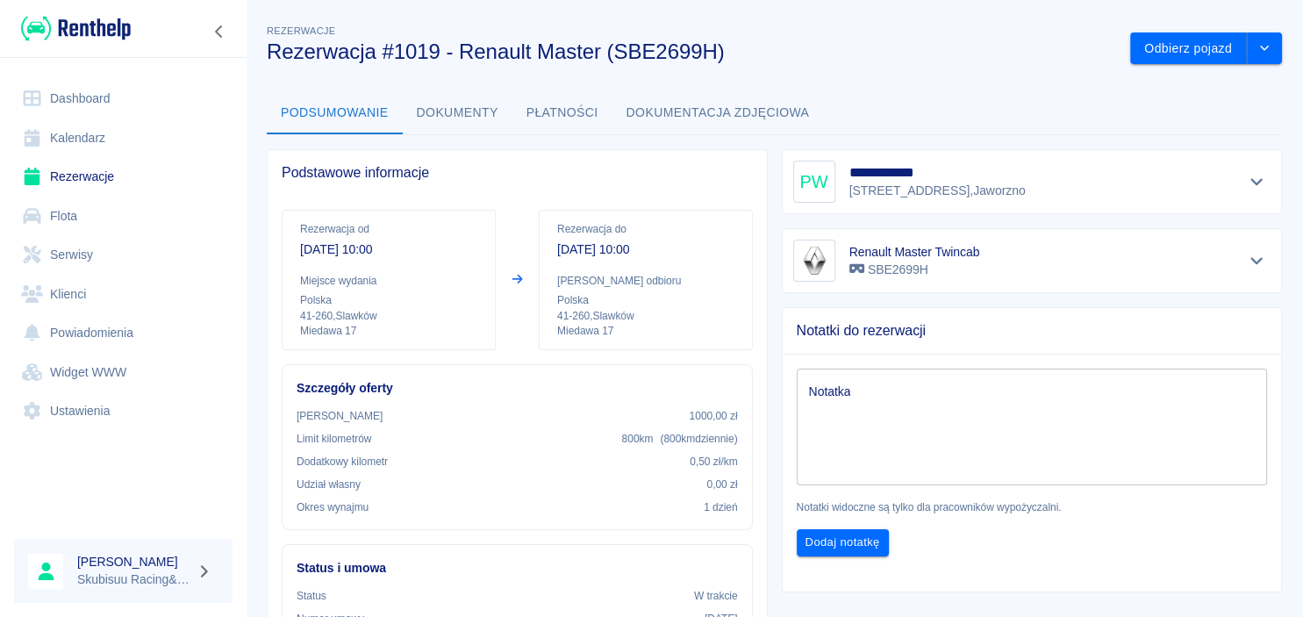
click at [113, 25] on img at bounding box center [76, 28] width 110 height 29
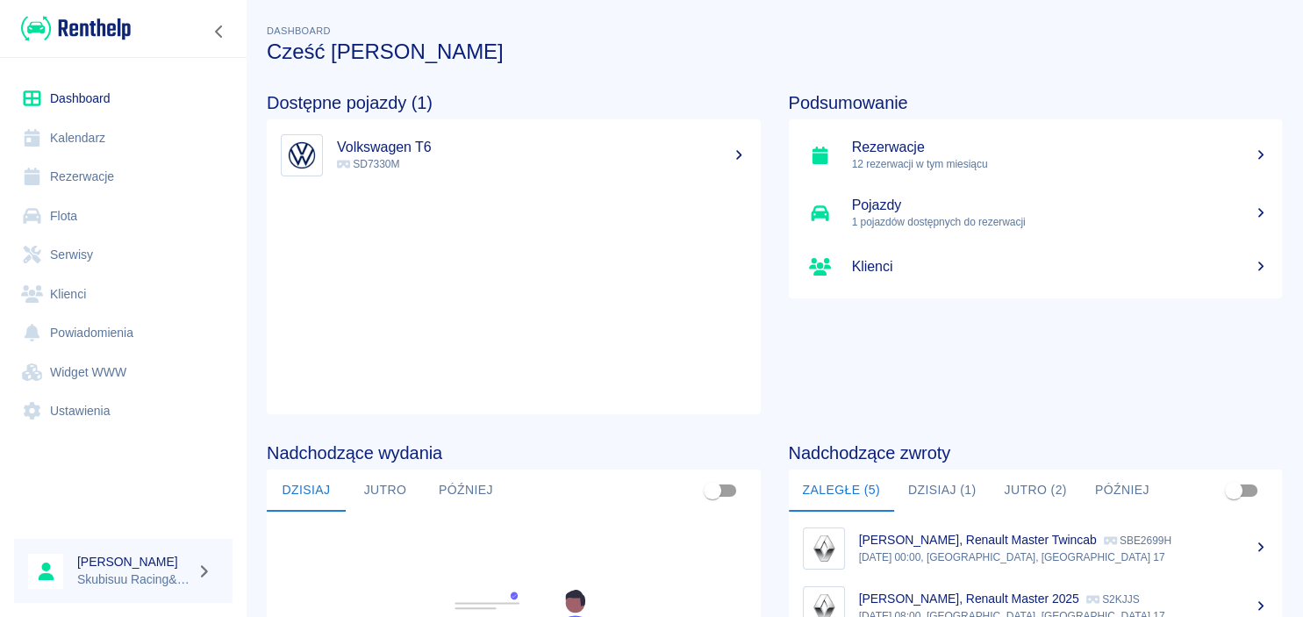
scroll to position [298, 0]
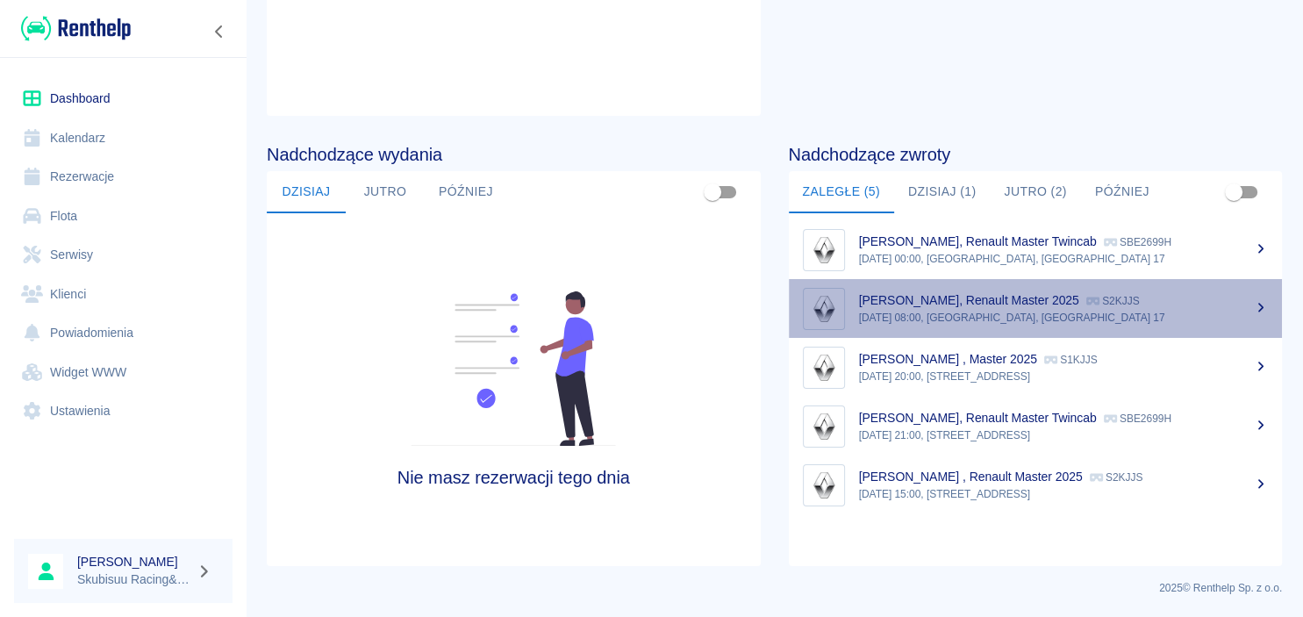
click at [1123, 301] on p "S2KJJS" at bounding box center [1114, 301] width 54 height 12
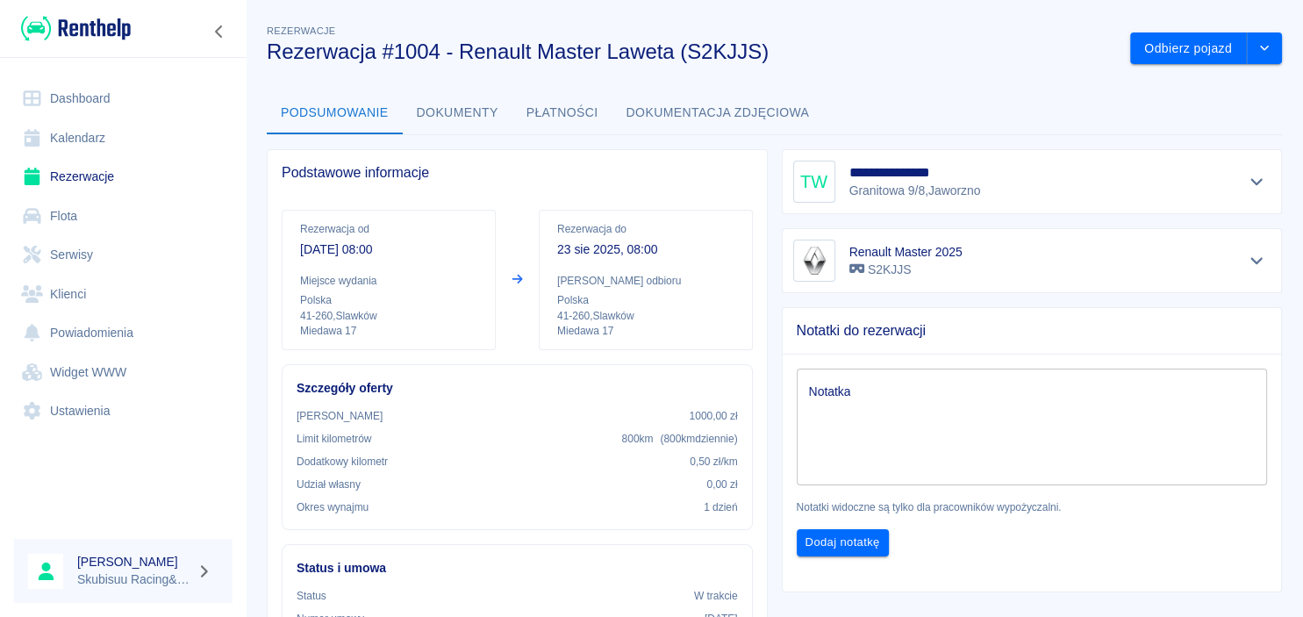
click at [95, 46] on div at bounding box center [123, 28] width 247 height 57
click at [101, 34] on img at bounding box center [76, 28] width 110 height 29
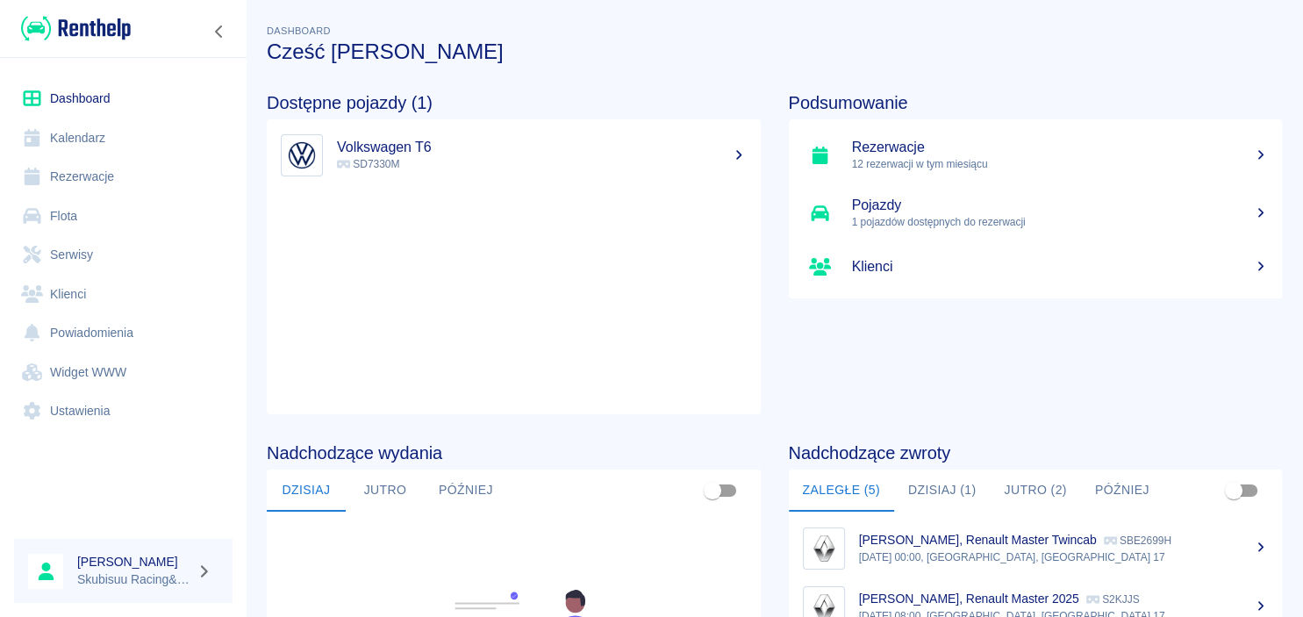
click at [114, 202] on link "Flota" at bounding box center [123, 216] width 219 height 39
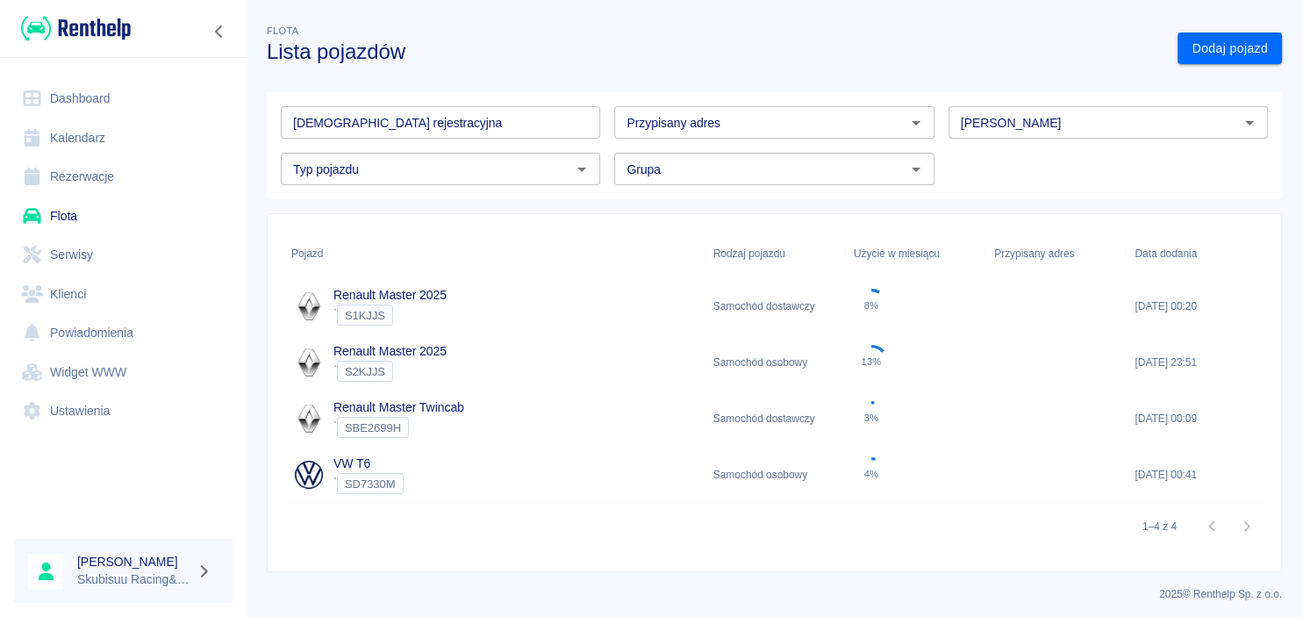
click at [484, 366] on div "Renault Master 2025 ` S2KJJS" at bounding box center [494, 362] width 422 height 56
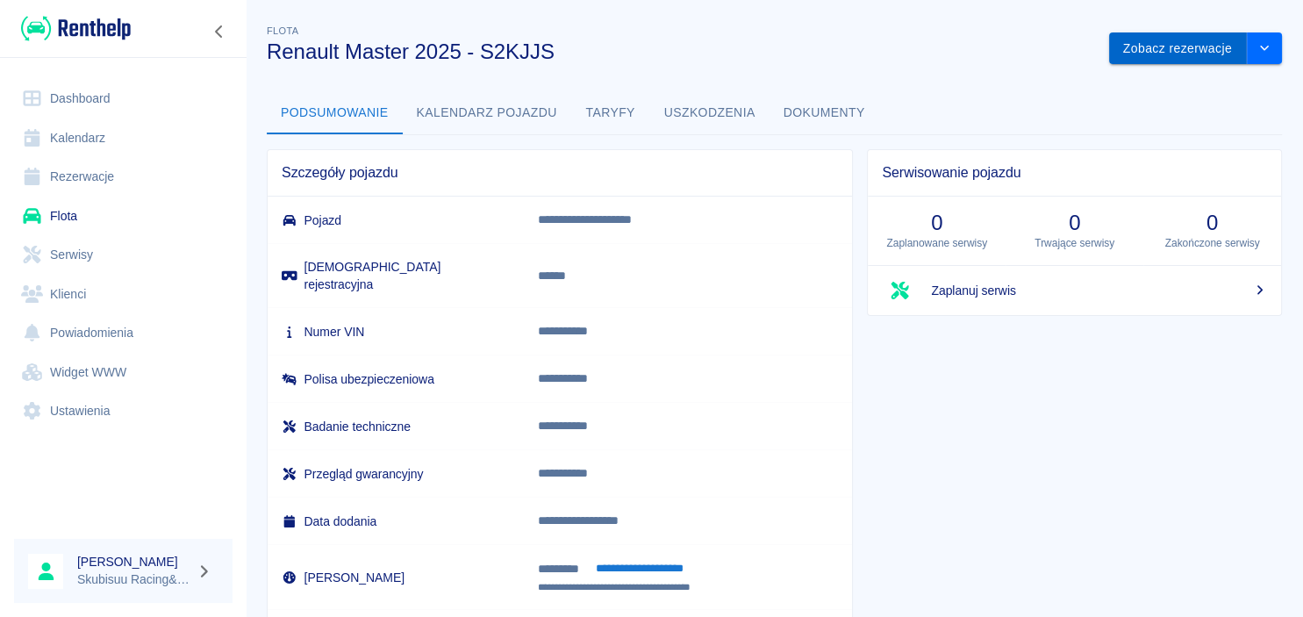
click at [1186, 51] on button "Zobacz rezerwacje" at bounding box center [1178, 48] width 138 height 32
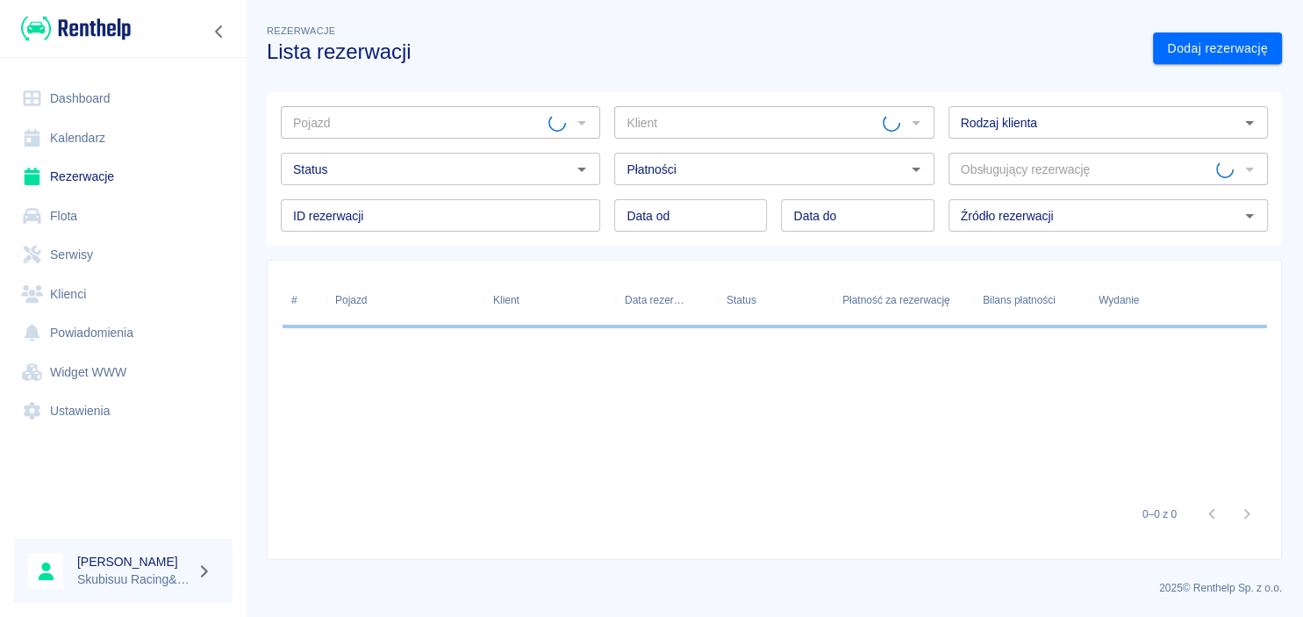
type input "Renault Master 2025 - S2KJJS"
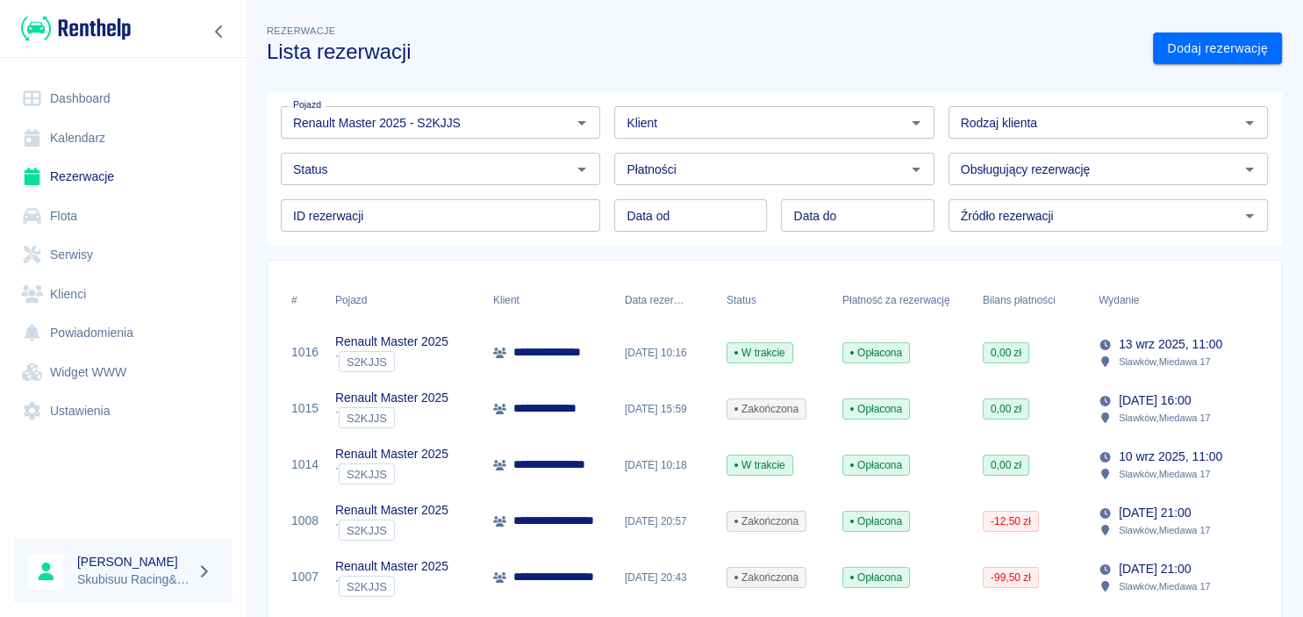
click at [106, 33] on img at bounding box center [76, 28] width 110 height 29
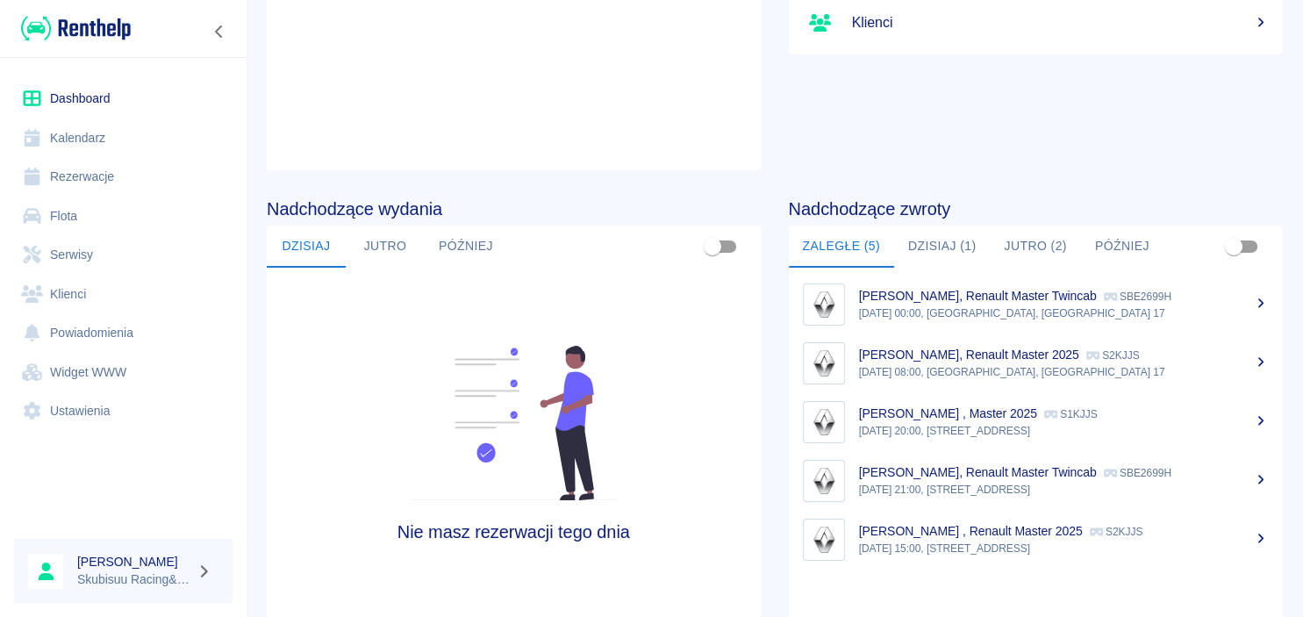
scroll to position [298, 0]
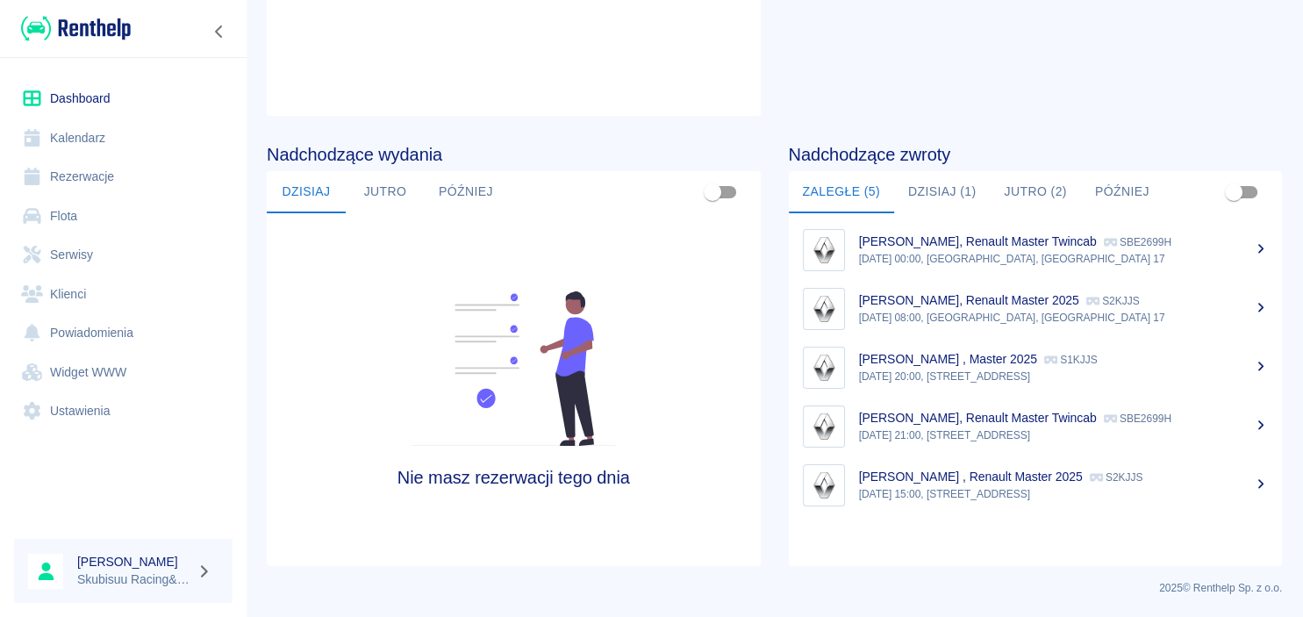
click at [875, 203] on button "Zaległe (5)" at bounding box center [841, 192] width 105 height 42
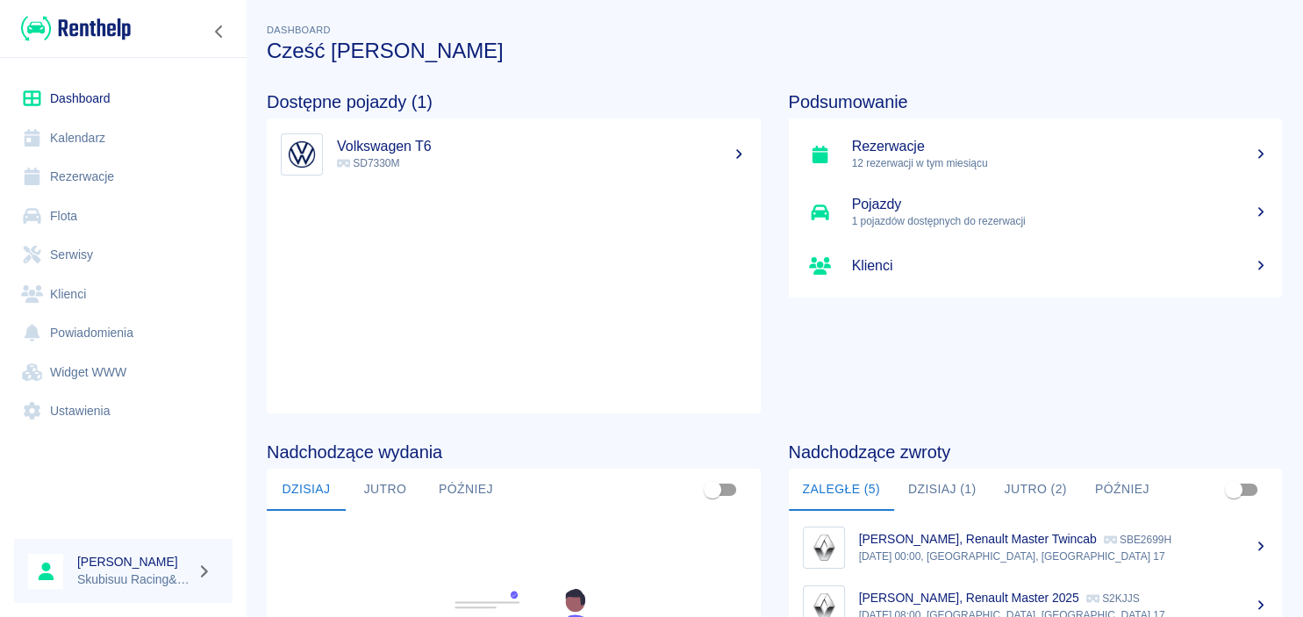
scroll to position [0, 0]
click at [132, 214] on link "Flota" at bounding box center [123, 216] width 219 height 39
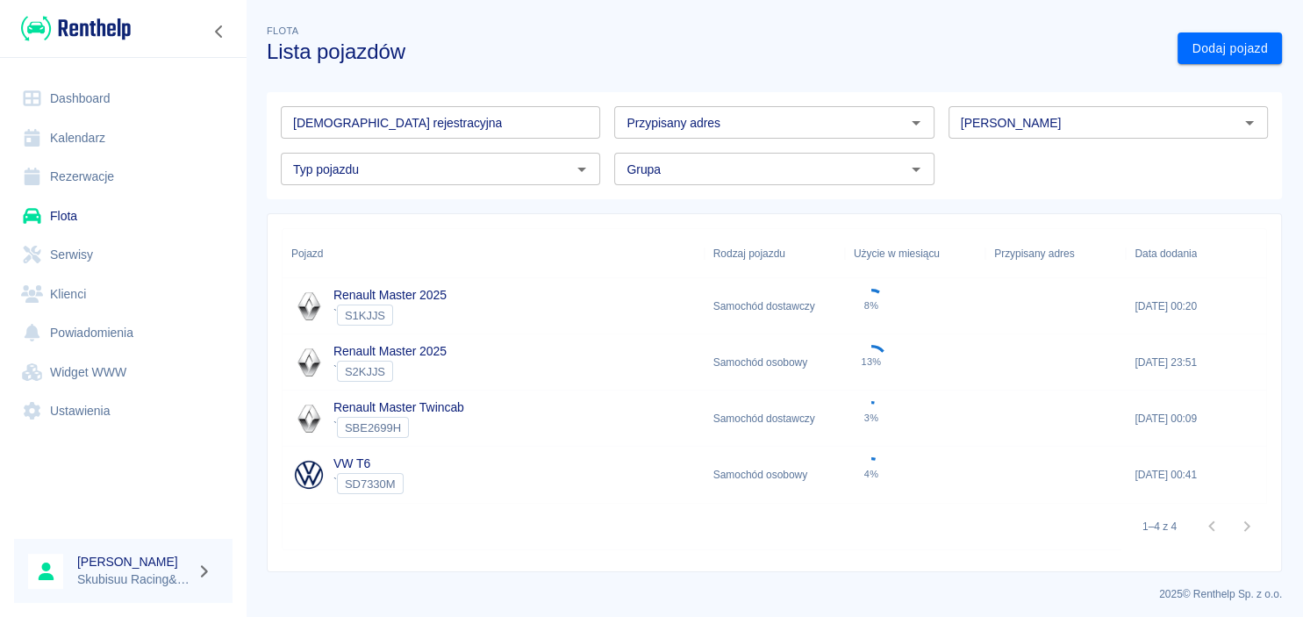
click at [525, 352] on div "Renault Master 2025 ` S2KJJS" at bounding box center [494, 362] width 422 height 56
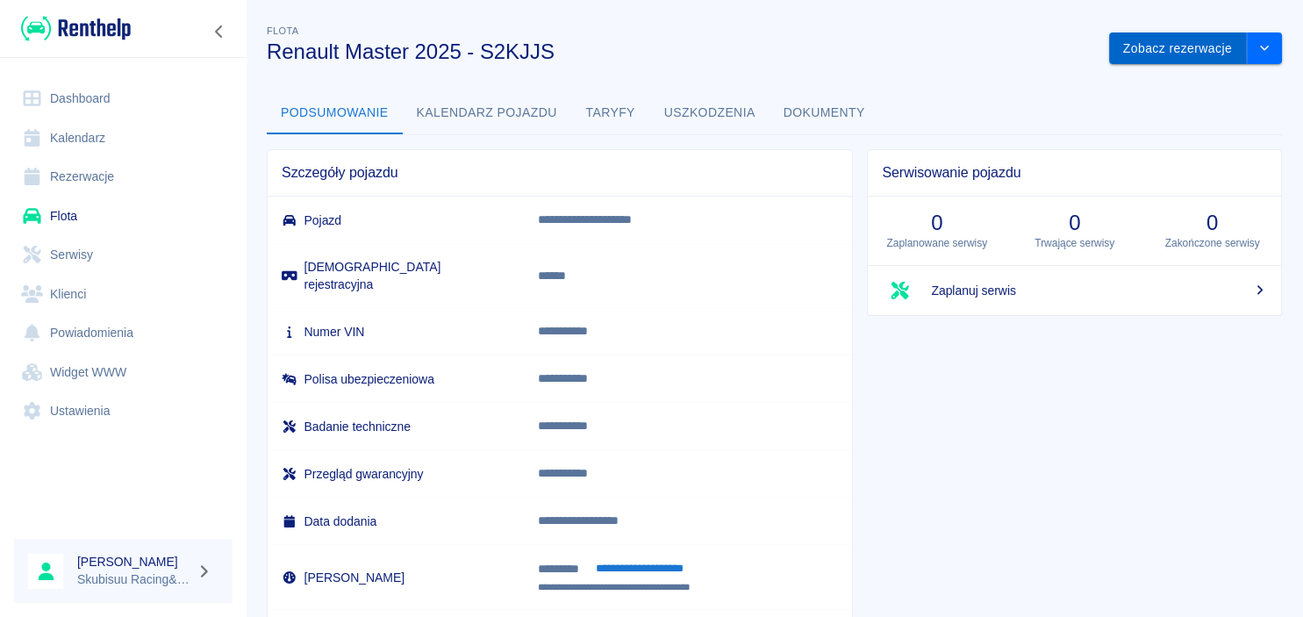
click at [1217, 49] on button "Zobacz rezerwacje" at bounding box center [1178, 48] width 138 height 32
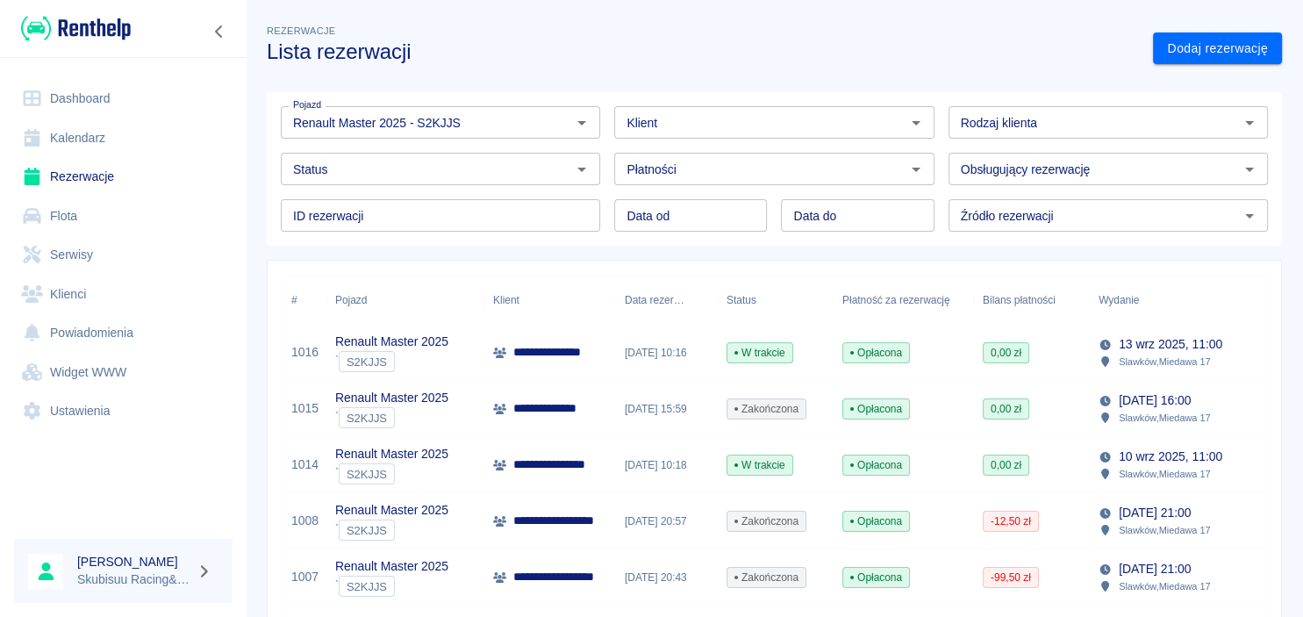
click at [522, 174] on input "Status" at bounding box center [426, 169] width 280 height 22
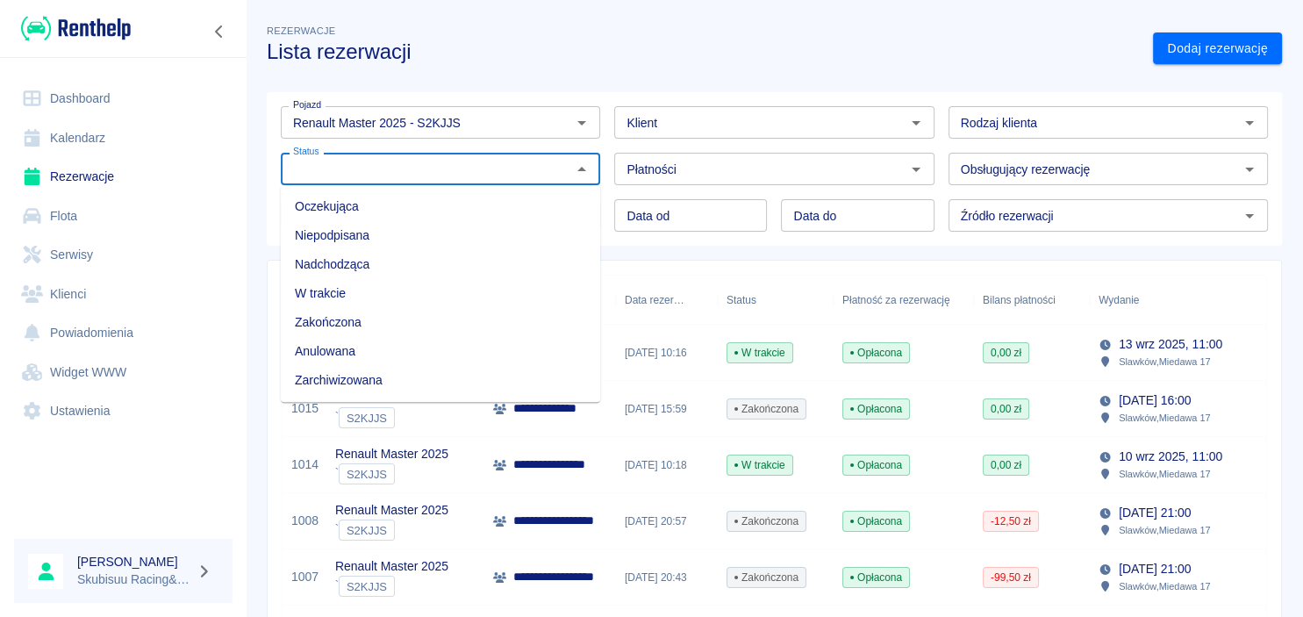
click at [521, 176] on input "Status" at bounding box center [426, 169] width 280 height 22
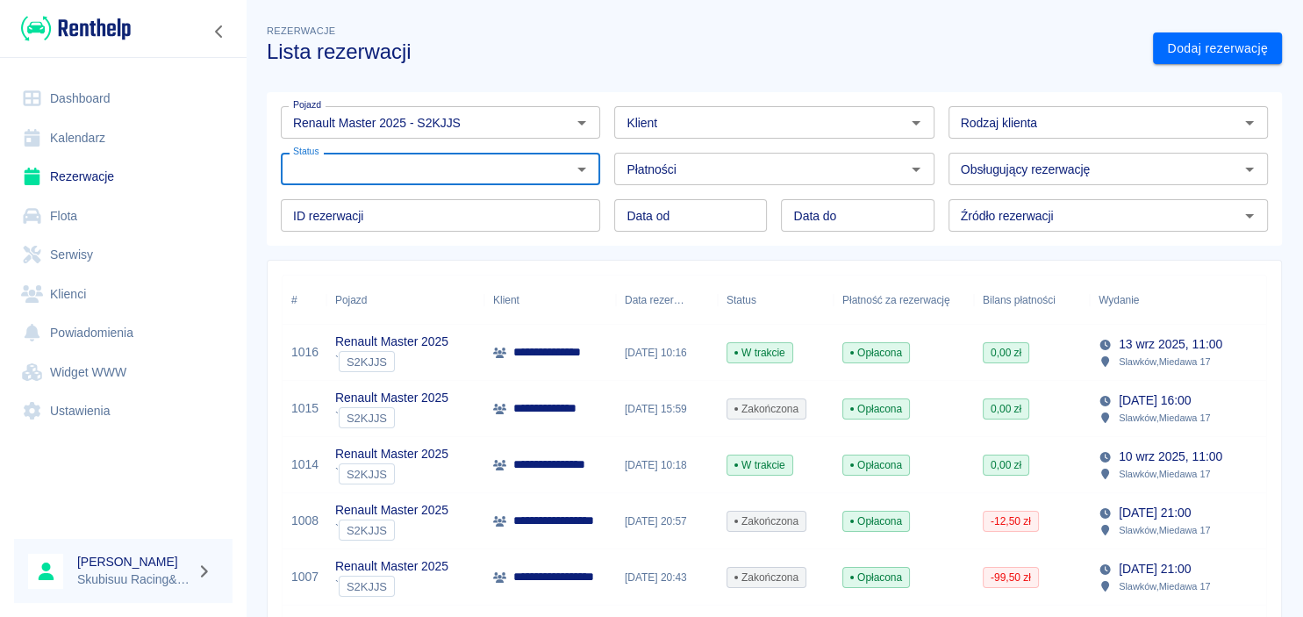
click at [806, 281] on div "Status" at bounding box center [776, 300] width 98 height 49
click at [802, 361] on div "W trakcie" at bounding box center [776, 353] width 116 height 56
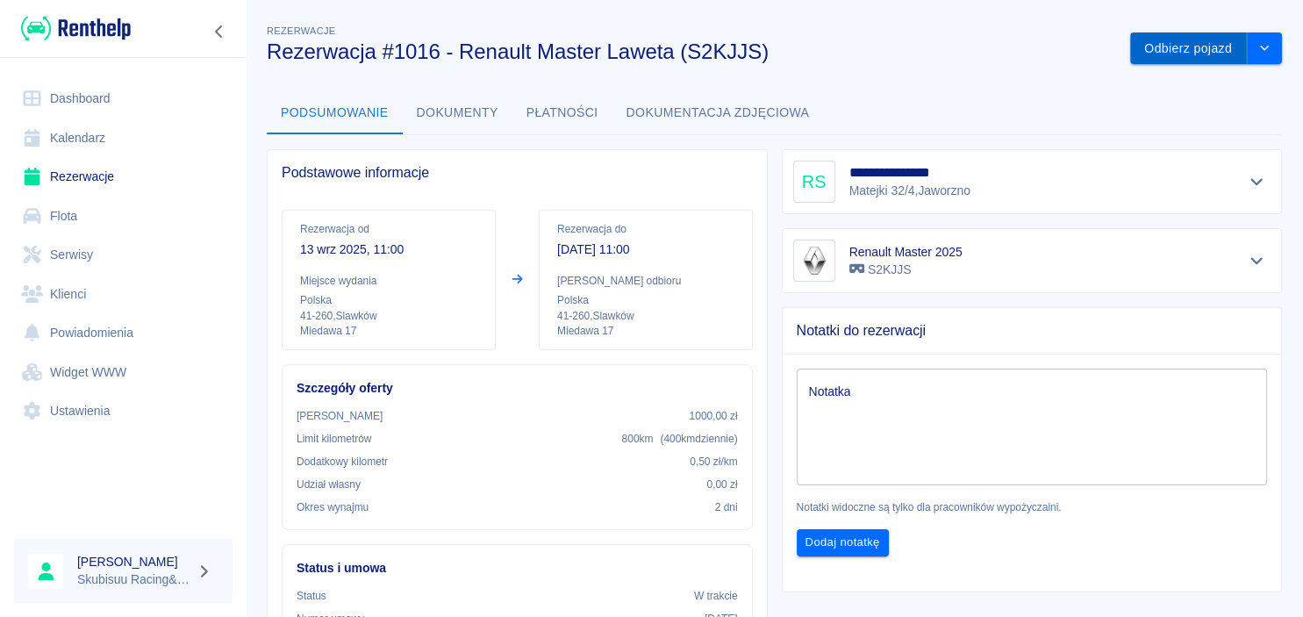
click at [1160, 50] on button "Odbierz pojazd" at bounding box center [1189, 48] width 117 height 32
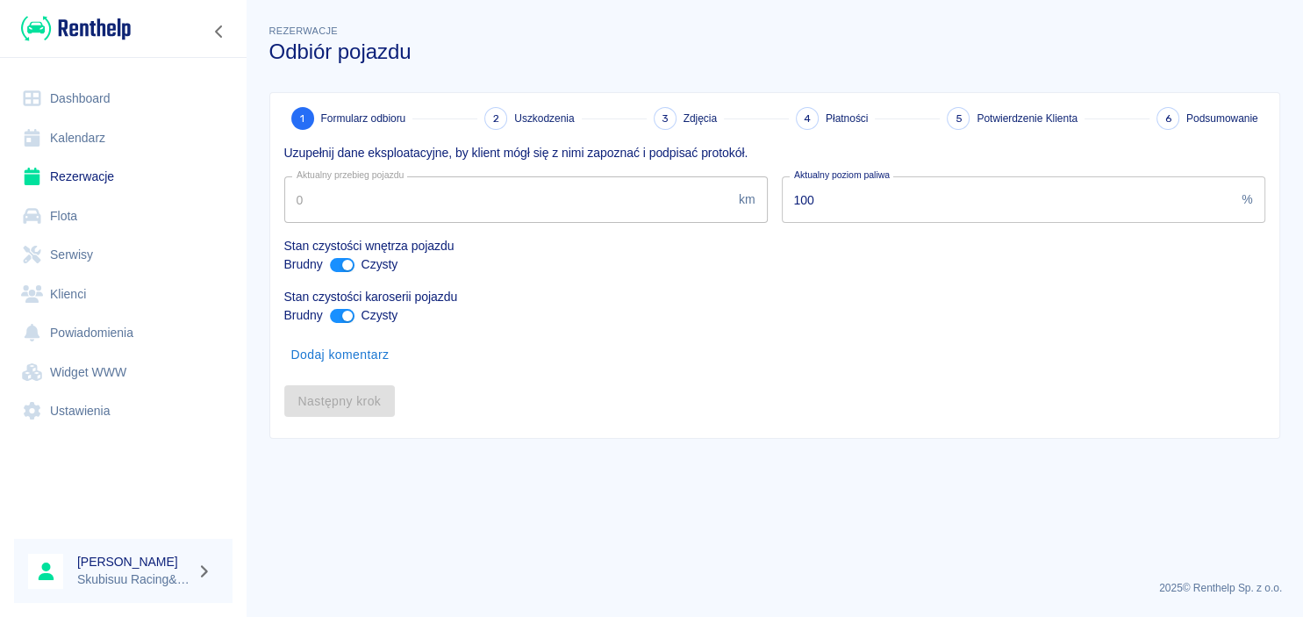
type input "10675"
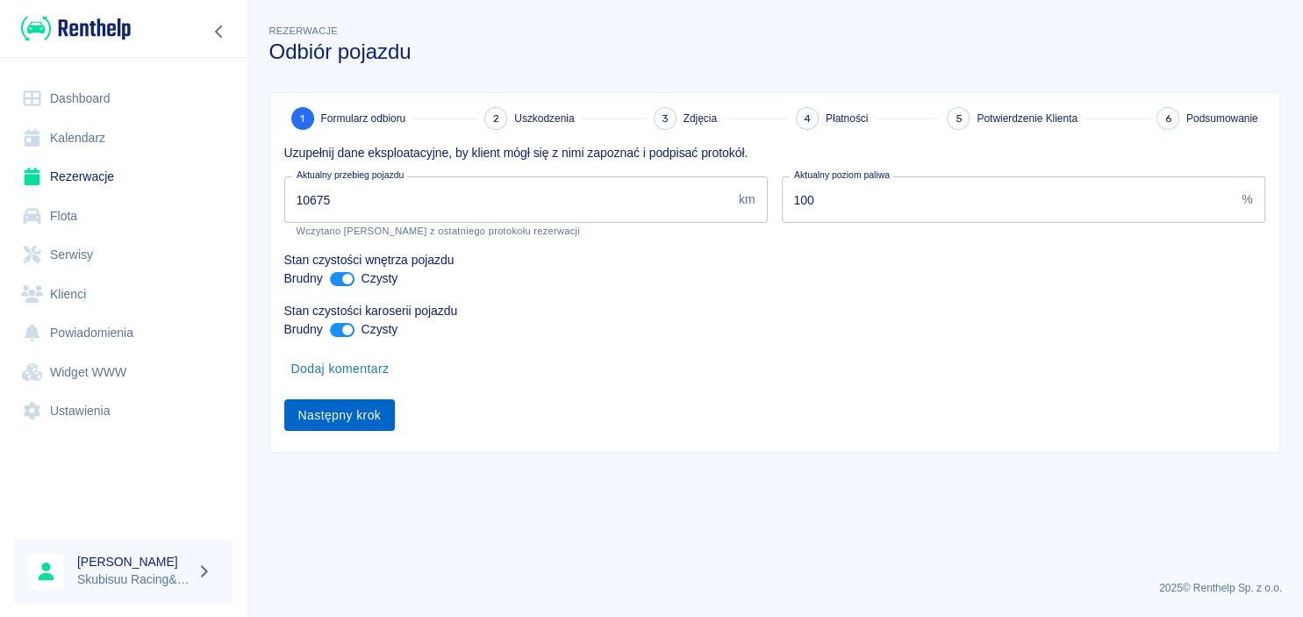
click at [319, 423] on button "Następny krok" at bounding box center [339, 415] width 111 height 32
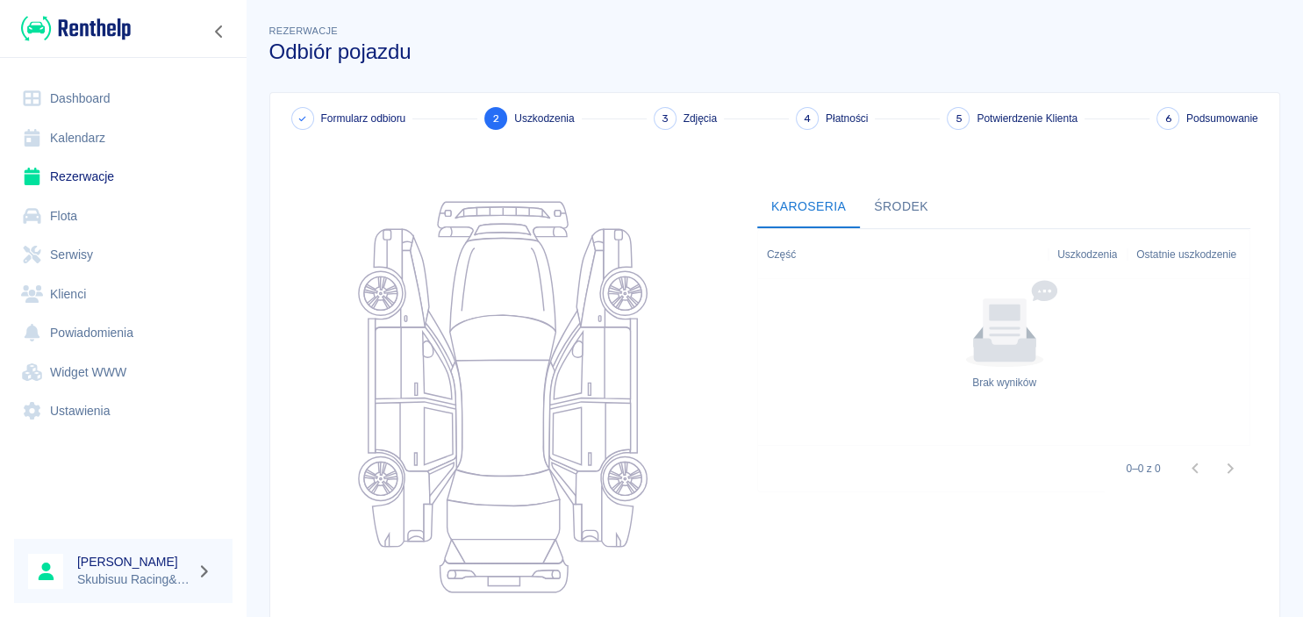
scroll to position [220, 0]
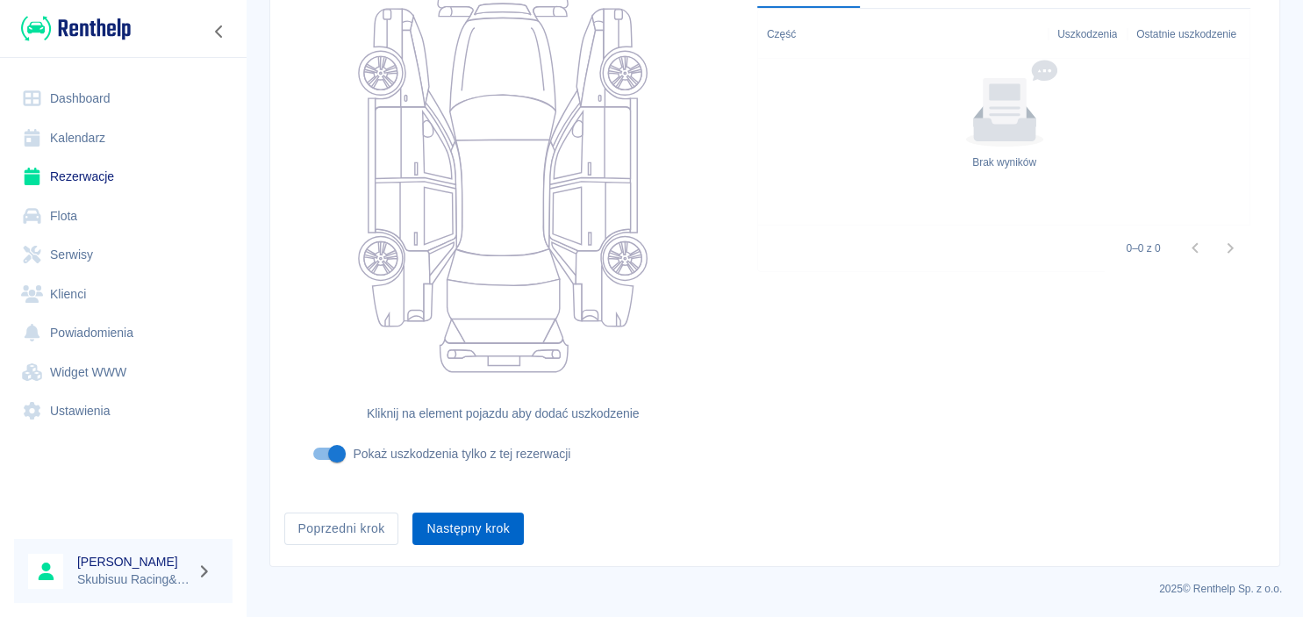
click at [500, 526] on button "Następny krok" at bounding box center [468, 529] width 111 height 32
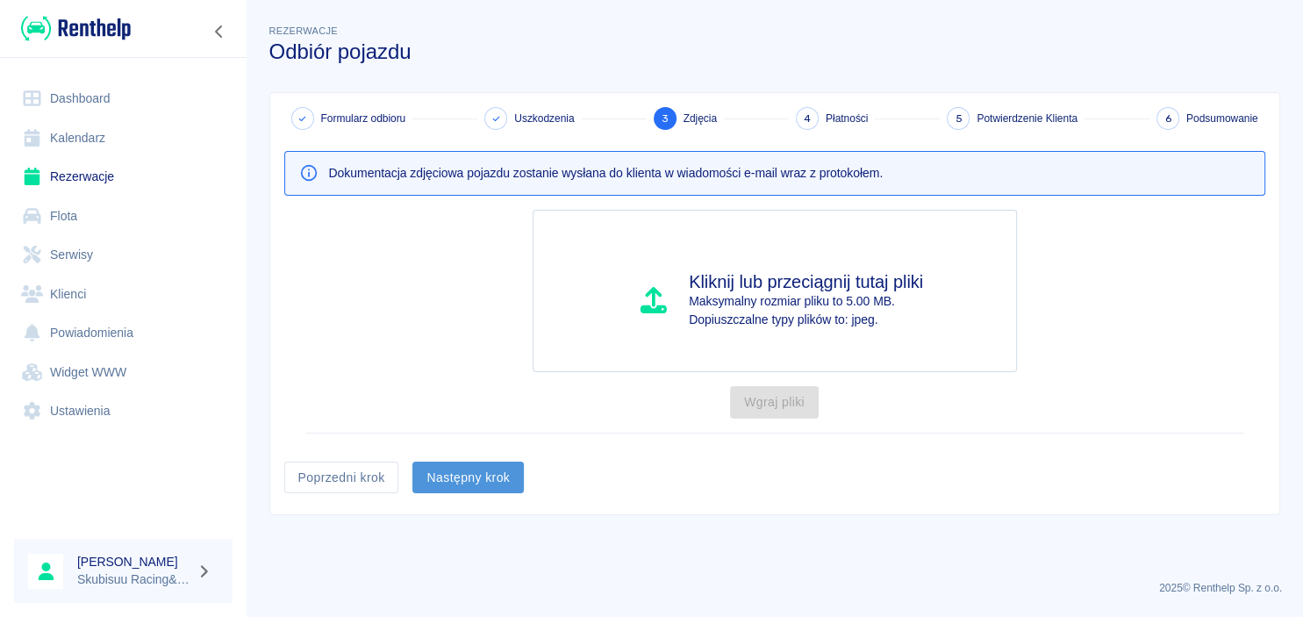
click at [511, 493] on button "Następny krok" at bounding box center [468, 478] width 111 height 32
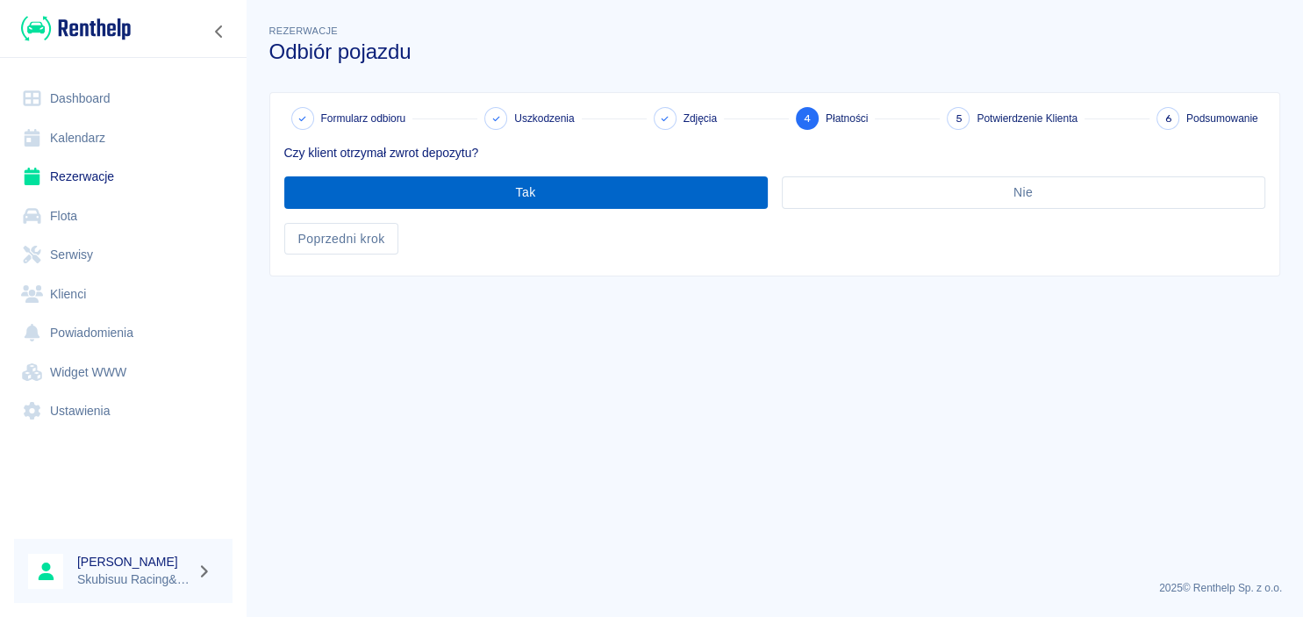
click at [564, 197] on button "Tak" at bounding box center [526, 192] width 484 height 32
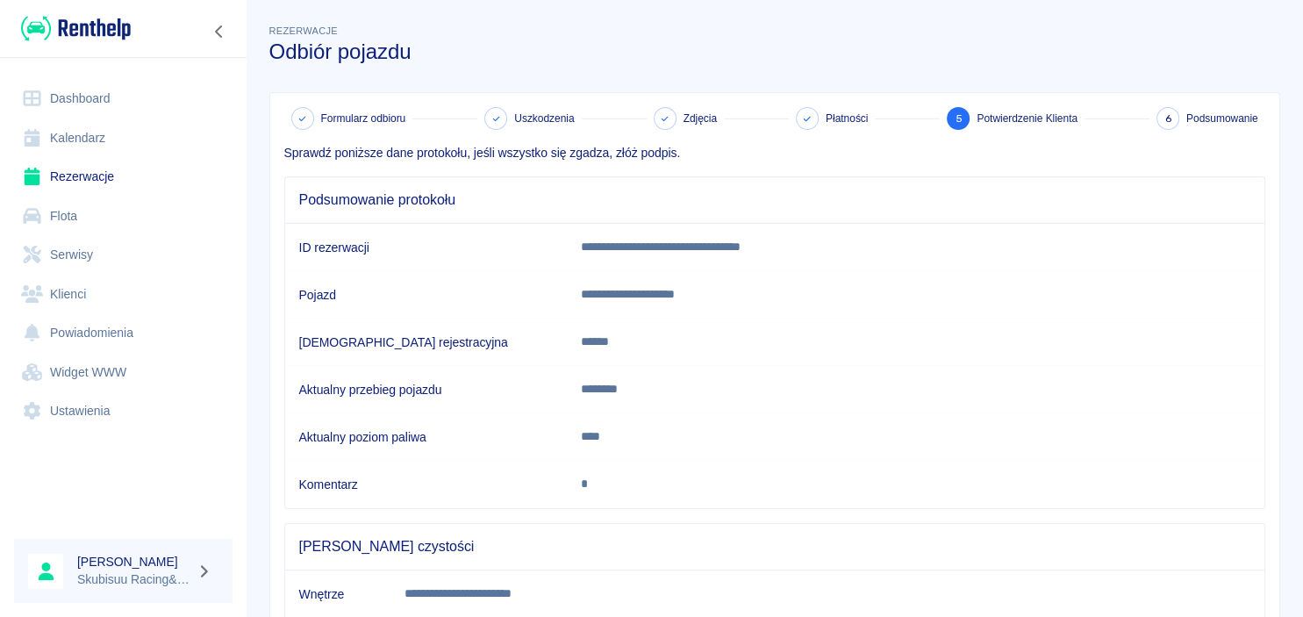
scroll to position [304, 0]
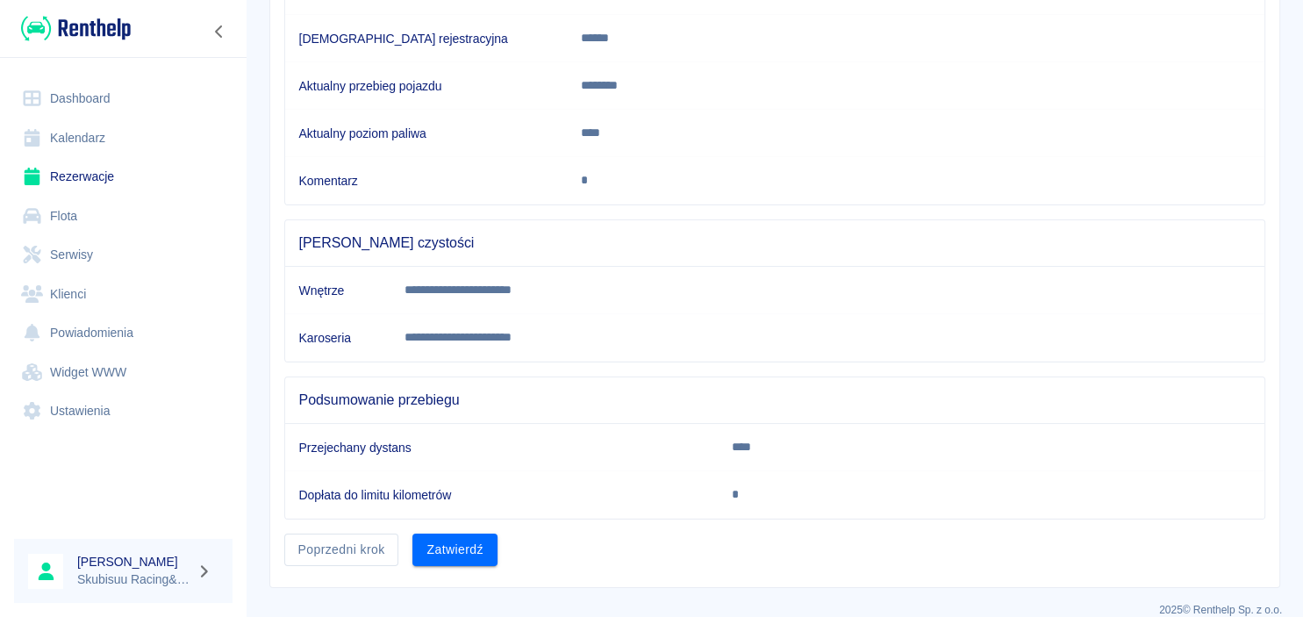
click at [483, 588] on div "2025 © Renthelp Sp. z o.o." at bounding box center [775, 603] width 1016 height 30
click at [486, 545] on button "Zatwierdź" at bounding box center [455, 550] width 84 height 32
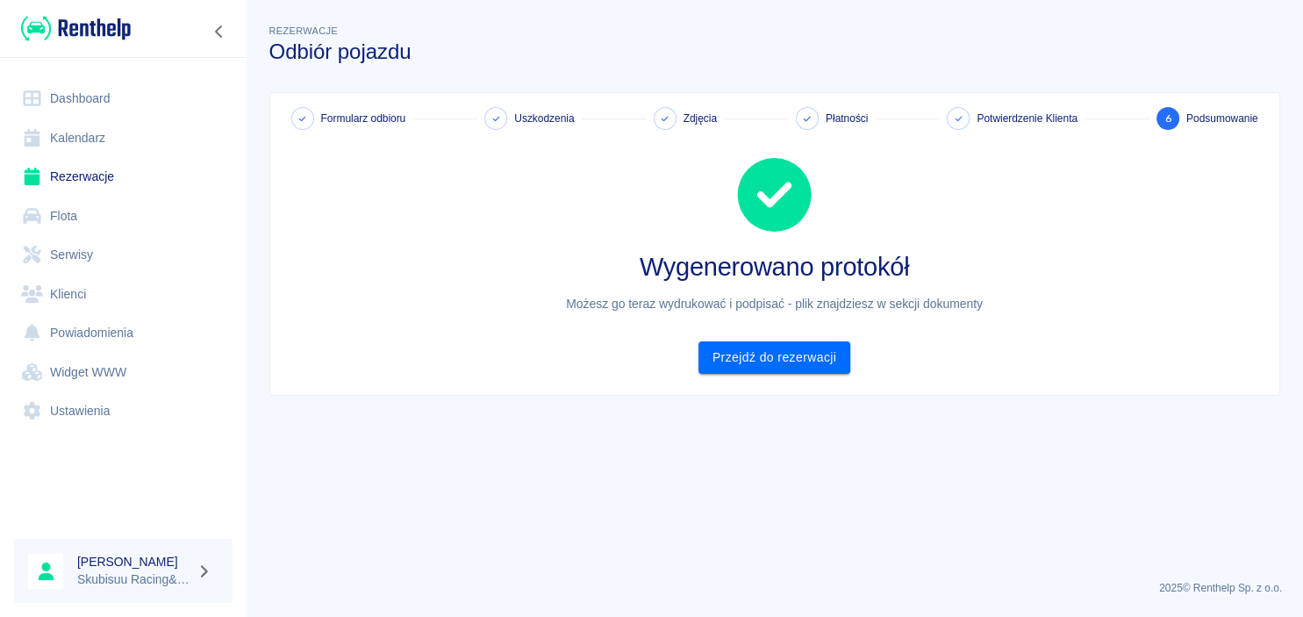
scroll to position [0, 0]
click at [121, 40] on img at bounding box center [76, 28] width 110 height 29
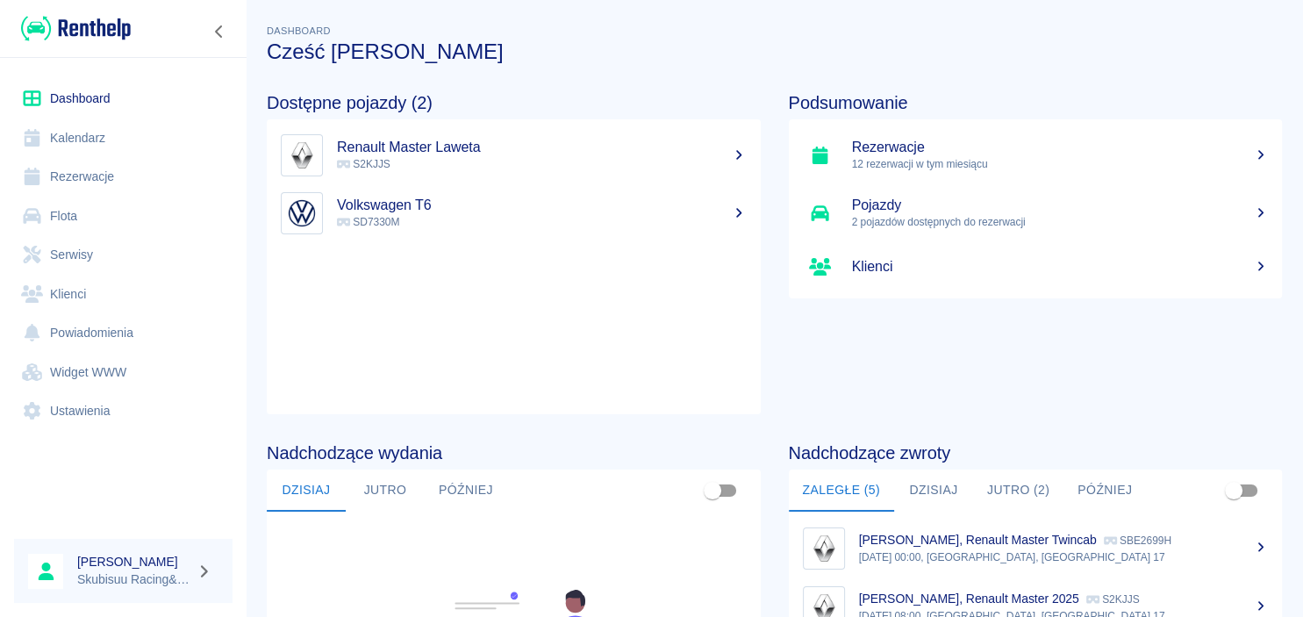
drag, startPoint x: 468, startPoint y: 266, endPoint x: 497, endPoint y: 73, distance: 195.3
click at [497, 119] on ul "Renault Master Laweta S2KJJS Volkswagen T6 SD7330M" at bounding box center [514, 266] width 494 height 295
drag, startPoint x: 497, startPoint y: 73, endPoint x: 176, endPoint y: 344, distance: 420.4
click at [246, 344] on div "Dashboard Cześć Jakub 👋 Dostępne pojazdy (2) Renault Master Laweta S2KJJS Volks…" at bounding box center [775, 308] width 1058 height 617
click at [192, 318] on link "Powiadomienia" at bounding box center [123, 332] width 219 height 39
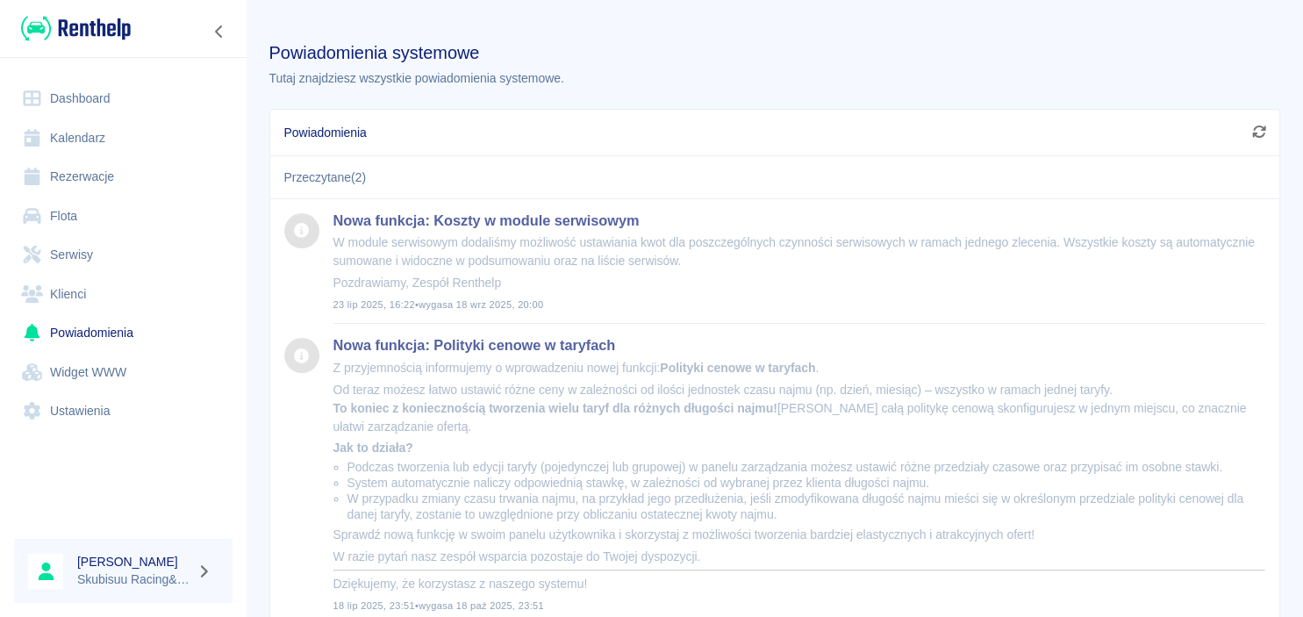
click at [95, 38] on img at bounding box center [76, 28] width 110 height 29
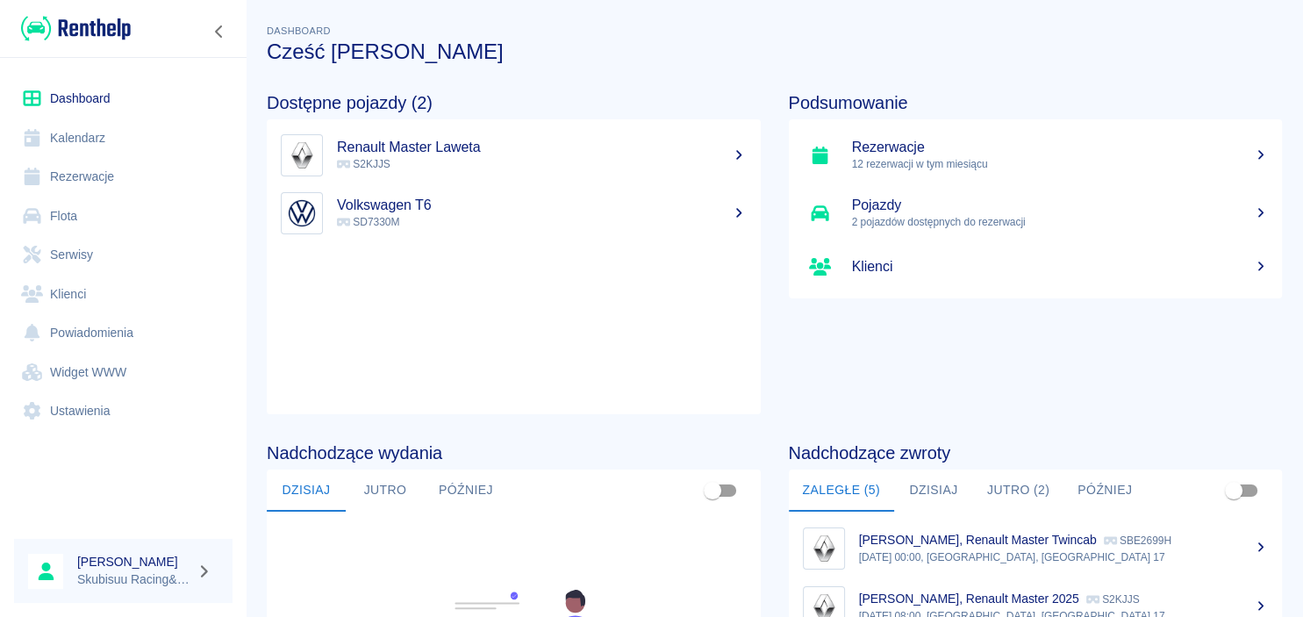
click at [381, 488] on button "Jutro" at bounding box center [385, 491] width 79 height 42
click at [442, 477] on button "Później" at bounding box center [466, 491] width 83 height 42
click at [357, 497] on button "Jutro" at bounding box center [385, 491] width 79 height 42
click at [334, 493] on button "Dzisiaj" at bounding box center [306, 491] width 79 height 42
click at [114, 39] on img at bounding box center [76, 28] width 110 height 29
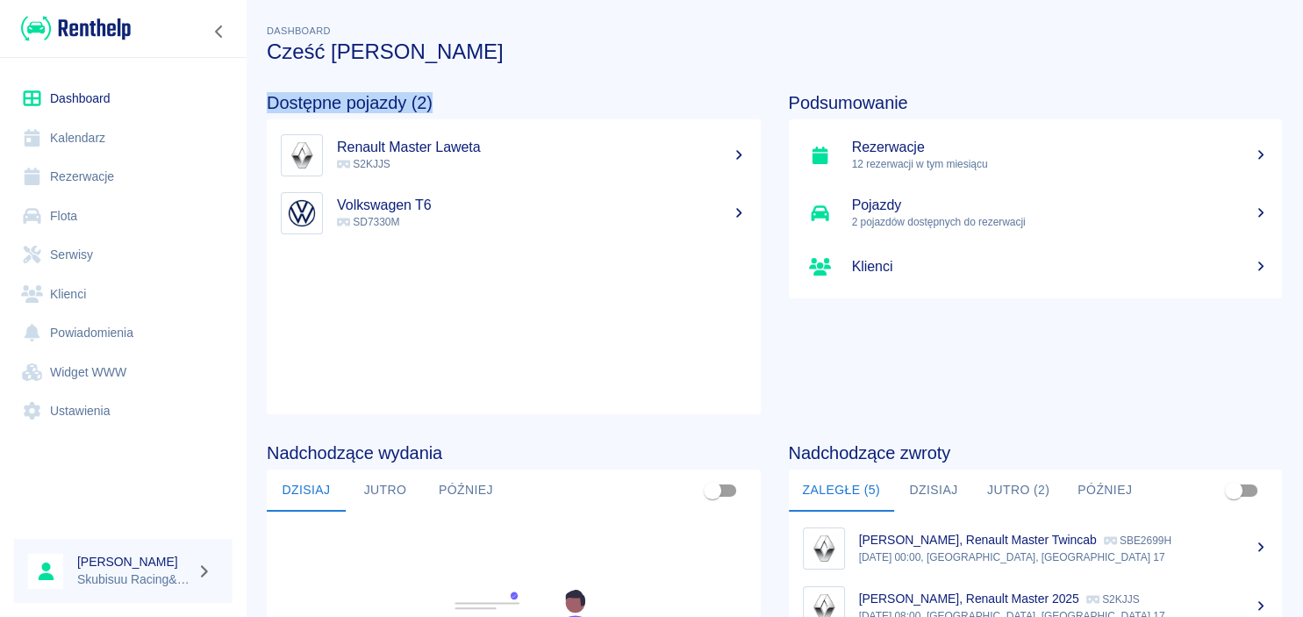
drag, startPoint x: 434, startPoint y: 100, endPoint x: 260, endPoint y: 106, distance: 173.9
click at [260, 106] on div "Dostępne pojazdy (2) Renault Master Laweta S2KJJS Volkswagen T6 SD7330M" at bounding box center [500, 239] width 522 height 350
click at [304, 84] on div "Dostępne pojazdy (2) Renault Master Laweta S2KJJS Volkswagen T6 SD7330M" at bounding box center [500, 239] width 522 height 350
drag, startPoint x: 279, startPoint y: 25, endPoint x: 323, endPoint y: 59, distance: 55.7
click at [323, 59] on div "Dashboard Cześć [PERSON_NAME]" at bounding box center [768, 35] width 1030 height 57
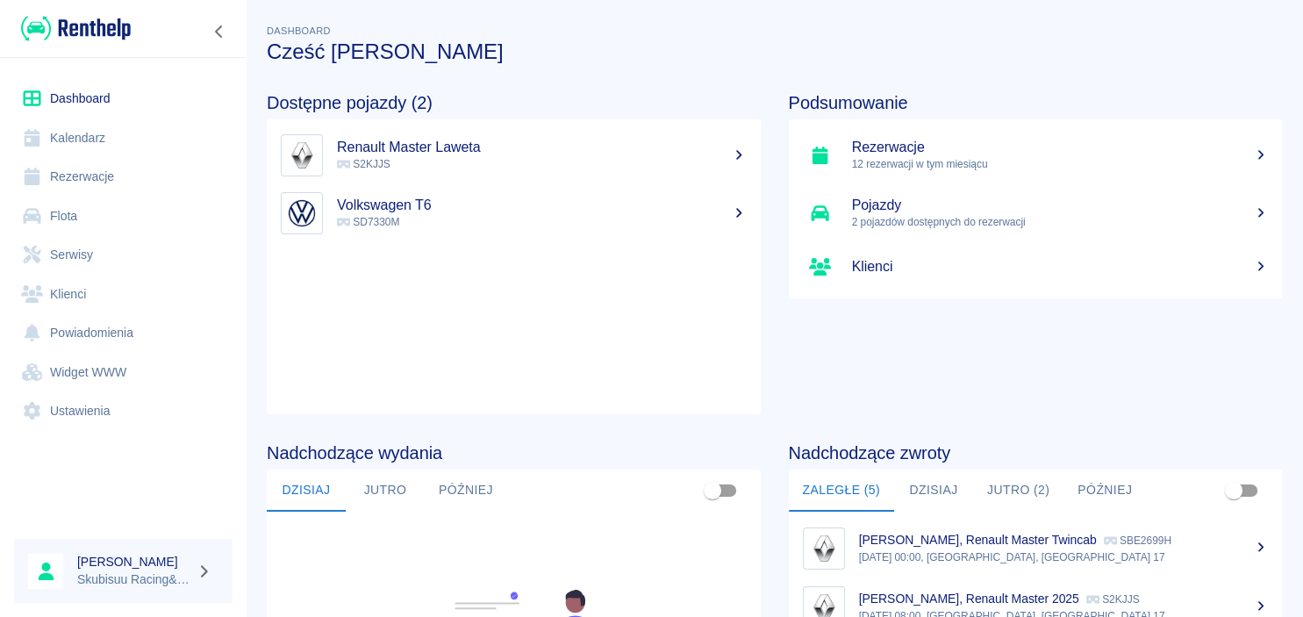
click at [326, 76] on div "Dostępne pojazdy (2) Renault Master Laweta S2KJJS Volkswagen T6 SD7330M" at bounding box center [500, 239] width 522 height 350
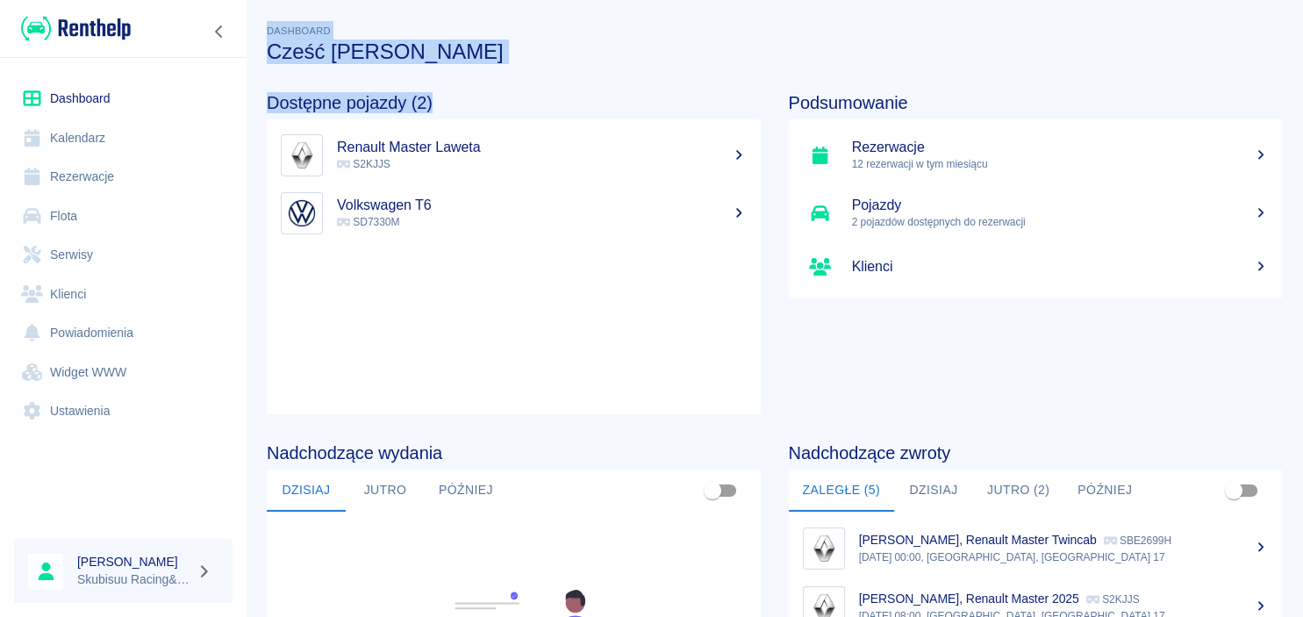
drag, startPoint x: 274, startPoint y: 32, endPoint x: 485, endPoint y: 80, distance: 215.9
click at [481, 83] on div "Dashboard Cześć Jakub 👋 Dostępne pojazdy (2) Renault Master Laweta S2KJJS Volks…" at bounding box center [775, 436] width 1058 height 858
click at [486, 79] on div "Dostępne pojazdy (2) Renault Master Laweta S2KJJS Volkswagen T6 SD7330M" at bounding box center [500, 239] width 522 height 350
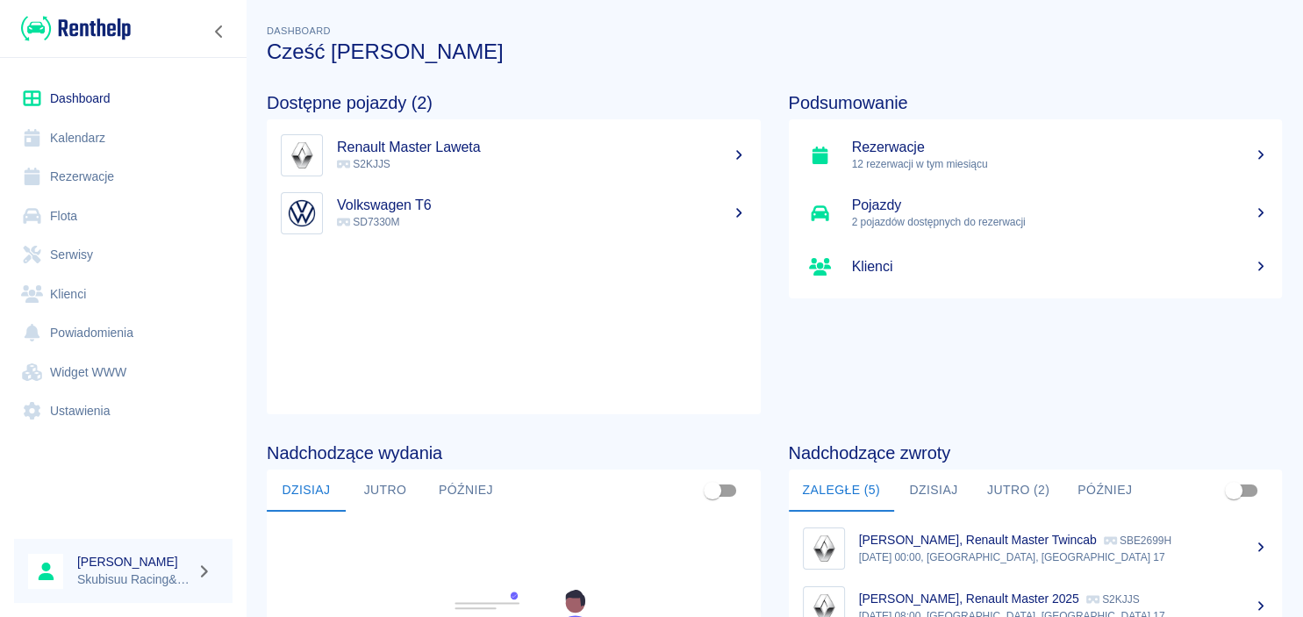
click at [419, 69] on div "Dostępne pojazdy (2) Renault Master Laweta S2KJJS Volkswagen T6 SD7330M" at bounding box center [500, 239] width 522 height 350
click at [467, 46] on h3 "Cześć [PERSON_NAME]" at bounding box center [775, 51] width 1016 height 25
click at [451, 45] on h3 "Cześć [PERSON_NAME]" at bounding box center [775, 51] width 1016 height 25
